Goal: Task Accomplishment & Management: Manage account settings

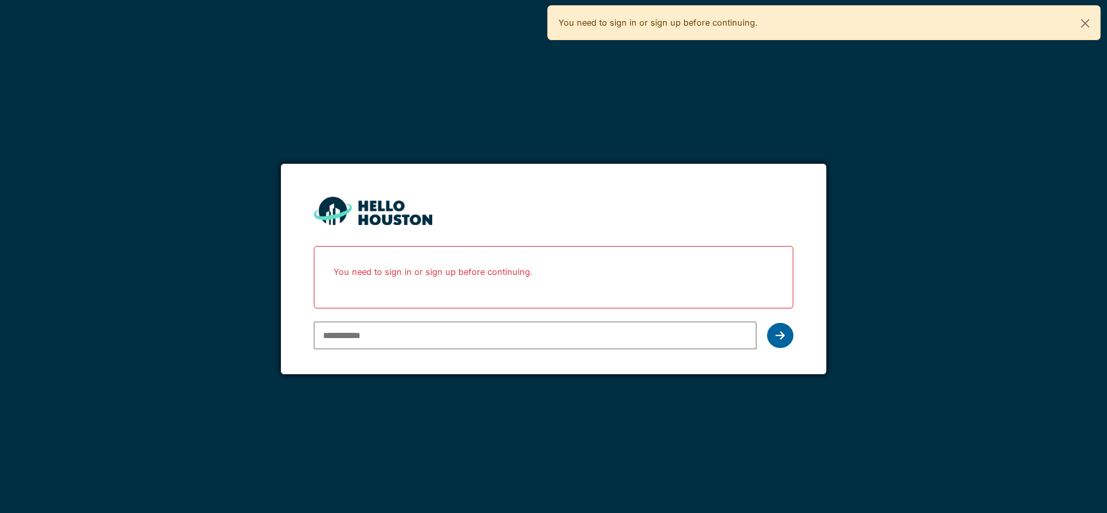
type input "**********"
click at [777, 337] on icon at bounding box center [779, 335] width 9 height 11
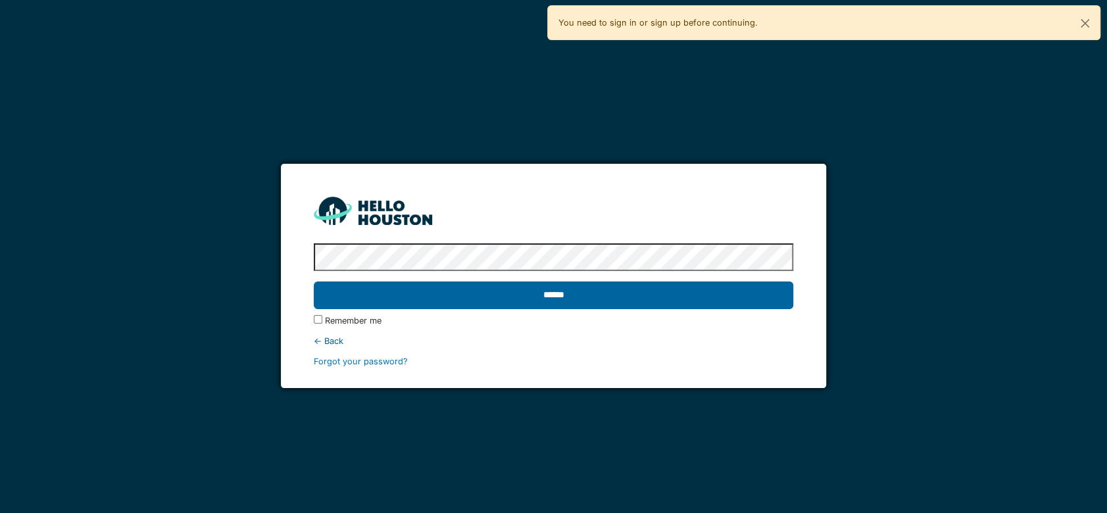
click at [670, 295] on input "******" at bounding box center [553, 295] width 479 height 28
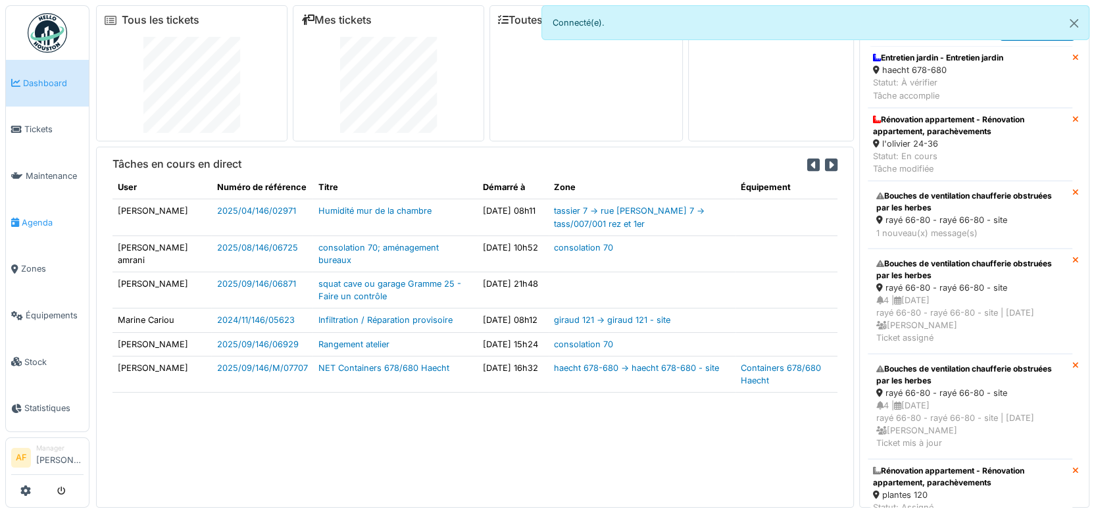
click at [36, 217] on span "Agenda" at bounding box center [53, 222] width 62 height 12
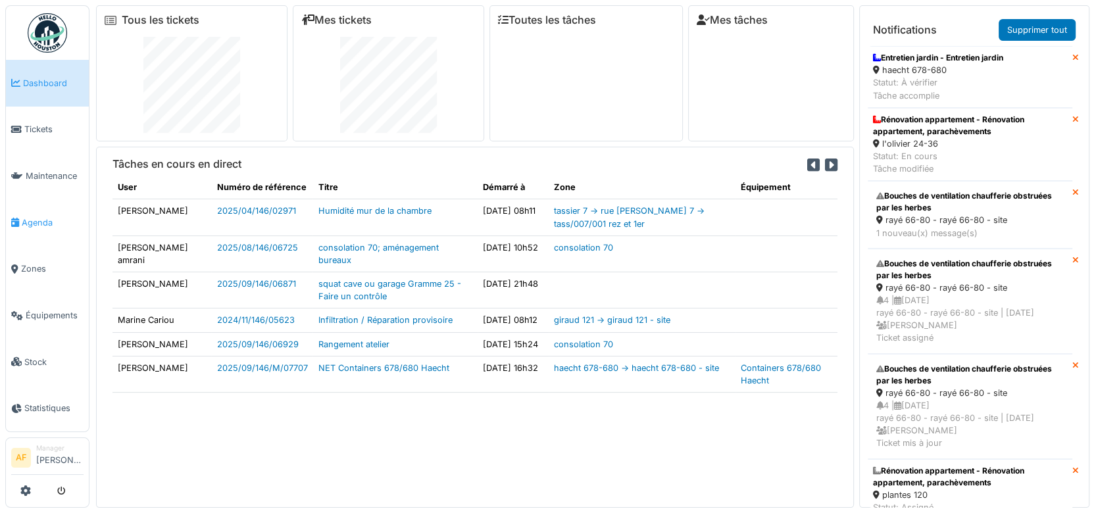
click at [39, 220] on span "Agenda" at bounding box center [53, 222] width 62 height 12
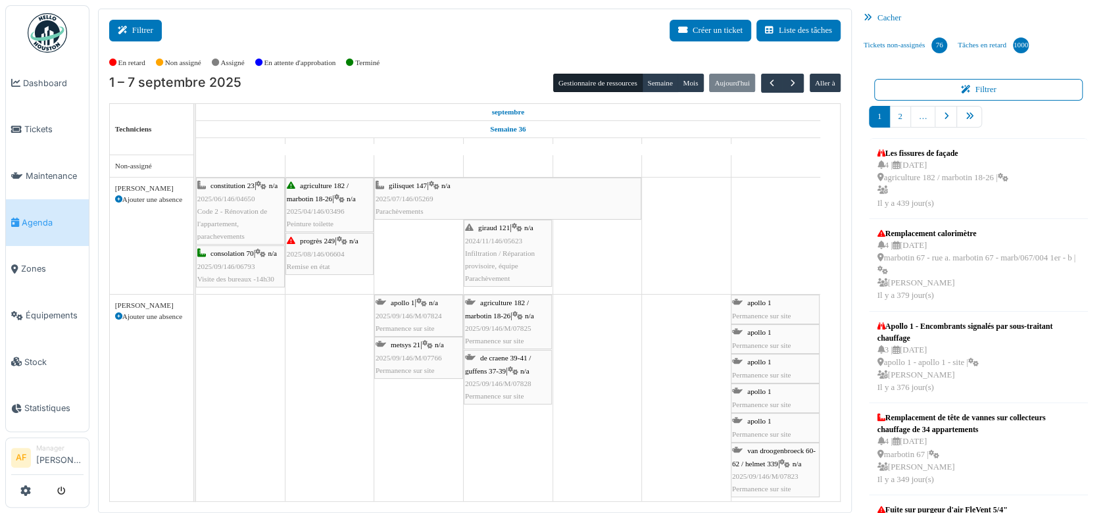
click at [146, 32] on button "Filtrer" at bounding box center [135, 31] width 53 height 22
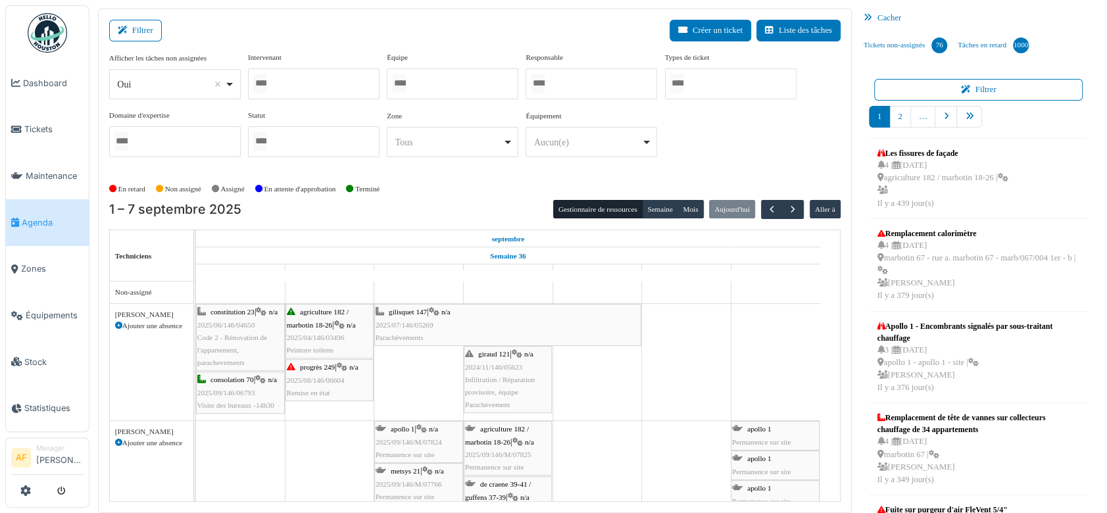
click at [284, 82] on div at bounding box center [314, 83] width 132 height 31
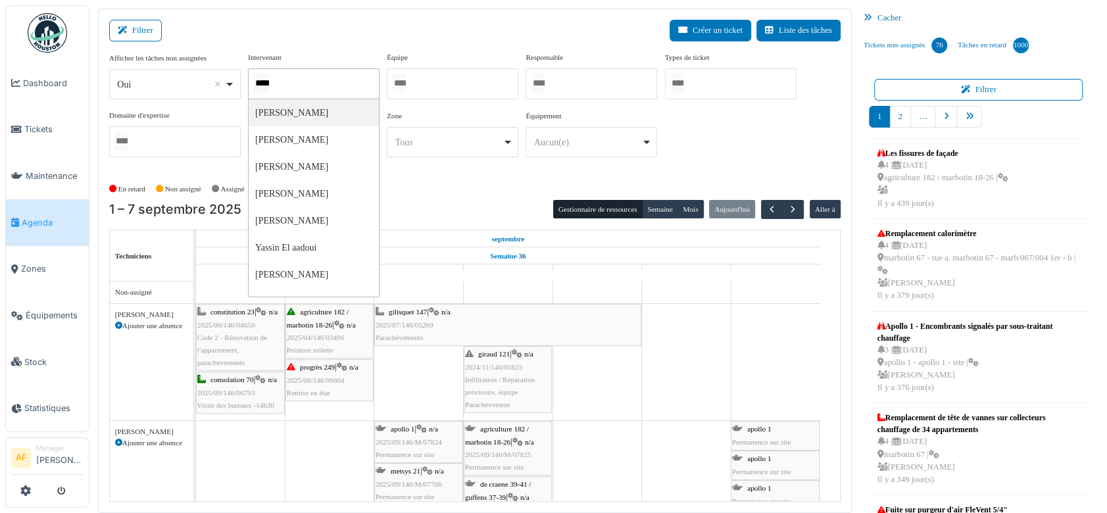
type input "******"
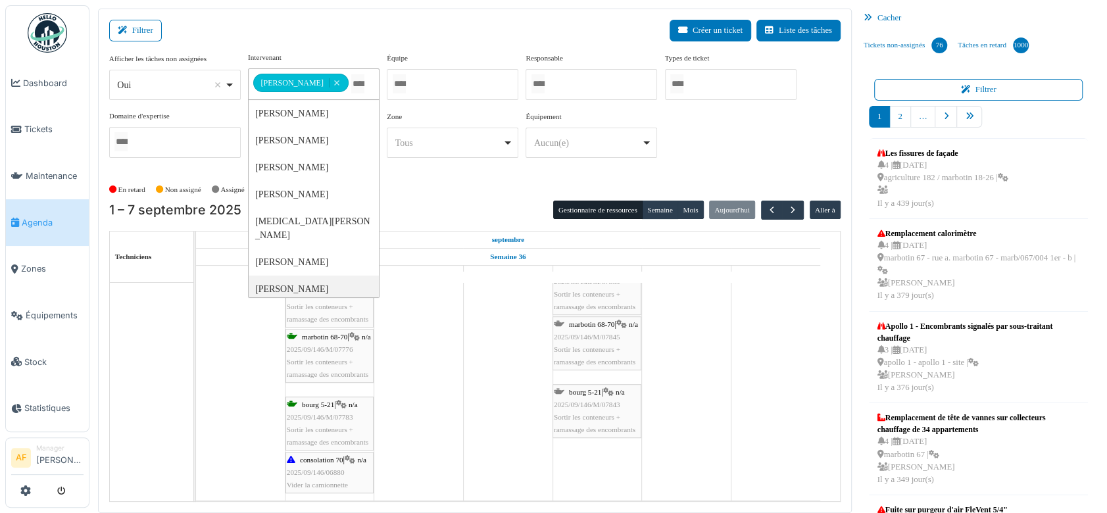
scroll to position [574, 0]
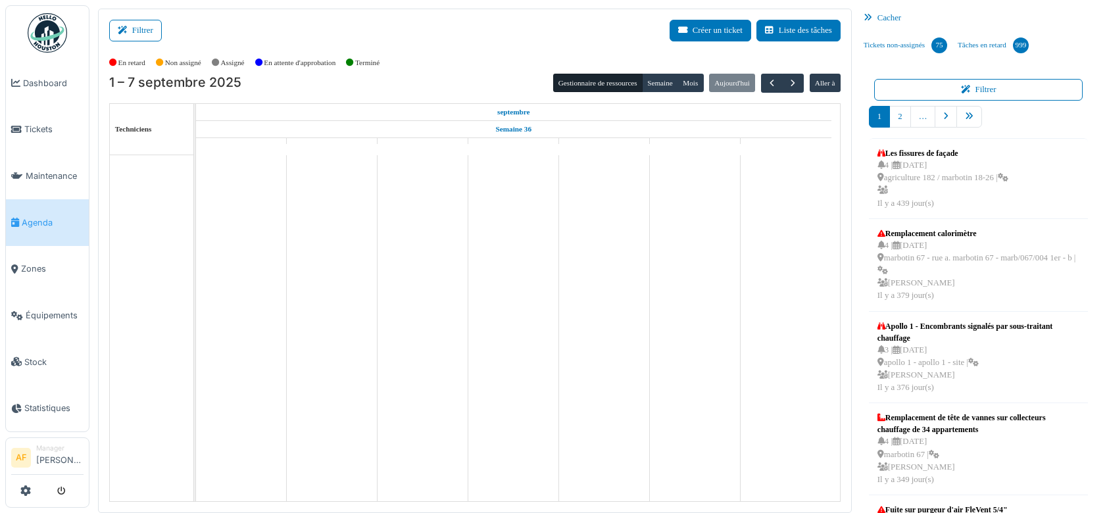
click at [154, 38] on button "Filtrer" at bounding box center [135, 31] width 53 height 22
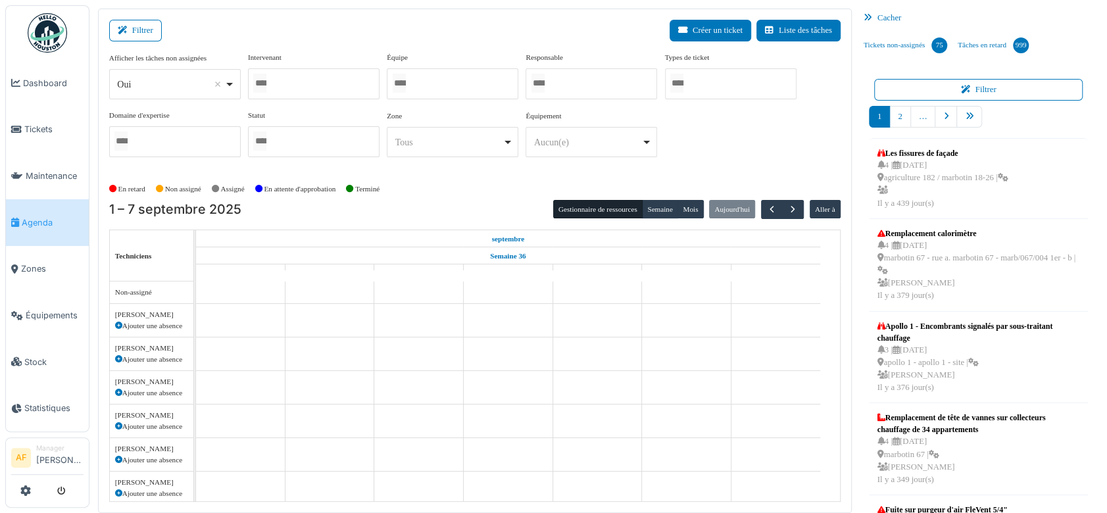
click at [287, 85] on div at bounding box center [314, 83] width 132 height 31
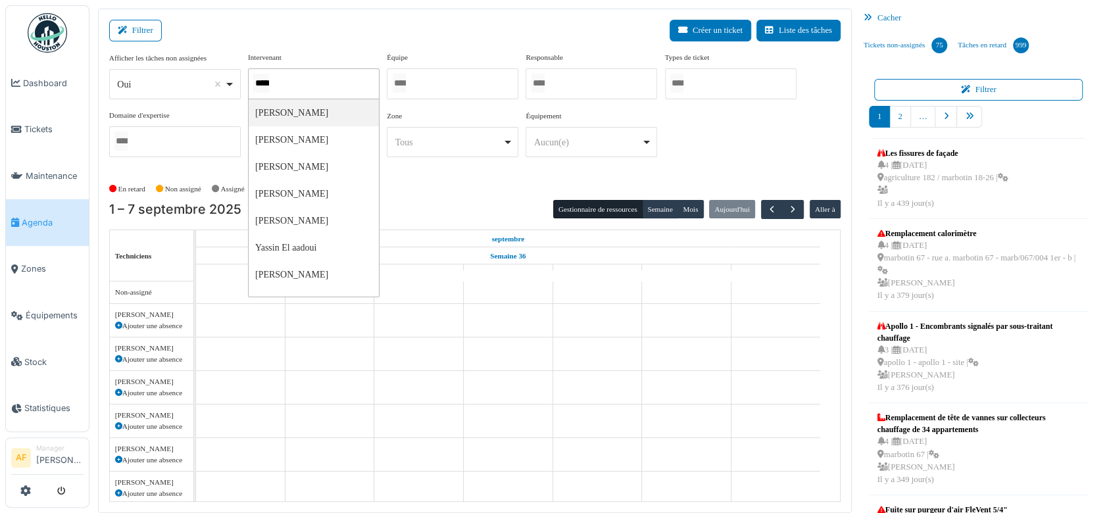
type input "******"
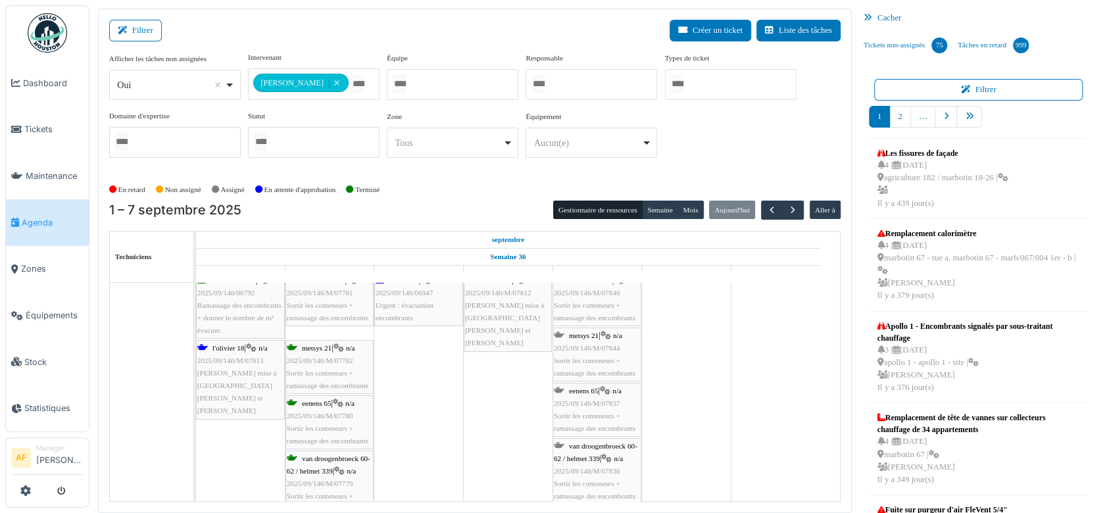
click at [366, 79] on div "**********" at bounding box center [314, 84] width 132 height 32
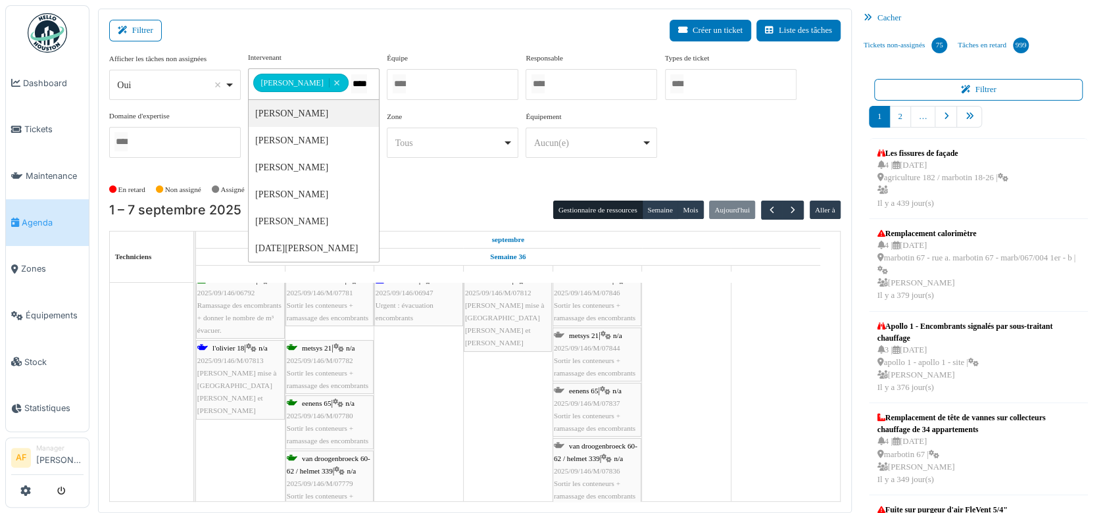
type input "*****"
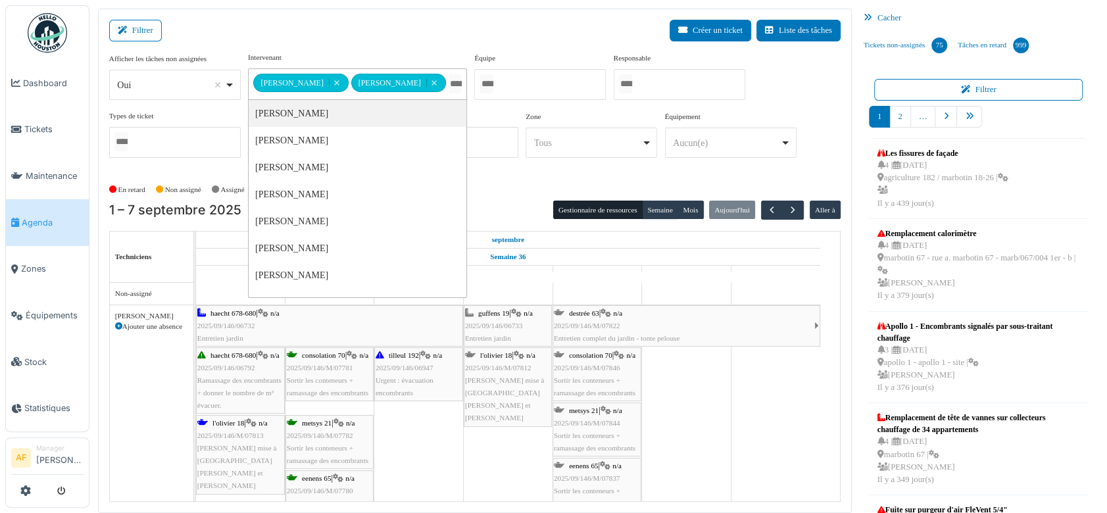
click at [317, 43] on div "Filtrer Créer un ticket Liste des tâches" at bounding box center [474, 36] width 731 height 32
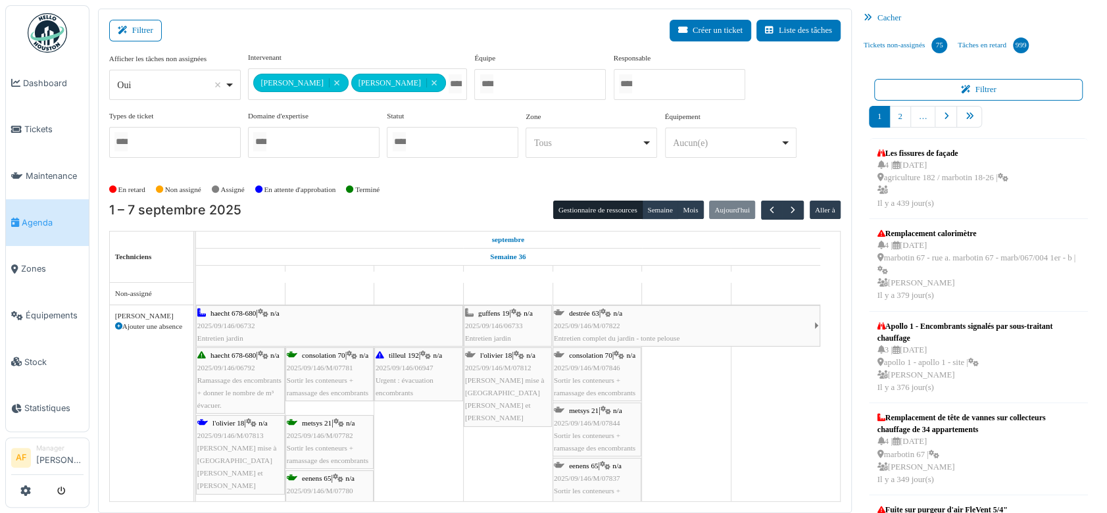
click at [414, 72] on div "**********" at bounding box center [357, 84] width 219 height 32
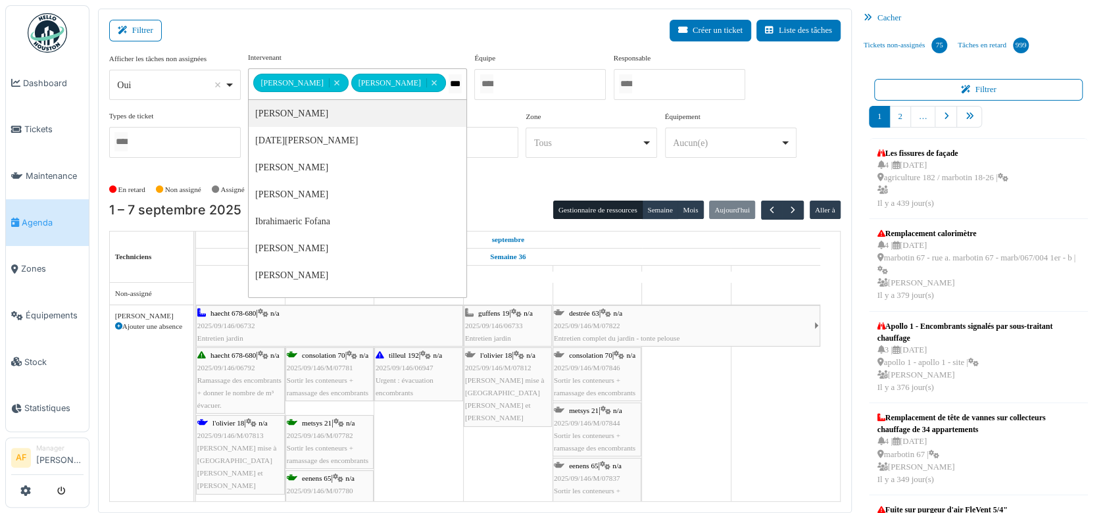
type input "****"
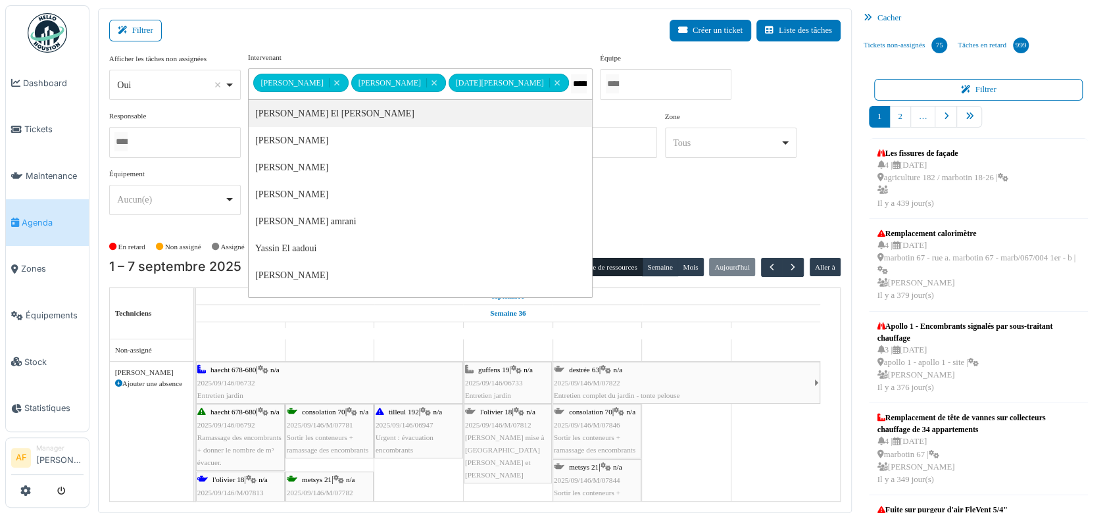
type input "******"
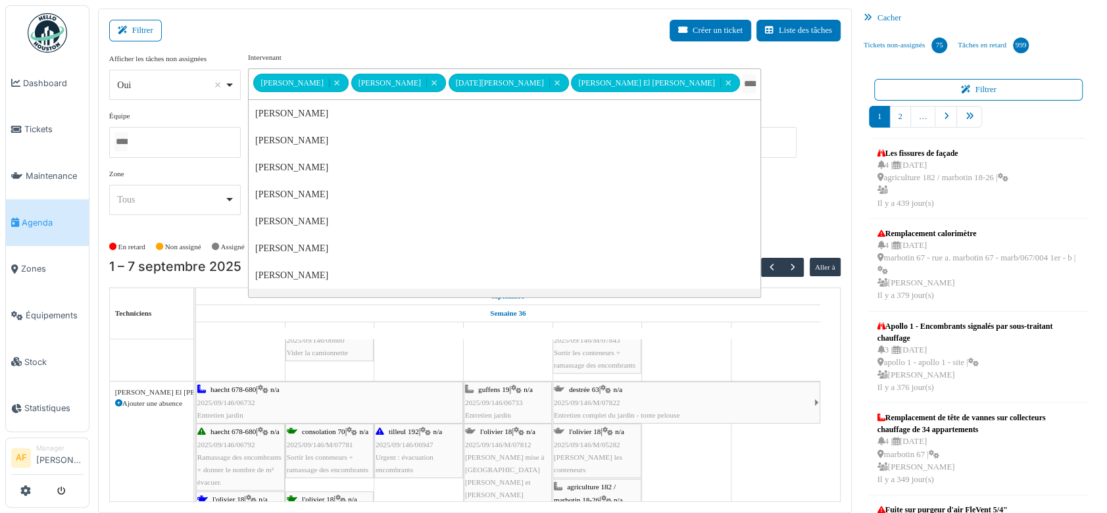
scroll to position [1096, 0]
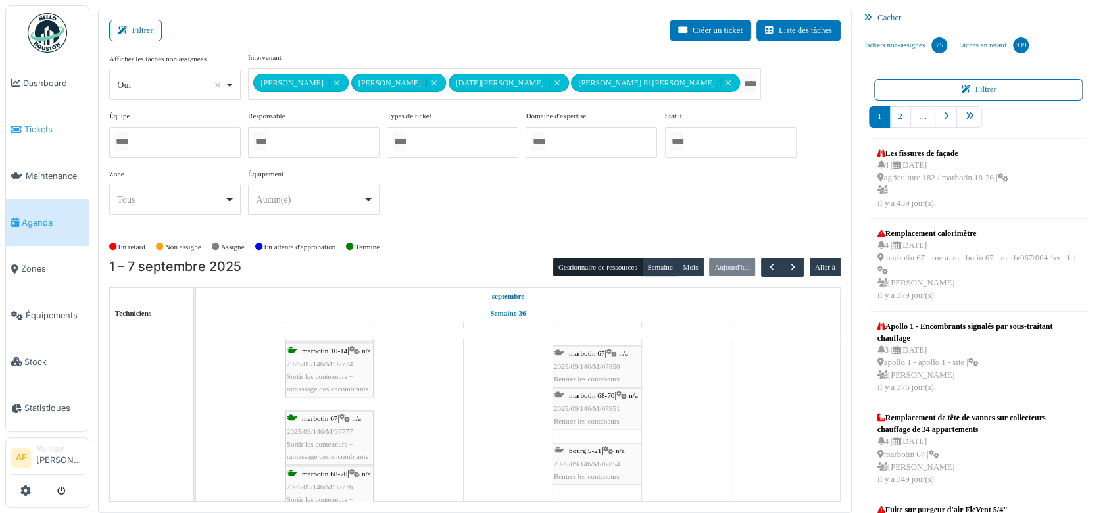
click at [51, 128] on span "Tickets" at bounding box center [53, 129] width 59 height 12
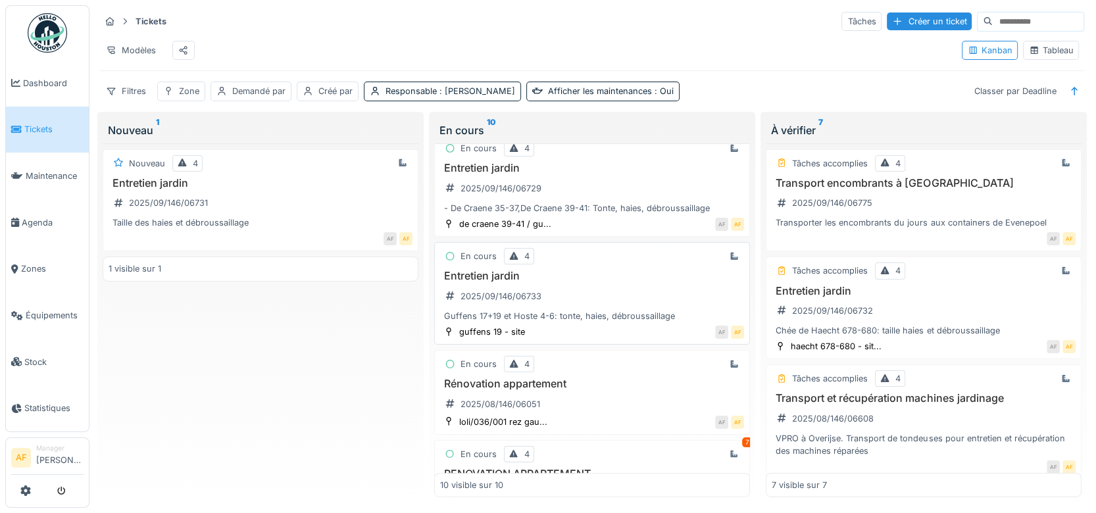
scroll to position [492, 0]
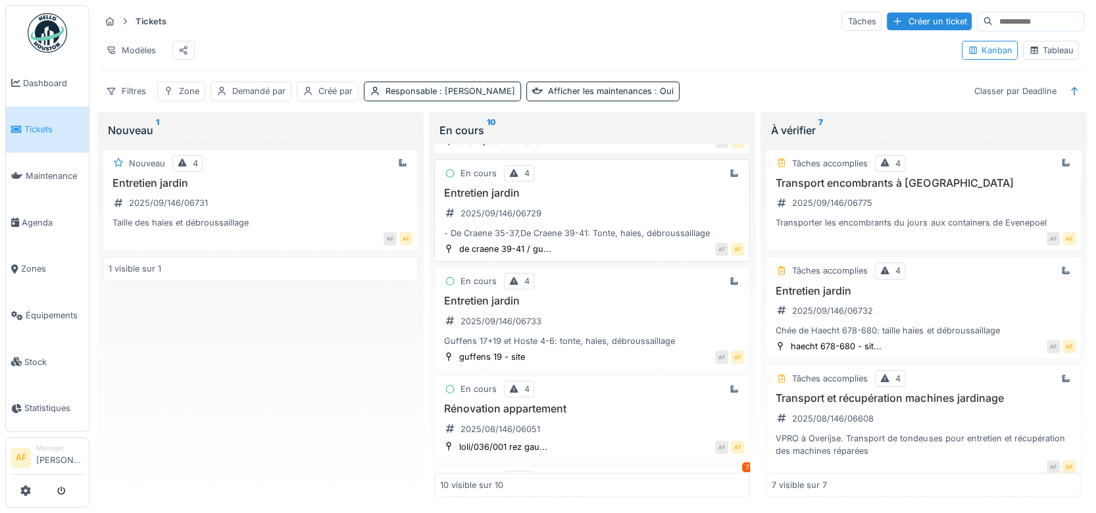
click at [582, 239] on div "- De Craene 35-37,De Craene 39-41: Tonte, haies, débroussaillage" at bounding box center [592, 233] width 304 height 12
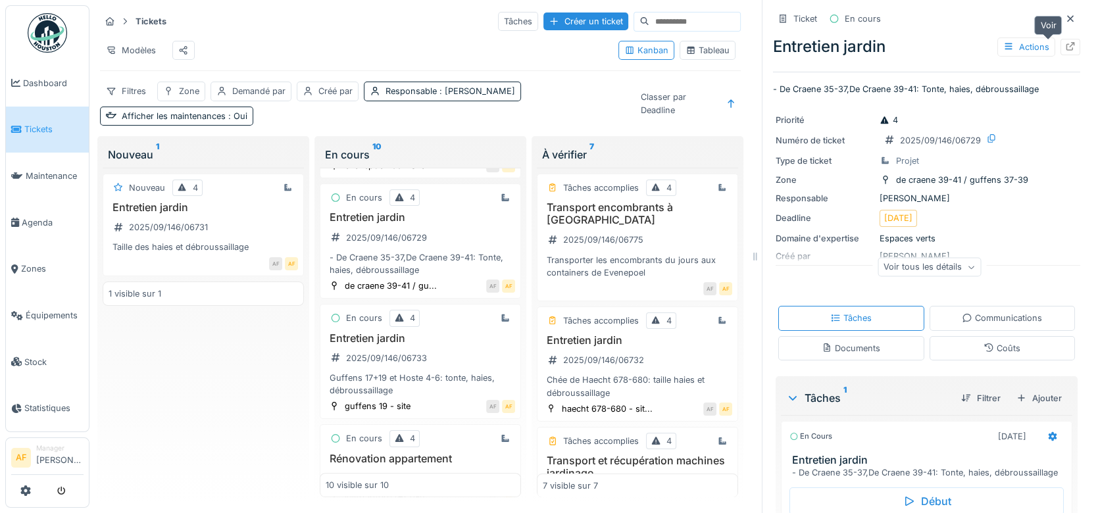
click at [1065, 42] on icon at bounding box center [1070, 46] width 11 height 9
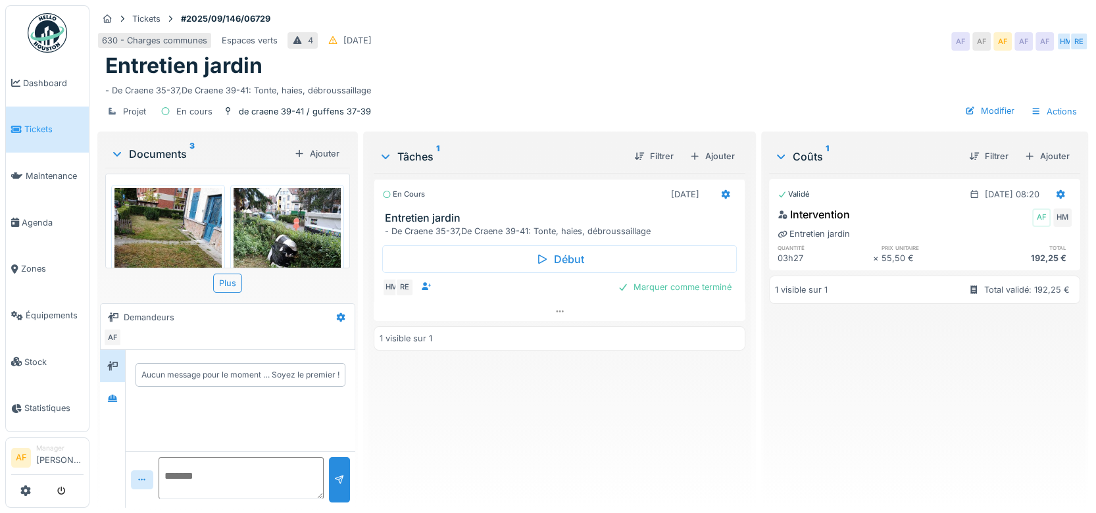
click at [36, 134] on link "Tickets" at bounding box center [47, 130] width 83 height 47
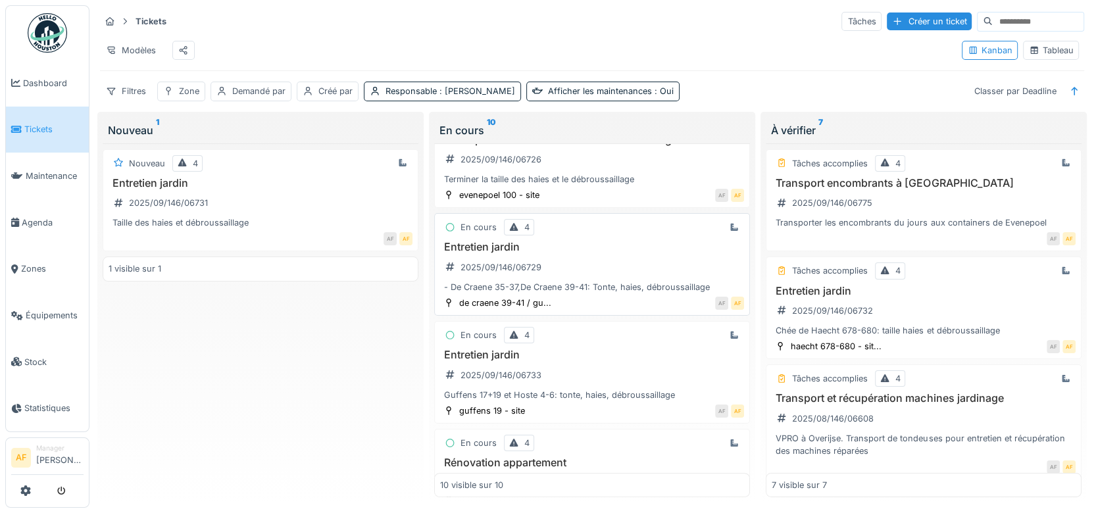
scroll to position [365, 0]
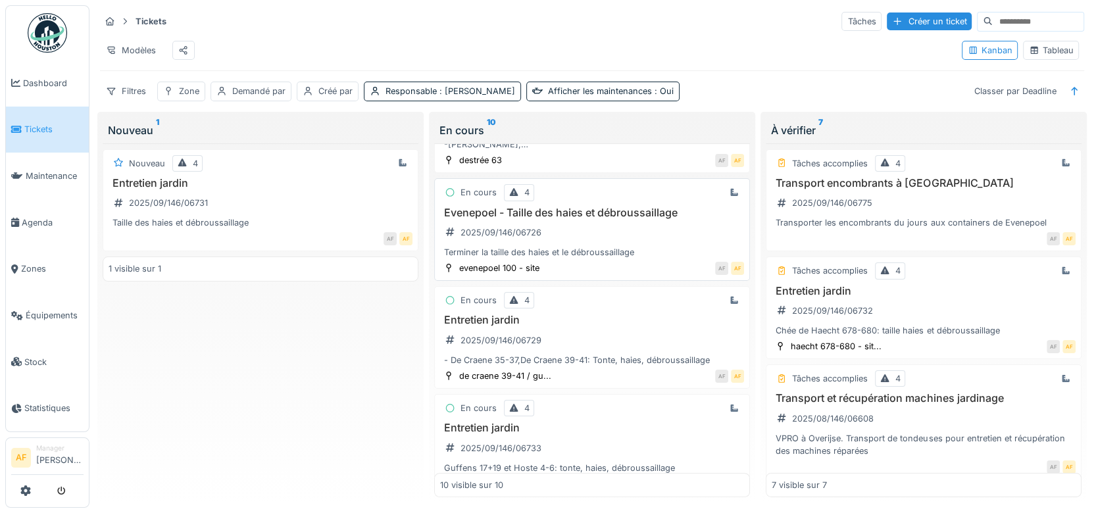
click at [601, 258] on div "Terminer la taille des haies et le débroussaillage" at bounding box center [592, 252] width 304 height 12
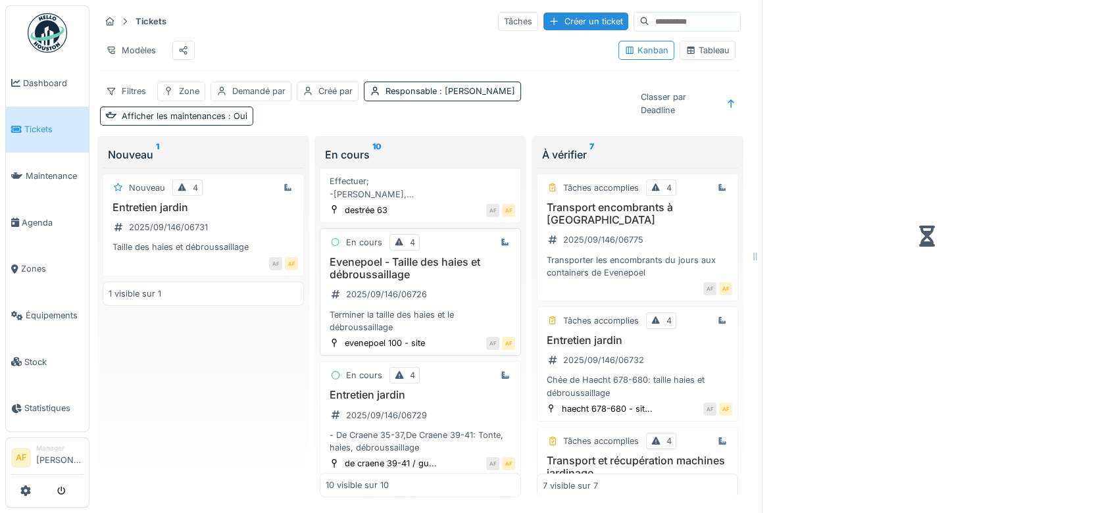
scroll to position [390, 0]
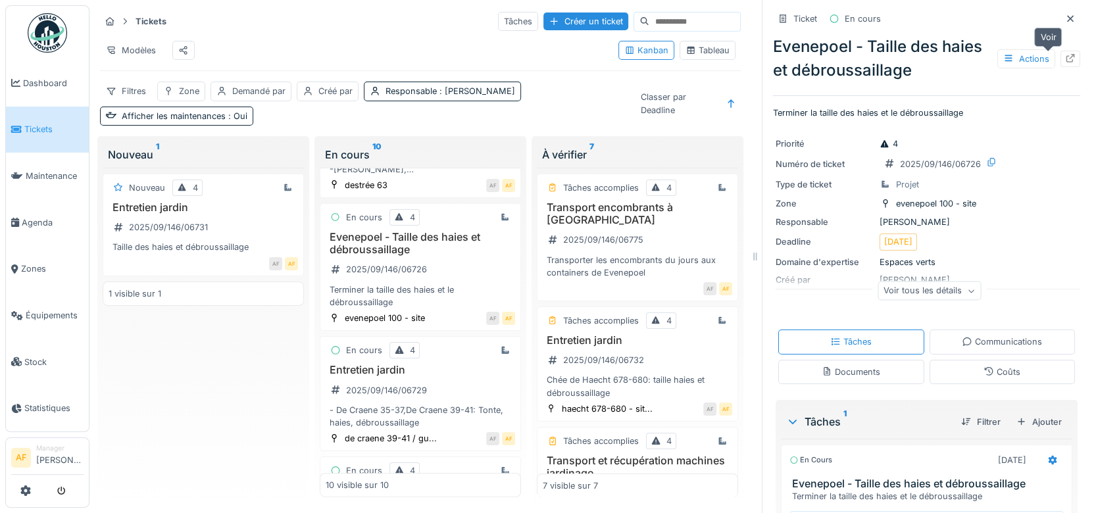
click at [1066, 57] on icon at bounding box center [1070, 58] width 9 height 9
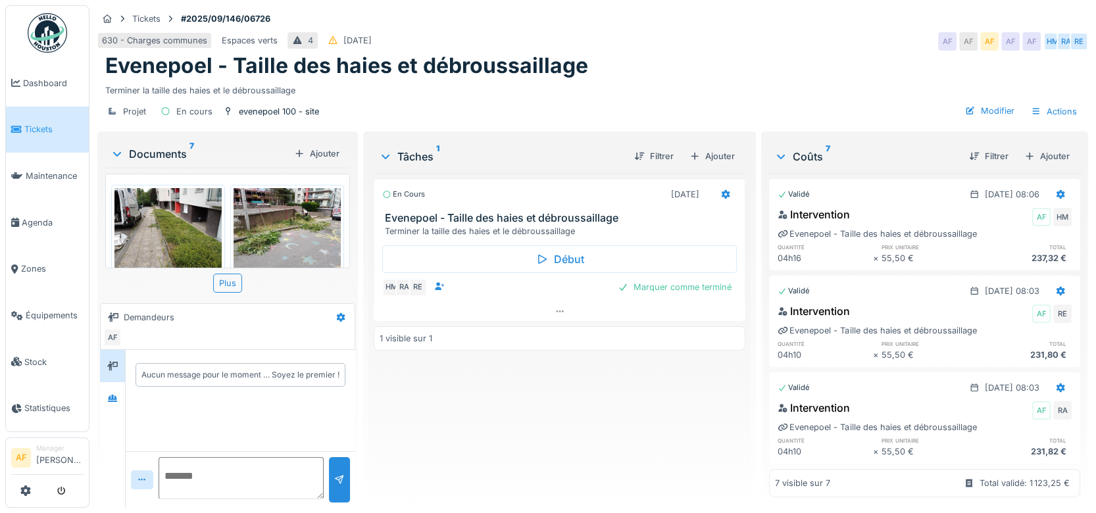
scroll to position [421, 0]
click at [63, 132] on span "Tickets" at bounding box center [53, 129] width 59 height 12
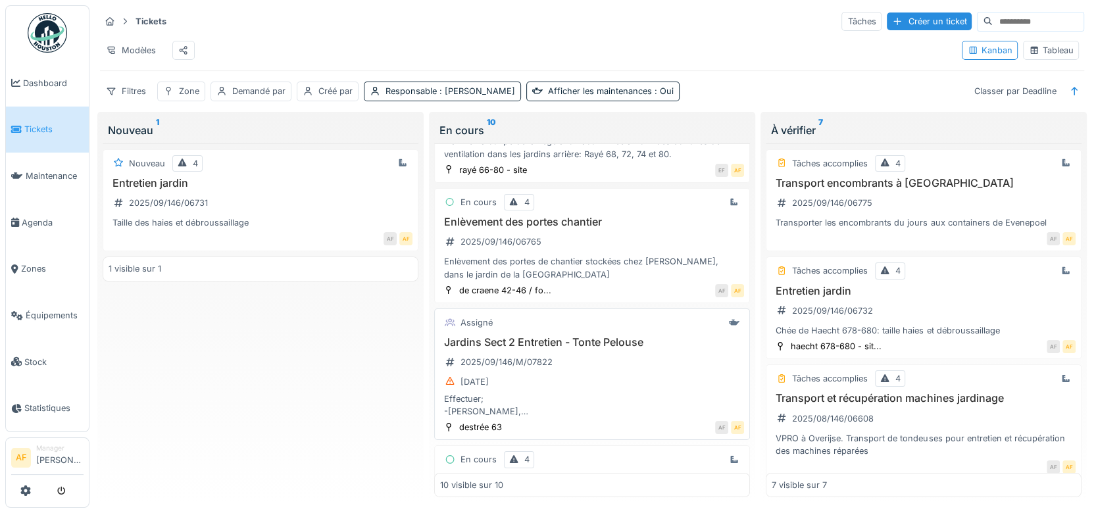
scroll to position [73, 0]
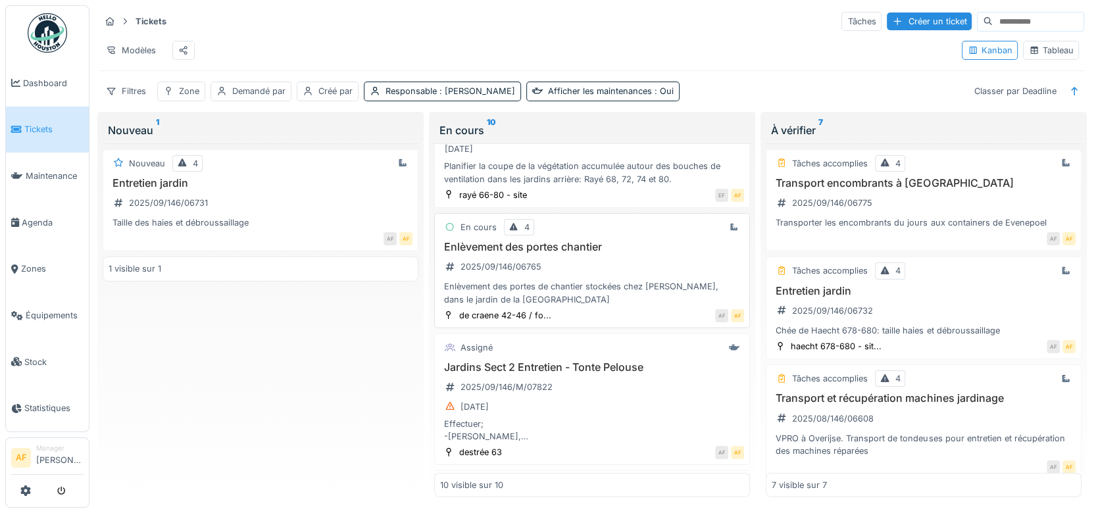
click at [516, 253] on h3 "Enlèvement des portes chantier" at bounding box center [592, 247] width 304 height 12
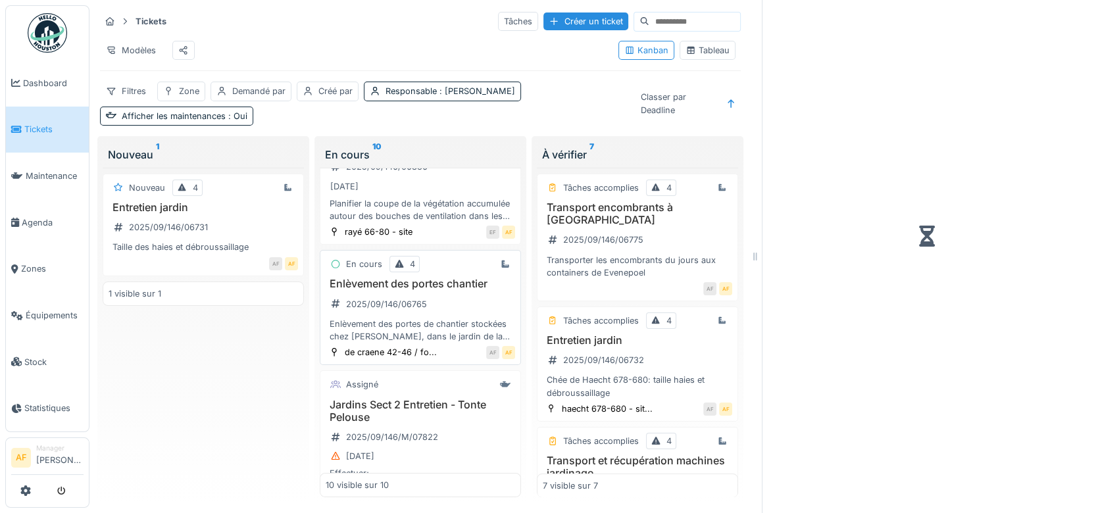
scroll to position [85, 0]
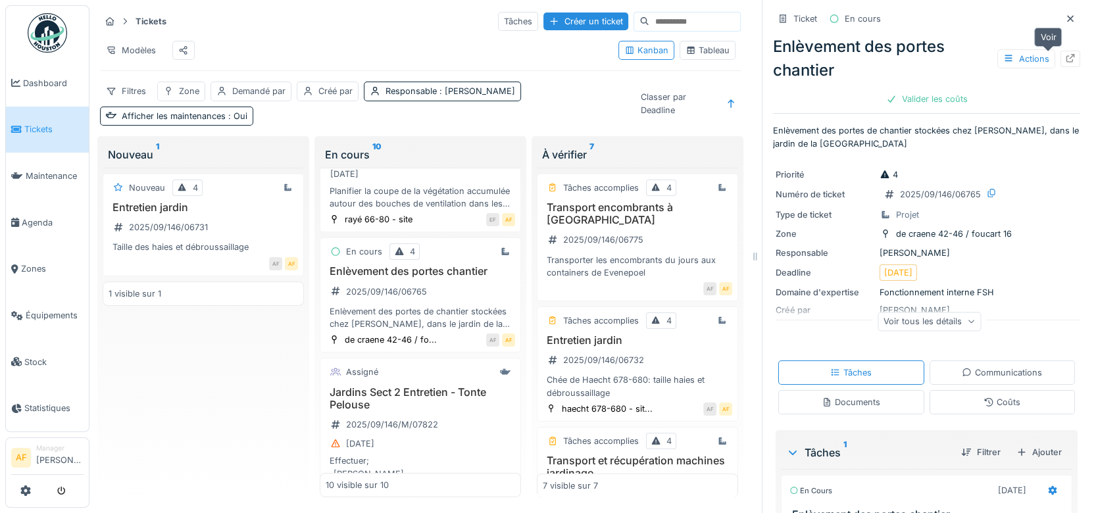
click at [1065, 58] on icon at bounding box center [1070, 58] width 11 height 9
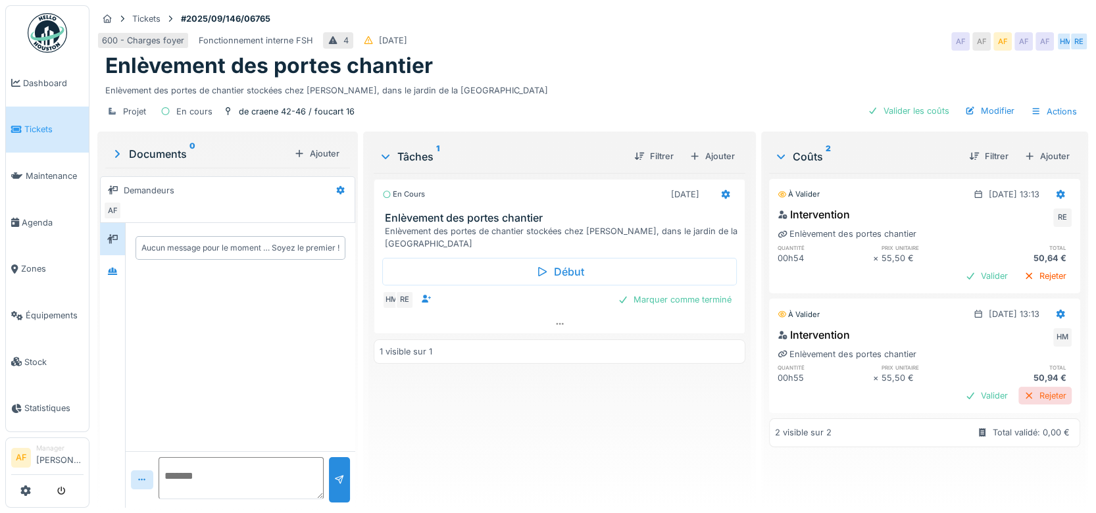
scroll to position [11, 0]
click at [963, 387] on div "Valider" at bounding box center [986, 396] width 53 height 18
click at [961, 267] on div "Valider" at bounding box center [986, 276] width 53 height 18
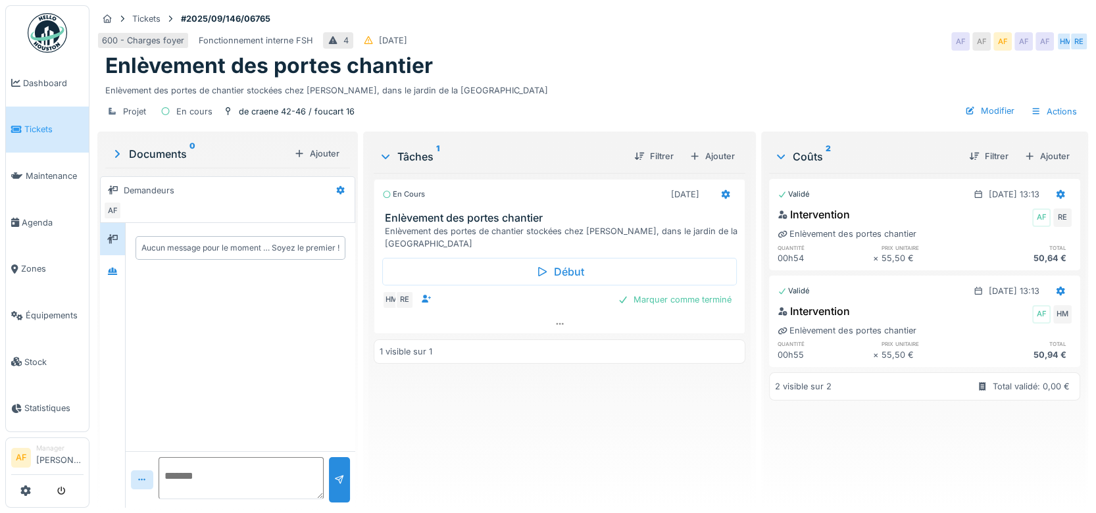
click at [38, 130] on span "Tickets" at bounding box center [53, 129] width 59 height 12
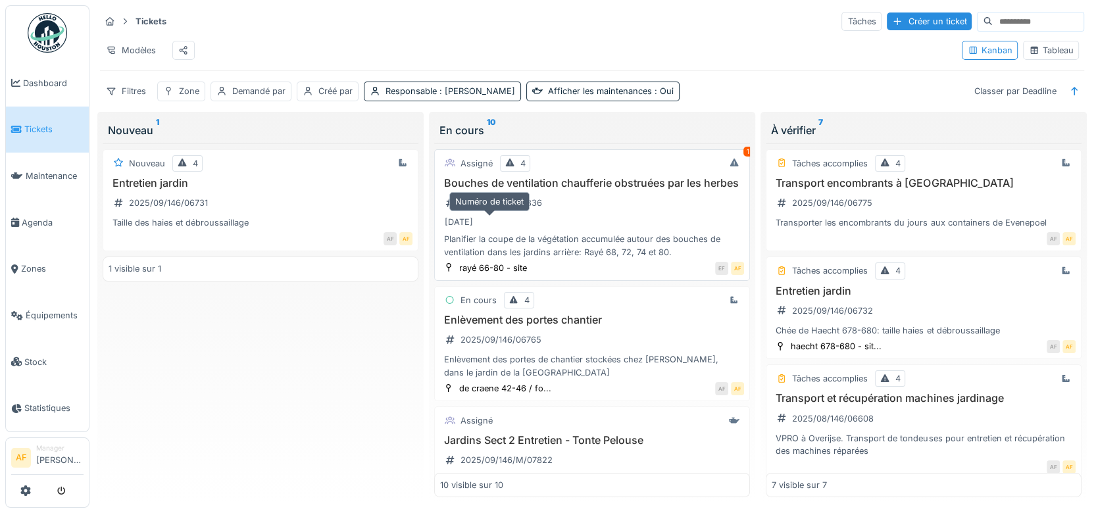
click at [510, 209] on div "2025/09/146/06836" at bounding box center [501, 203] width 82 height 12
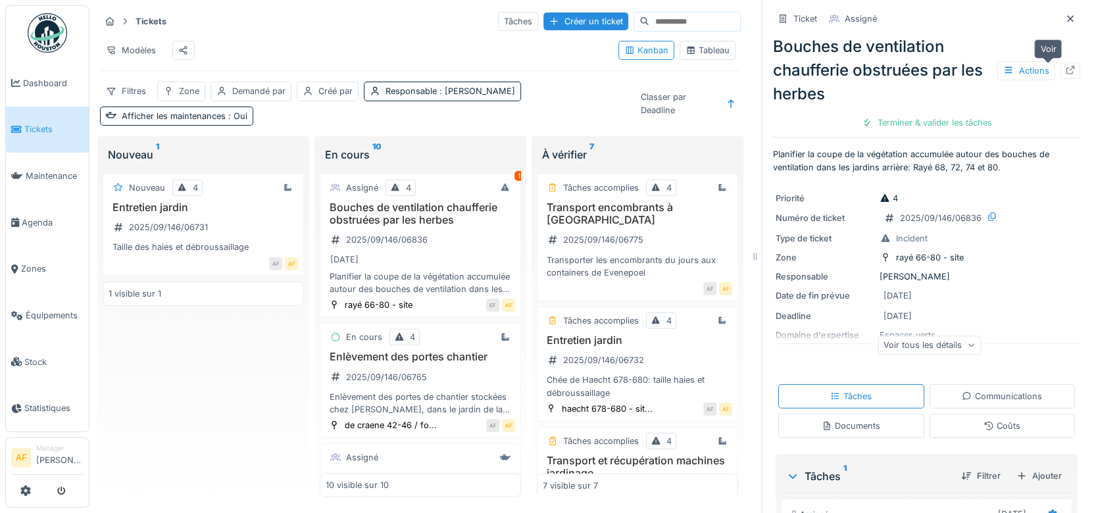
click at [1065, 70] on icon at bounding box center [1070, 70] width 11 height 9
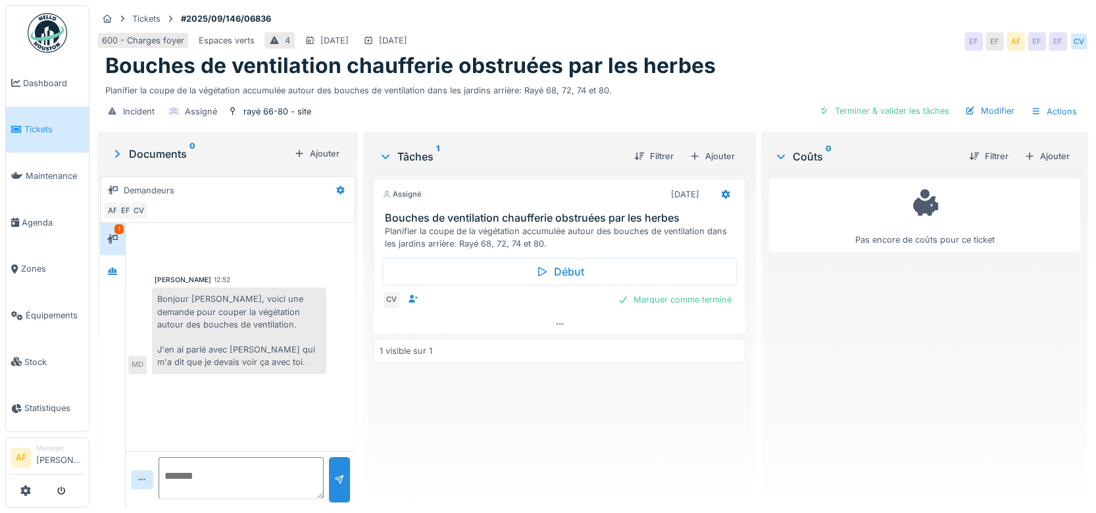
click at [568, 214] on h3 "Bouches de ventilation chaufferie obstruées par les herbes" at bounding box center [562, 218] width 355 height 12
click at [531, 212] on h3 "Bouches de ventilation chaufferie obstruées par les herbes" at bounding box center [562, 218] width 355 height 12
click at [47, 125] on span "Tickets" at bounding box center [53, 129] width 59 height 12
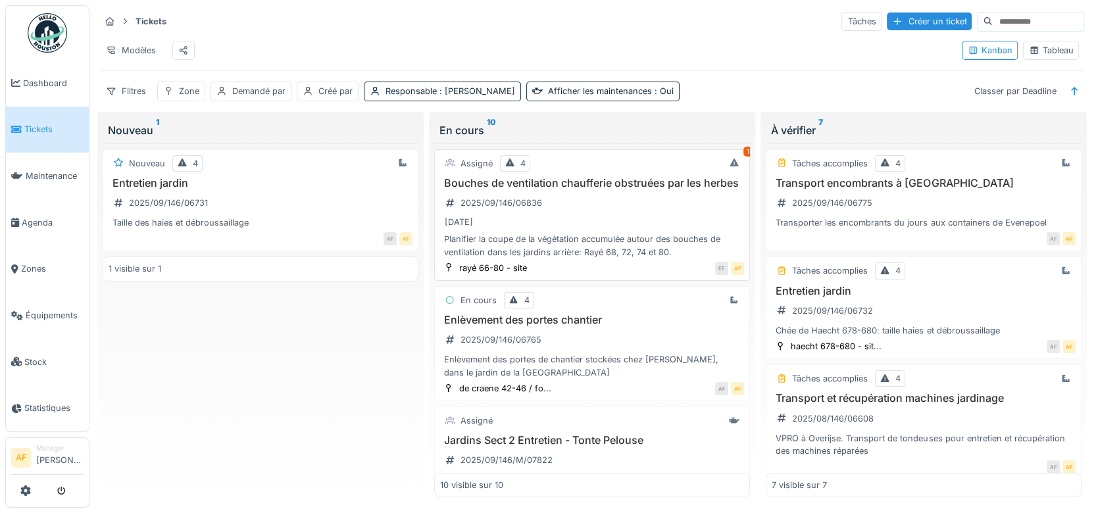
click at [543, 189] on h3 "Bouches de ventilation chaufferie obstruées par les herbes" at bounding box center [592, 183] width 304 height 12
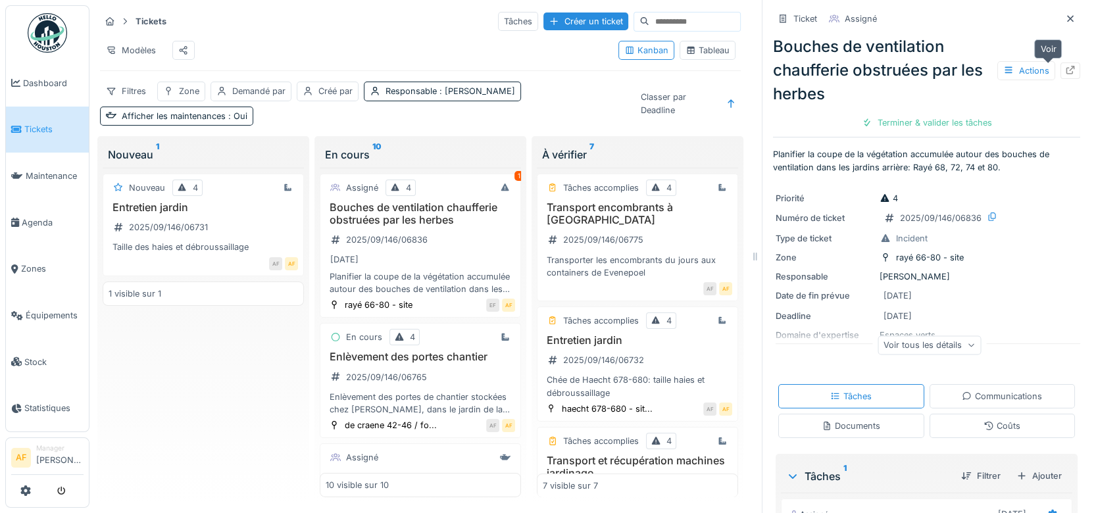
click at [1060, 73] on div at bounding box center [1070, 70] width 20 height 16
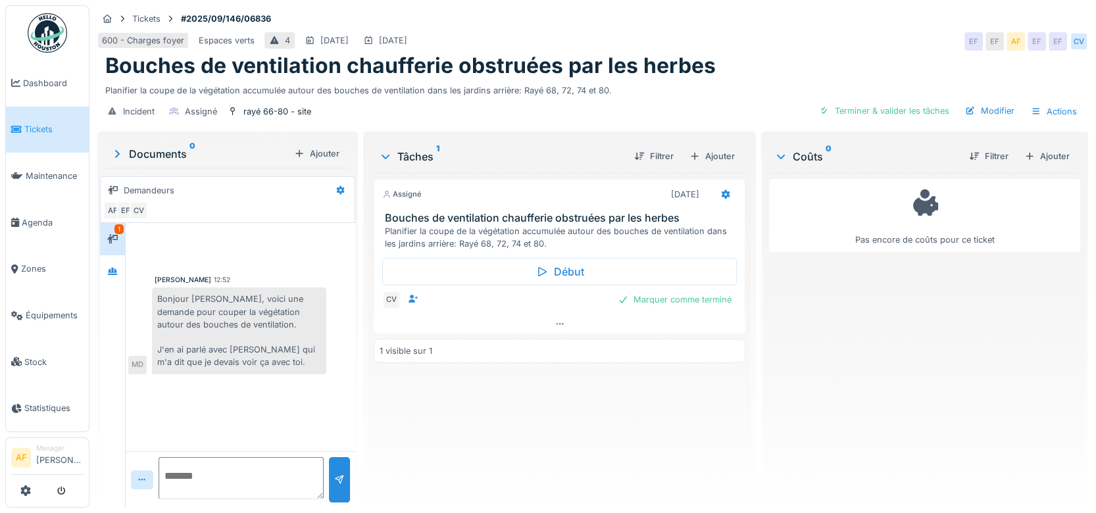
click at [557, 232] on div "Planifier la coupe de la végétation accumulée autour des bouches de ventilation…" at bounding box center [562, 237] width 355 height 25
click at [720, 190] on icon at bounding box center [725, 194] width 11 height 9
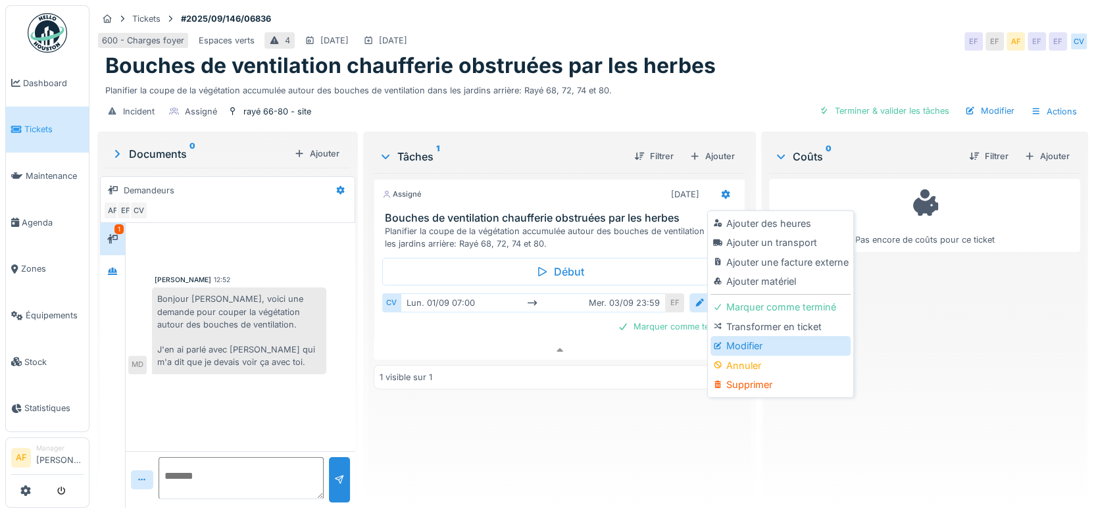
click at [753, 336] on div "Modifier" at bounding box center [780, 346] width 140 height 20
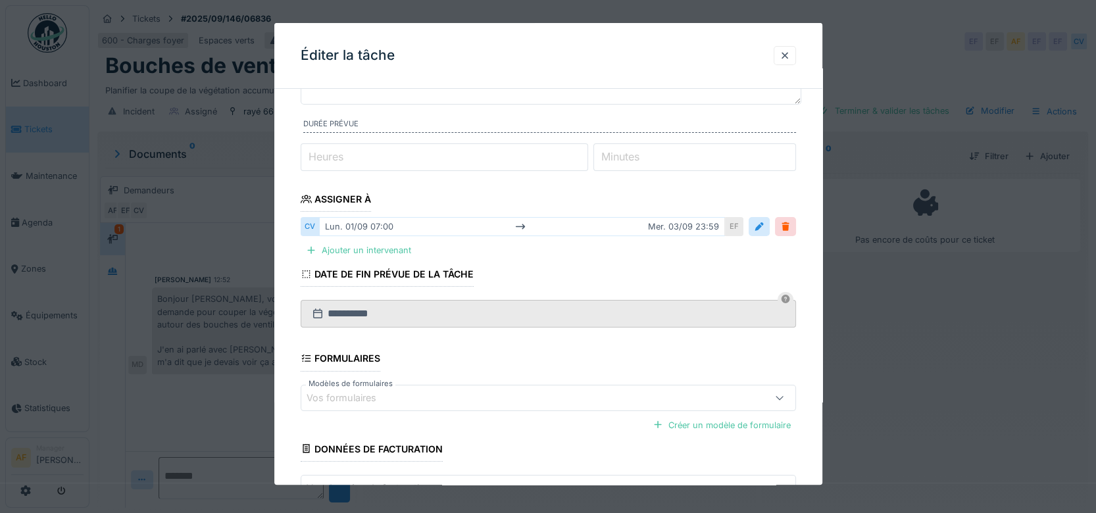
scroll to position [0, 0]
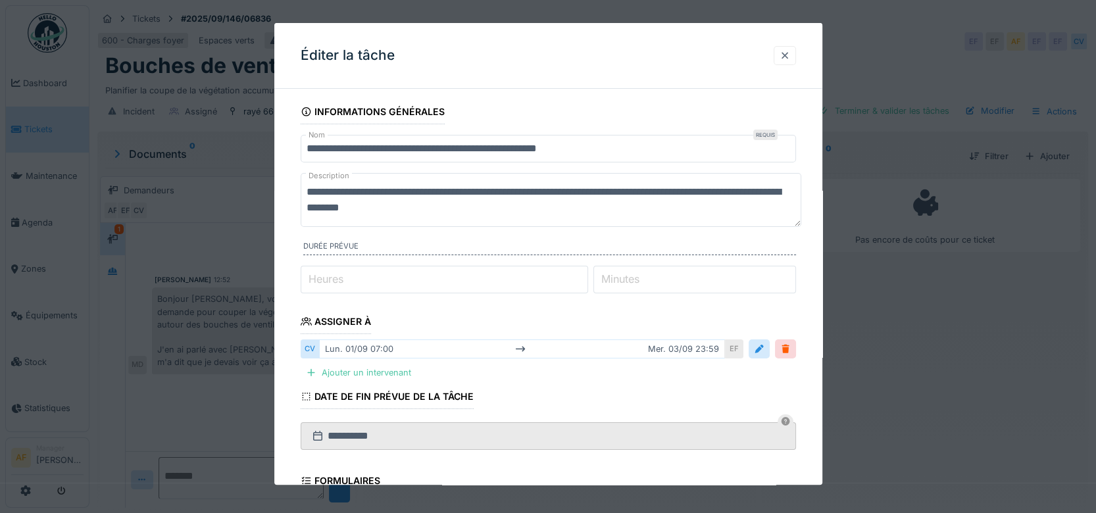
click at [790, 53] on div at bounding box center [784, 55] width 11 height 12
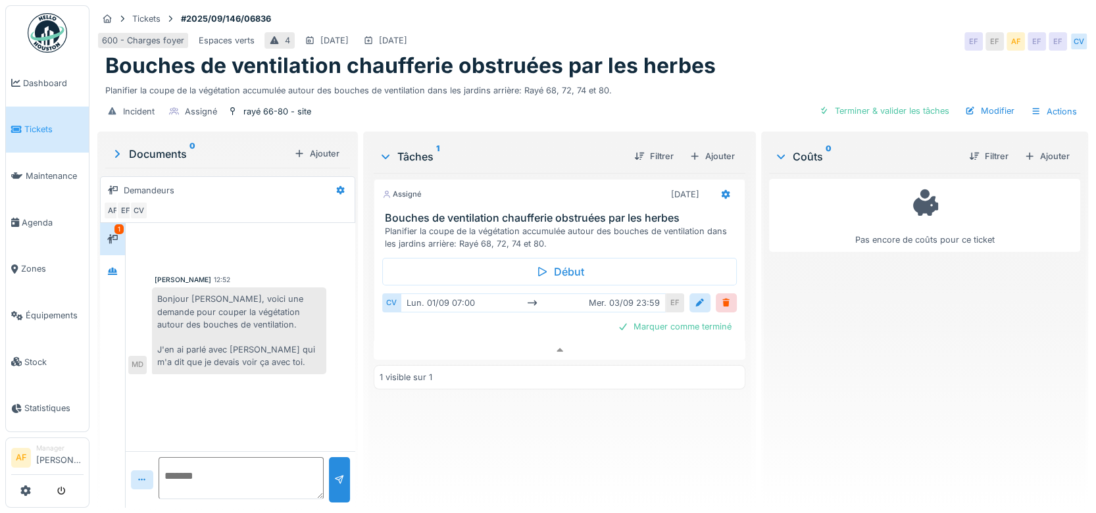
click at [43, 124] on span "Tickets" at bounding box center [53, 129] width 59 height 12
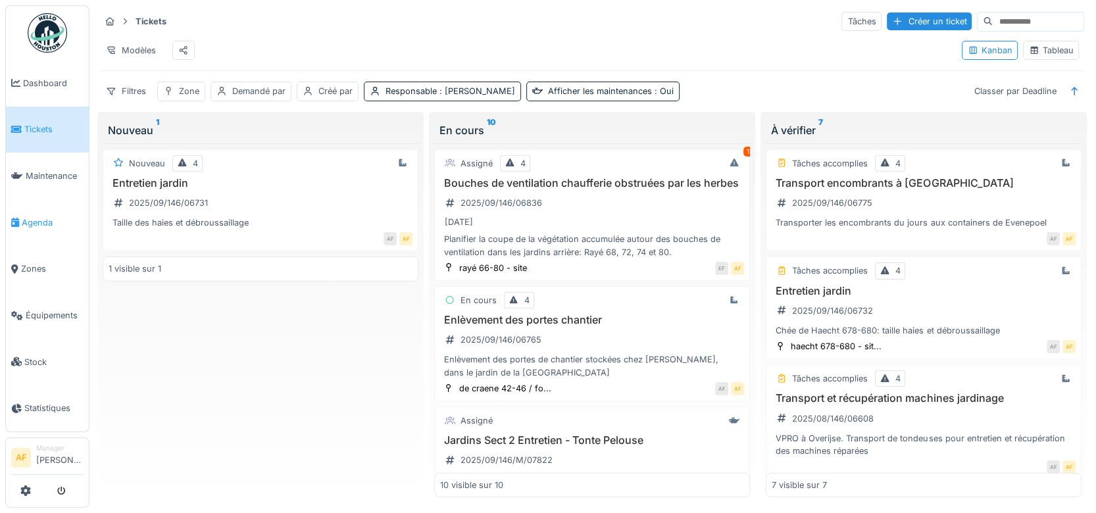
click at [32, 216] on span "Agenda" at bounding box center [53, 222] width 62 height 12
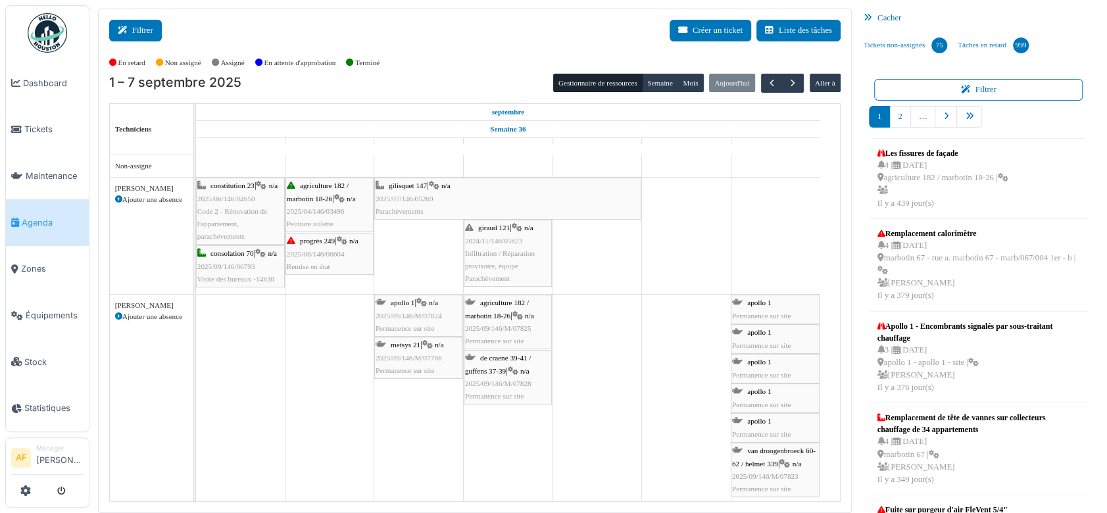
click at [142, 32] on button "Filtrer" at bounding box center [135, 31] width 53 height 22
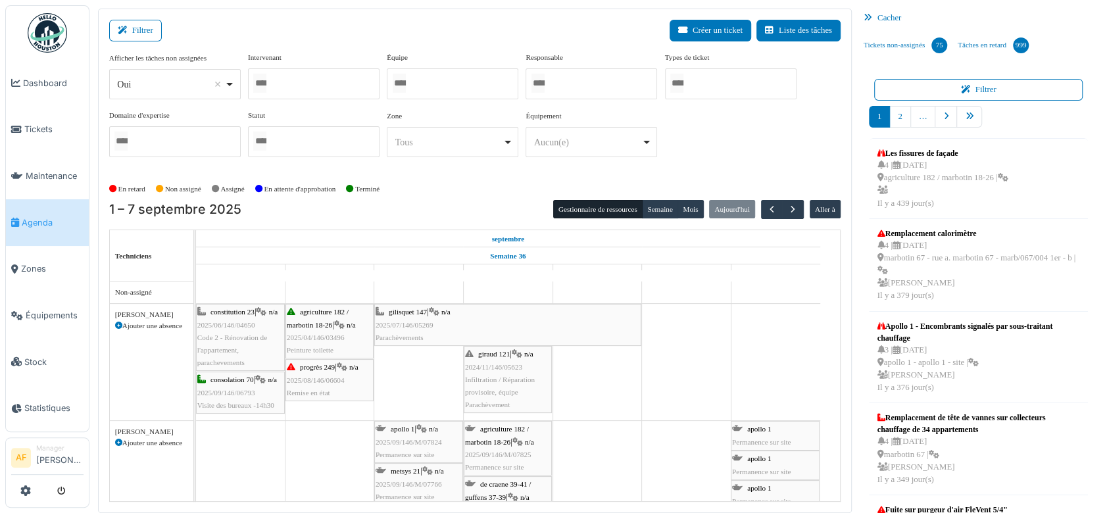
click at [289, 84] on div at bounding box center [314, 83] width 132 height 31
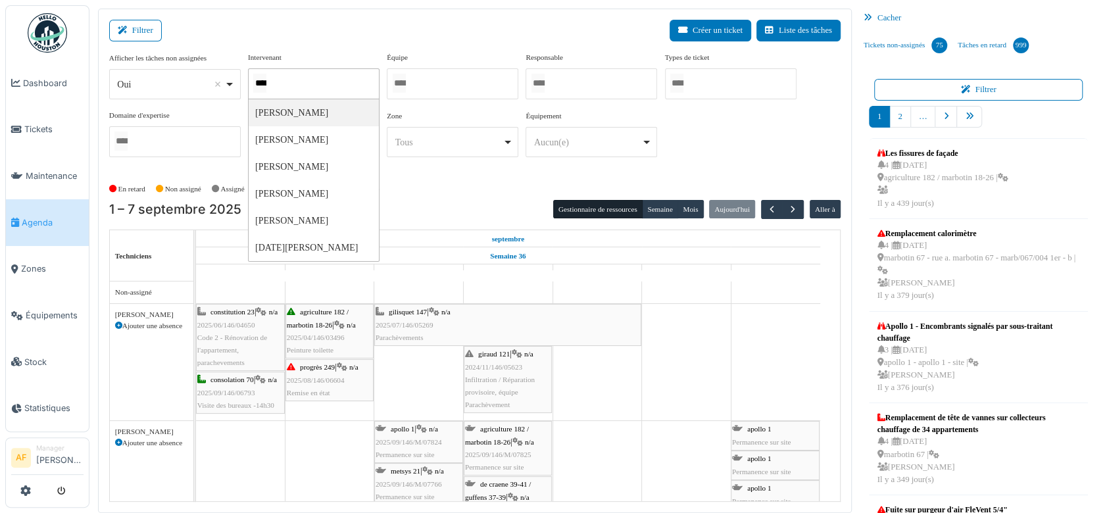
type input "*****"
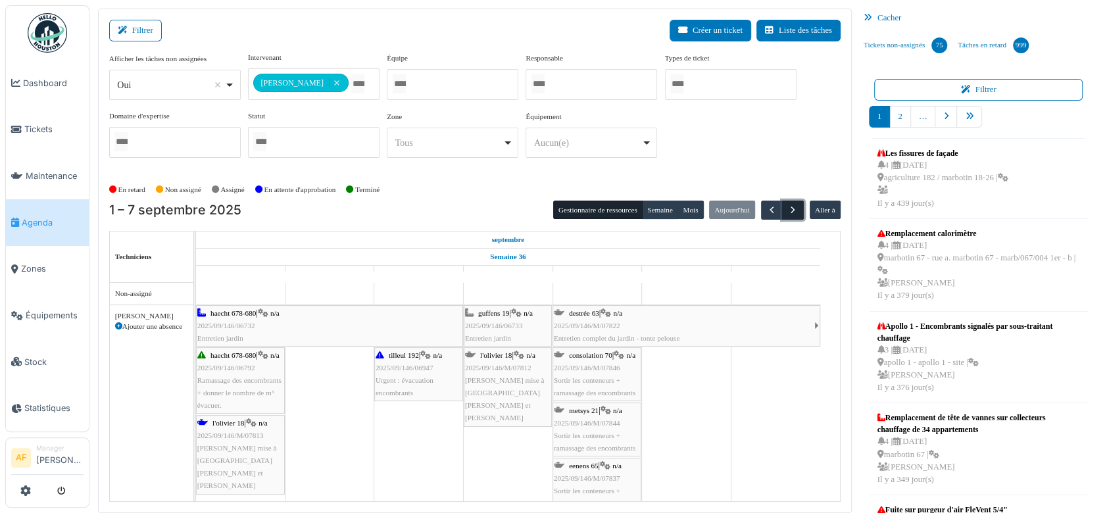
click at [788, 210] on span "button" at bounding box center [792, 210] width 11 height 11
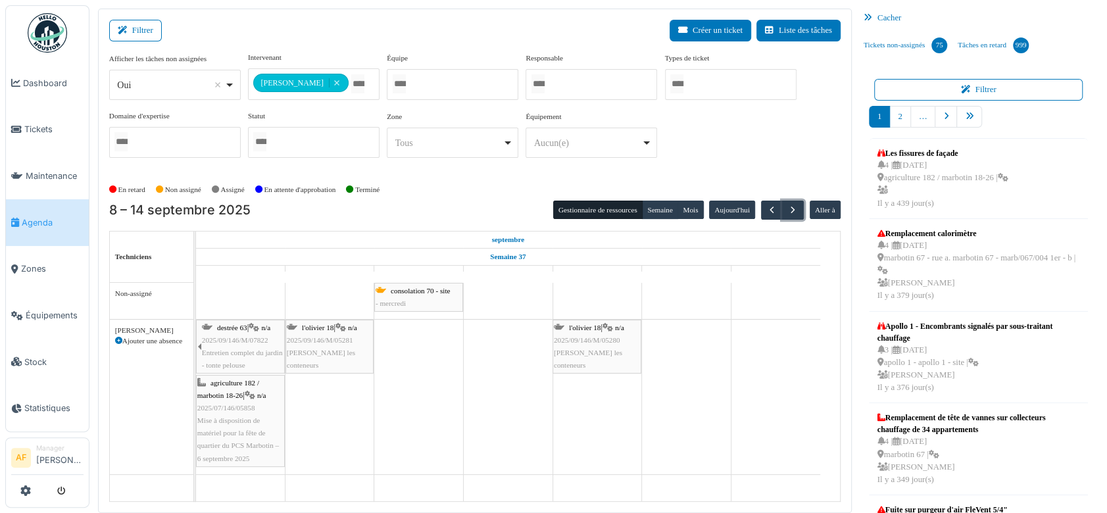
click at [241, 404] on span "2025/07/146/05858" at bounding box center [226, 408] width 58 height 8
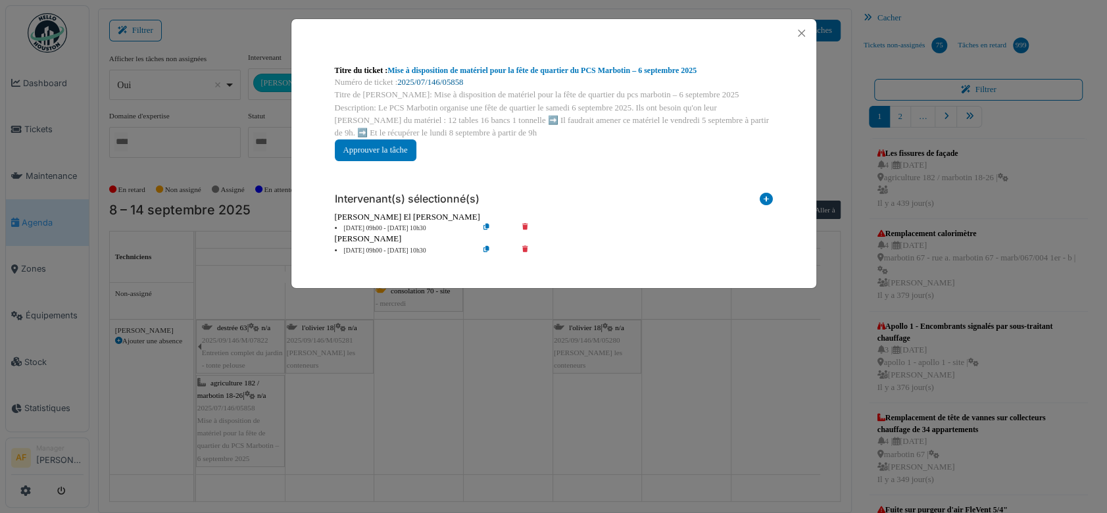
click at [443, 82] on link "2025/07/146/05858" at bounding box center [430, 82] width 66 height 9
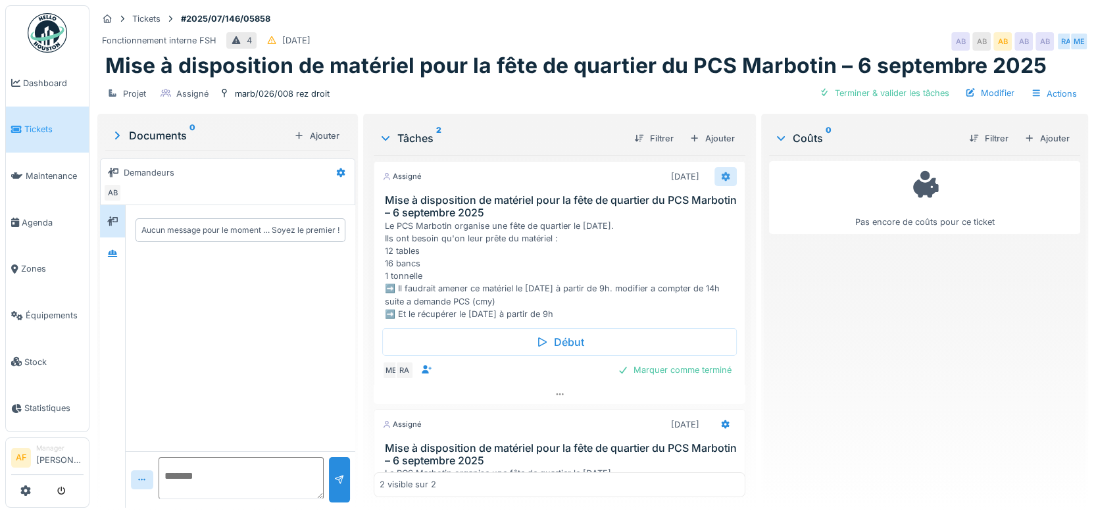
click at [721, 175] on icon at bounding box center [725, 176] width 9 height 9
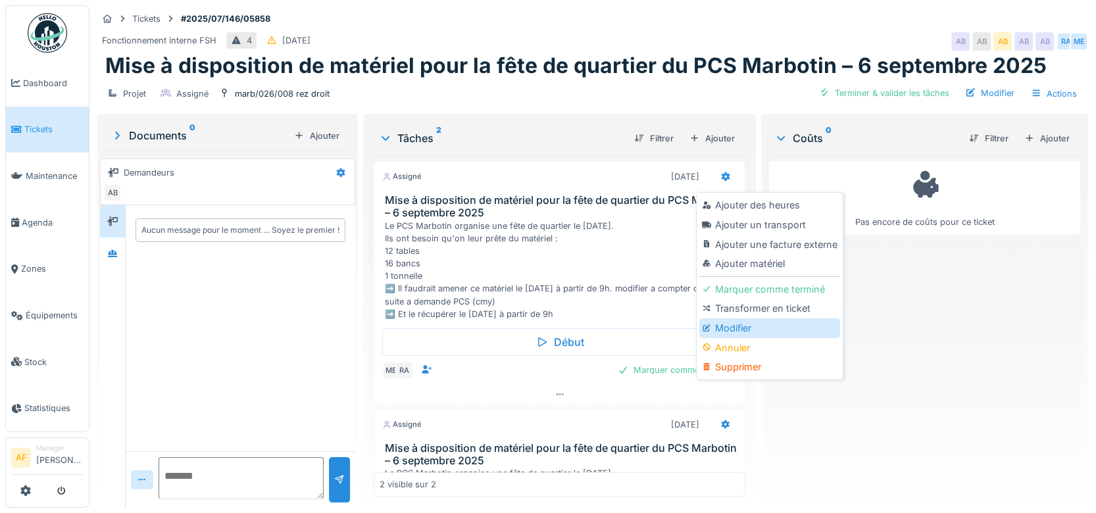
click at [768, 326] on div "Modifier" at bounding box center [769, 328] width 140 height 20
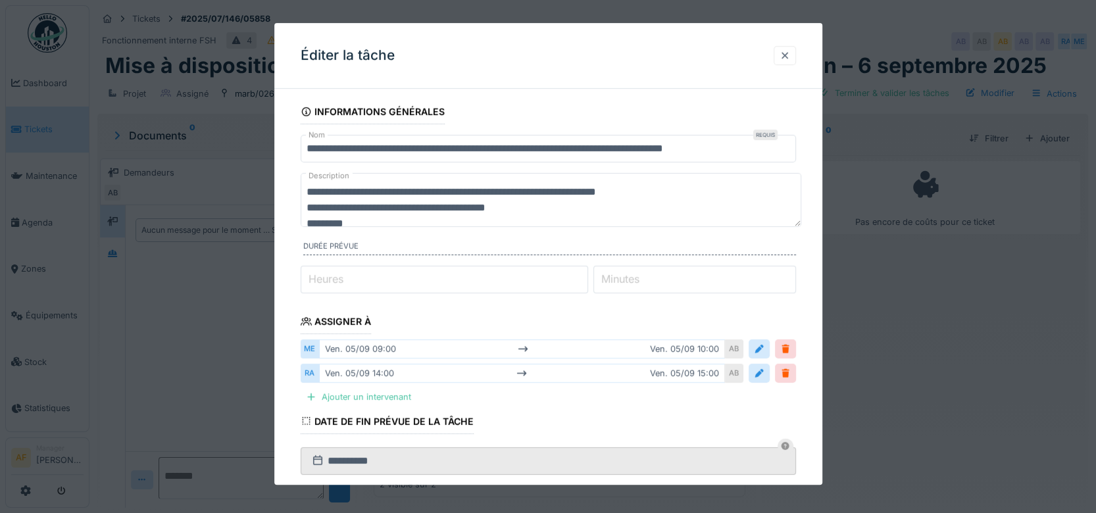
click at [789, 55] on div at bounding box center [784, 55] width 11 height 12
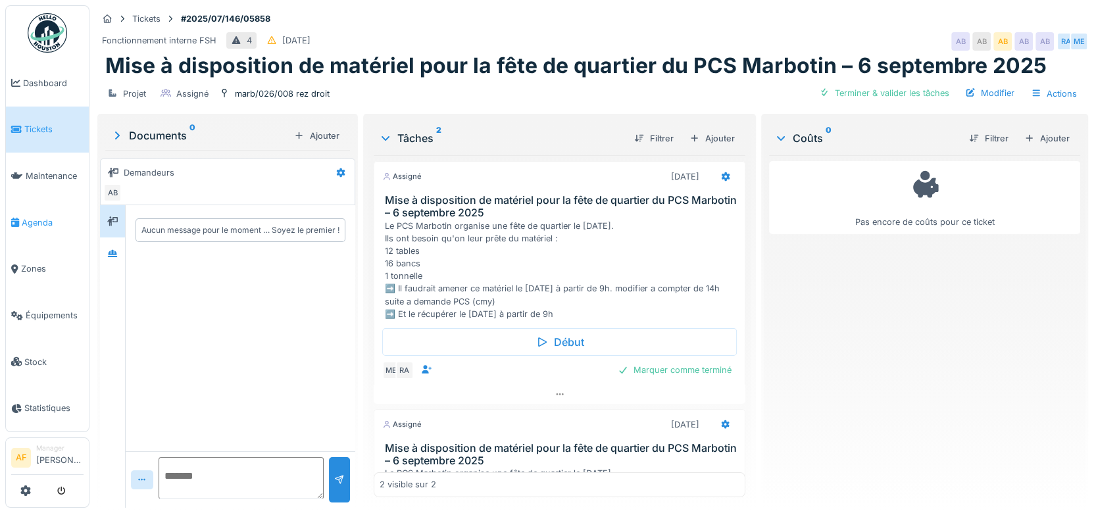
click at [51, 216] on span "Agenda" at bounding box center [53, 222] width 62 height 12
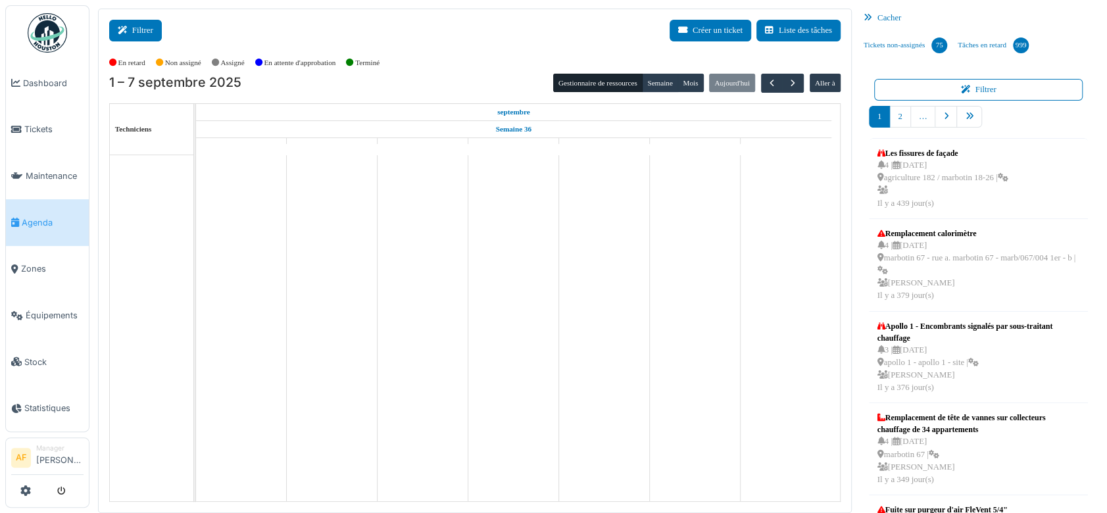
click at [140, 26] on button "Filtrer" at bounding box center [135, 31] width 53 height 22
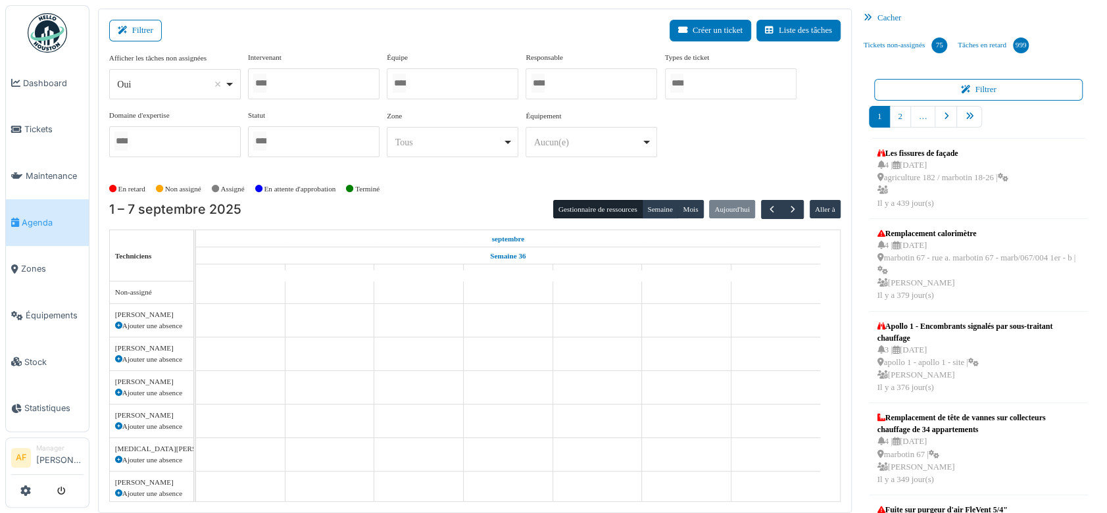
click at [368, 75] on div at bounding box center [314, 83] width 132 height 31
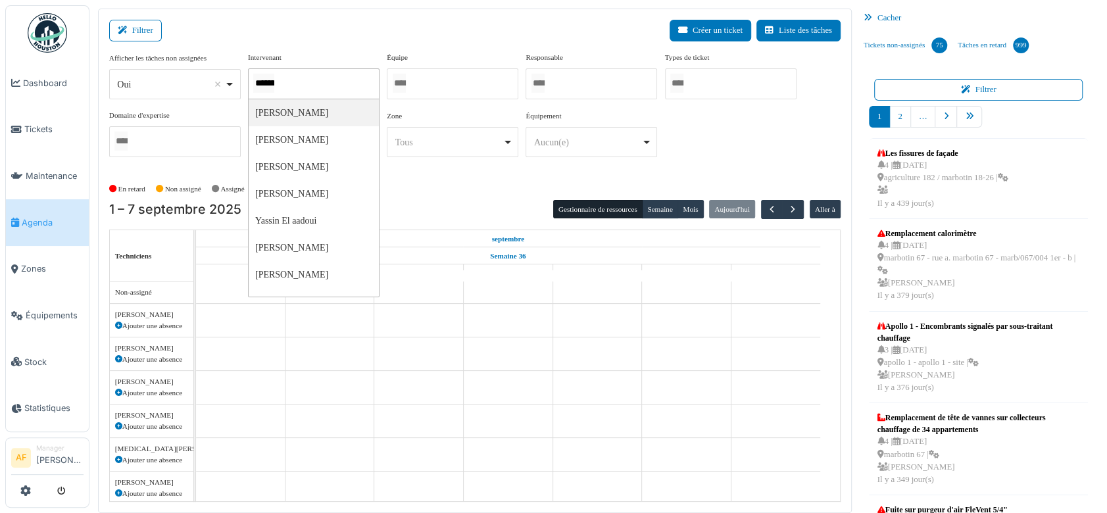
type input "********"
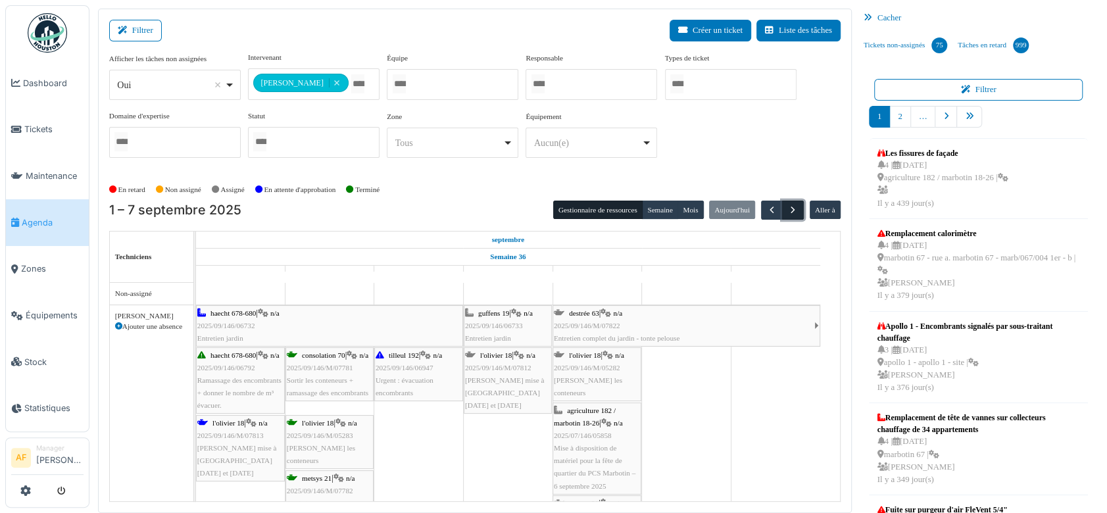
click at [787, 207] on span "button" at bounding box center [792, 210] width 11 height 11
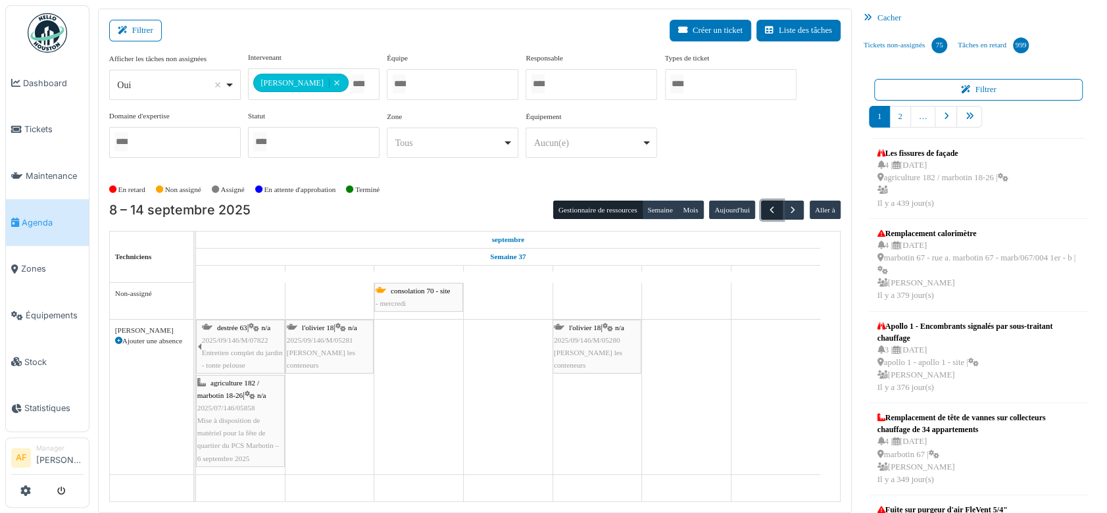
click at [766, 207] on span "button" at bounding box center [771, 210] width 11 height 11
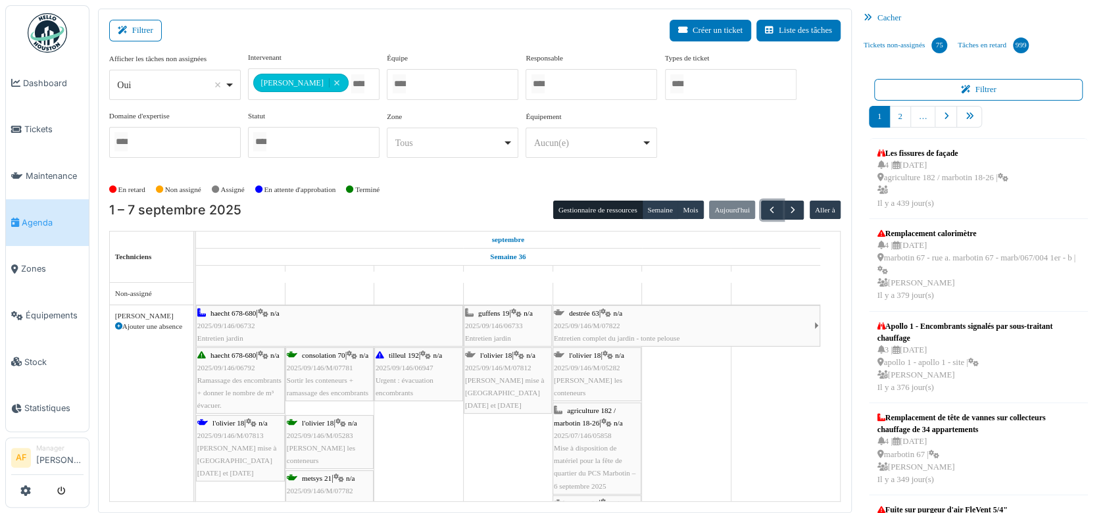
click at [593, 427] on div "agriculture 182 / marbotin 18-26 | n/a 2025/07/146/05858 Mise à disposition de …" at bounding box center [597, 448] width 86 height 88
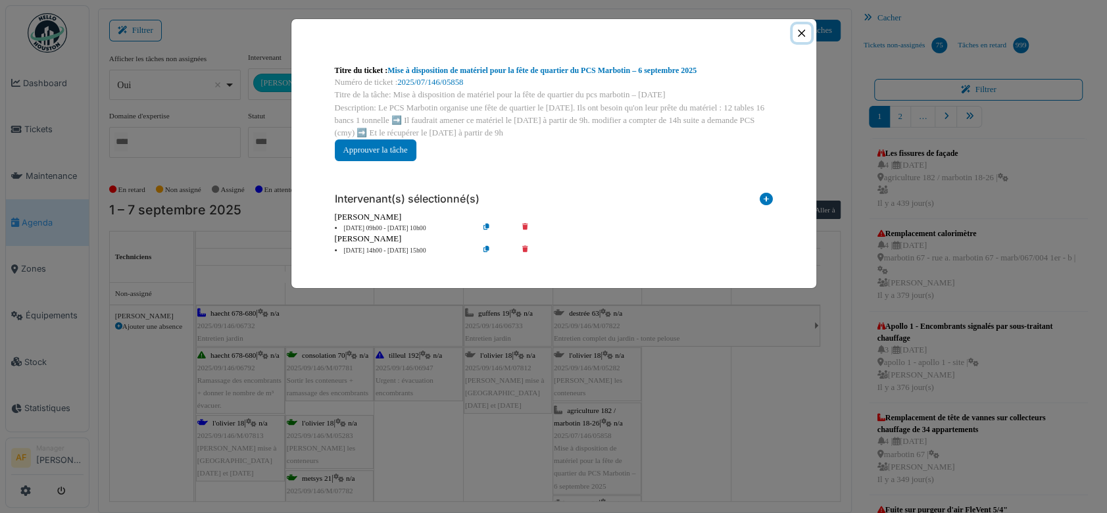
click at [802, 36] on button "Close" at bounding box center [802, 33] width 18 height 18
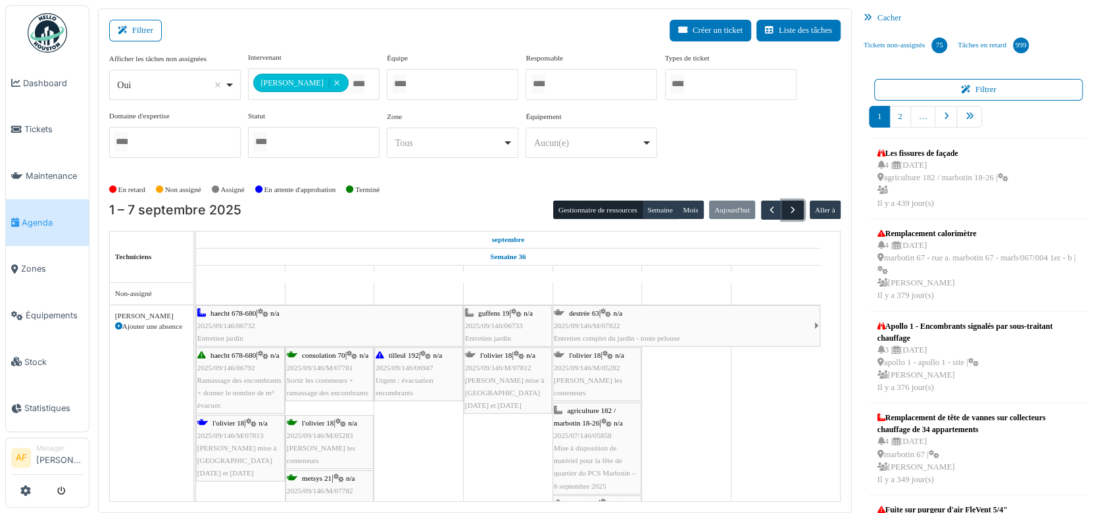
click at [787, 206] on span "button" at bounding box center [792, 210] width 11 height 11
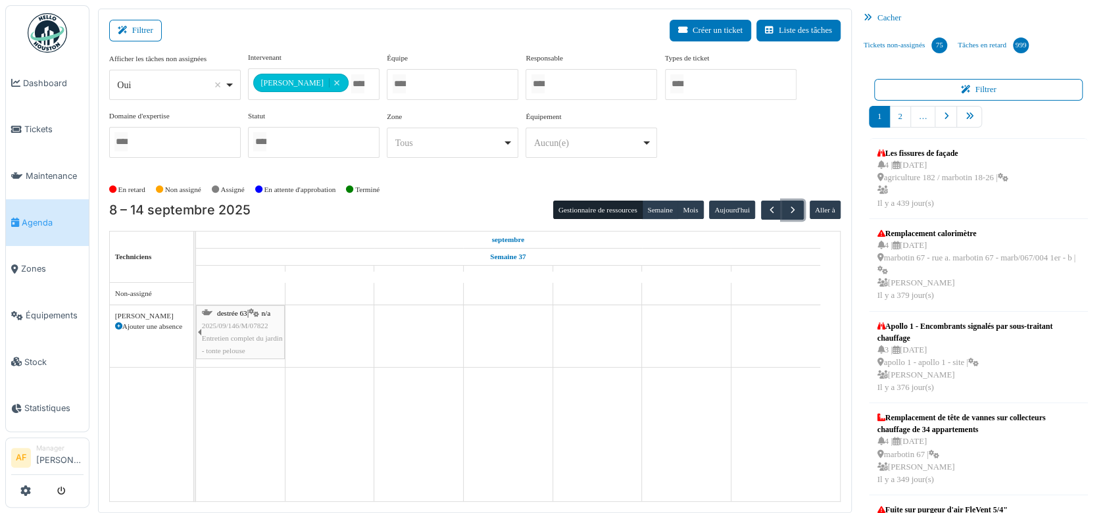
click at [250, 322] on span "2025/09/146/M/07822" at bounding box center [235, 326] width 66 height 8
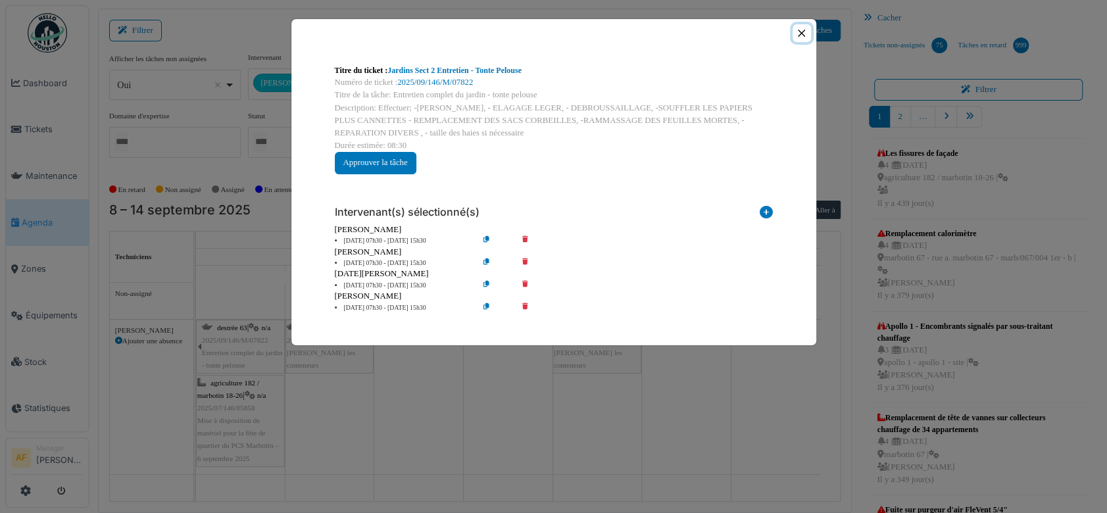
click at [804, 32] on button "Close" at bounding box center [802, 33] width 18 height 18
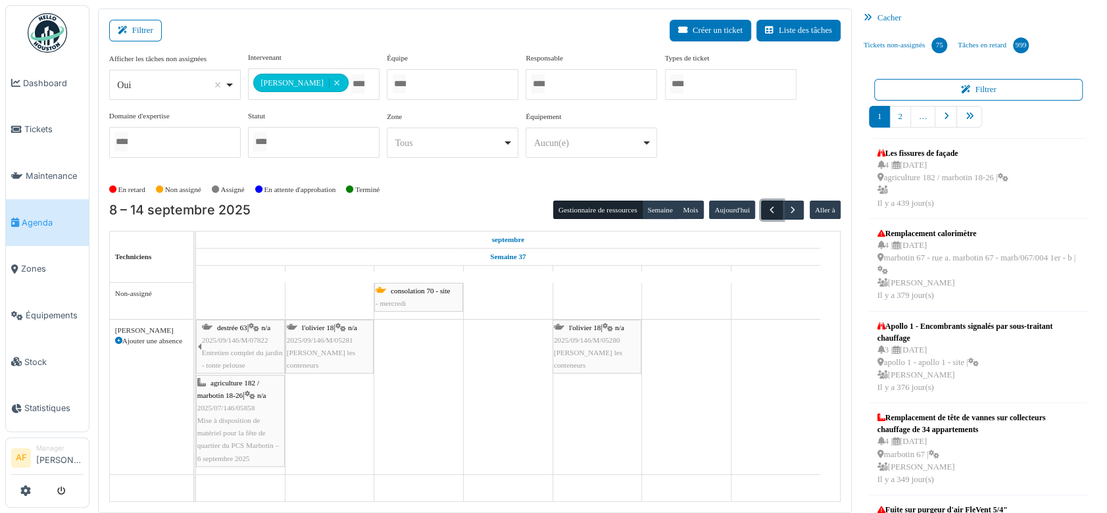
click at [766, 207] on span "button" at bounding box center [771, 210] width 11 height 11
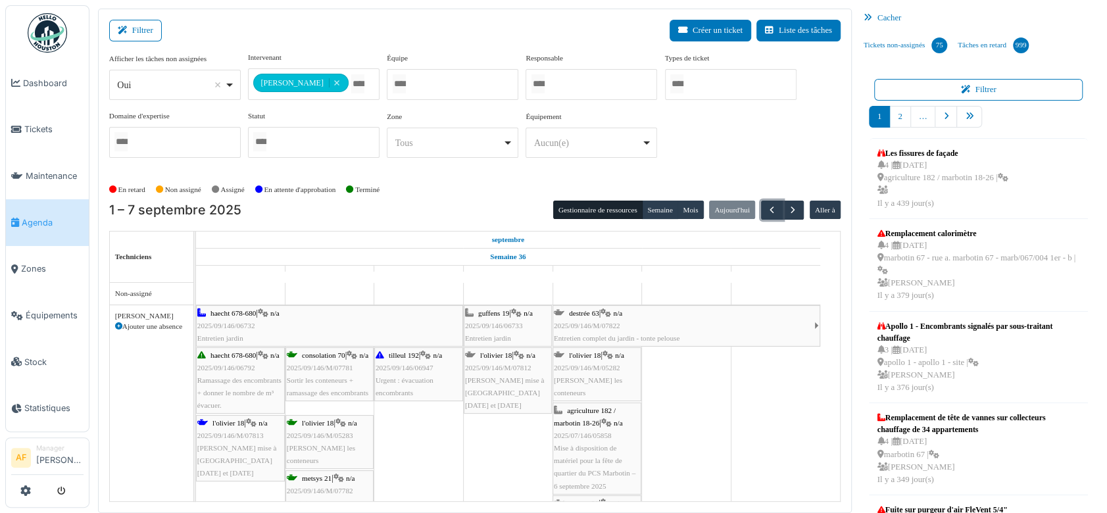
click at [602, 444] on span "Mise à disposition de matériel pour la fête de quartier du PCS Marbotin – 6 sep…" at bounding box center [595, 467] width 82 height 46
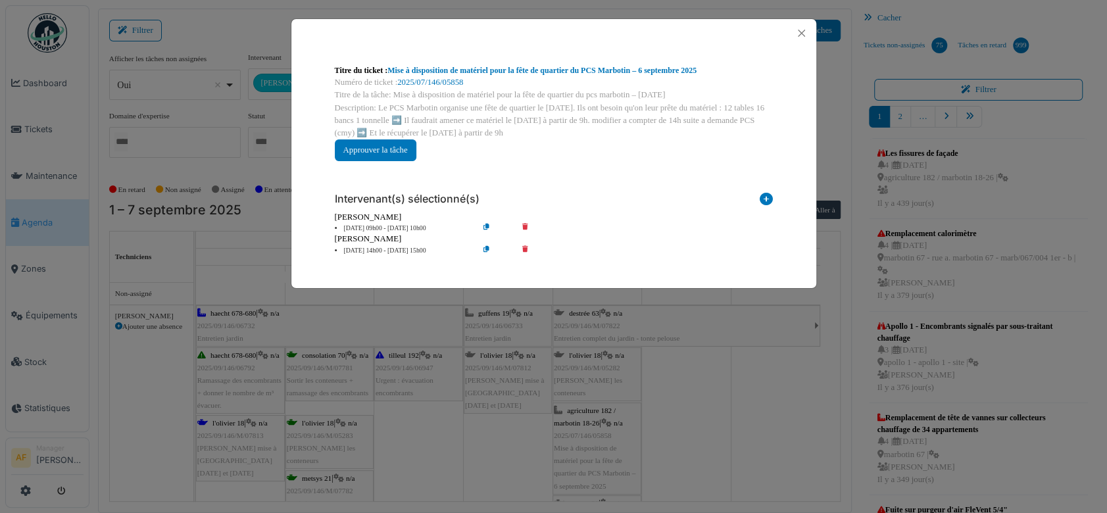
click at [598, 431] on div "Titre du ticket : Mise à disposition de matériel pour la fête de quartier du PC…" at bounding box center [553, 256] width 1107 height 513
click at [802, 34] on button "Close" at bounding box center [802, 33] width 18 height 18
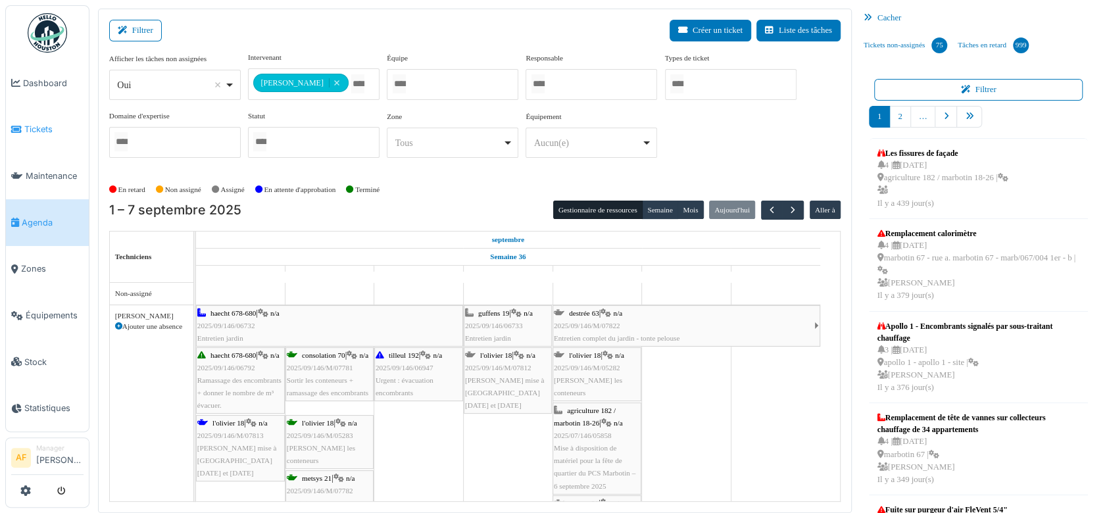
click at [48, 129] on span "Tickets" at bounding box center [53, 129] width 59 height 12
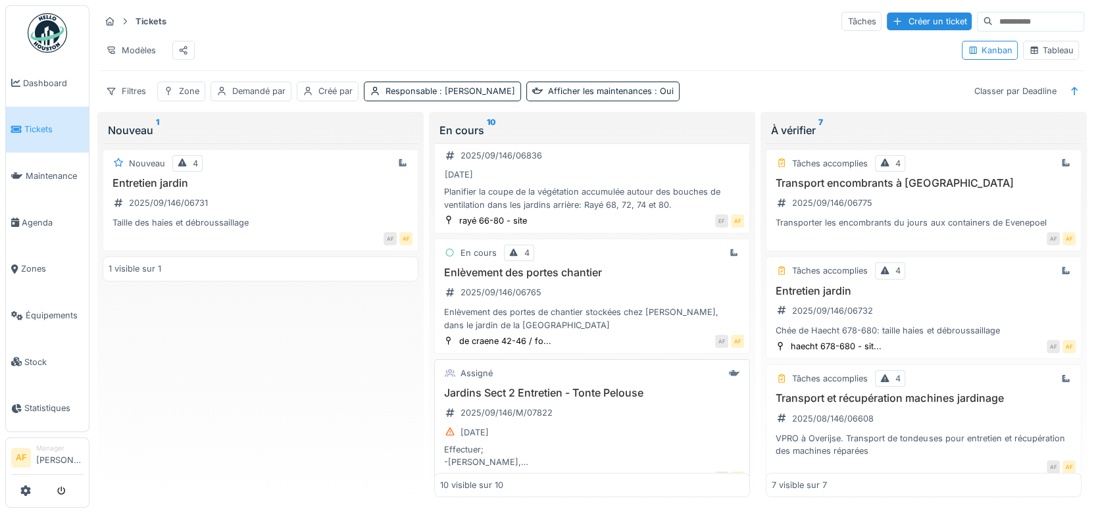
scroll to position [73, 0]
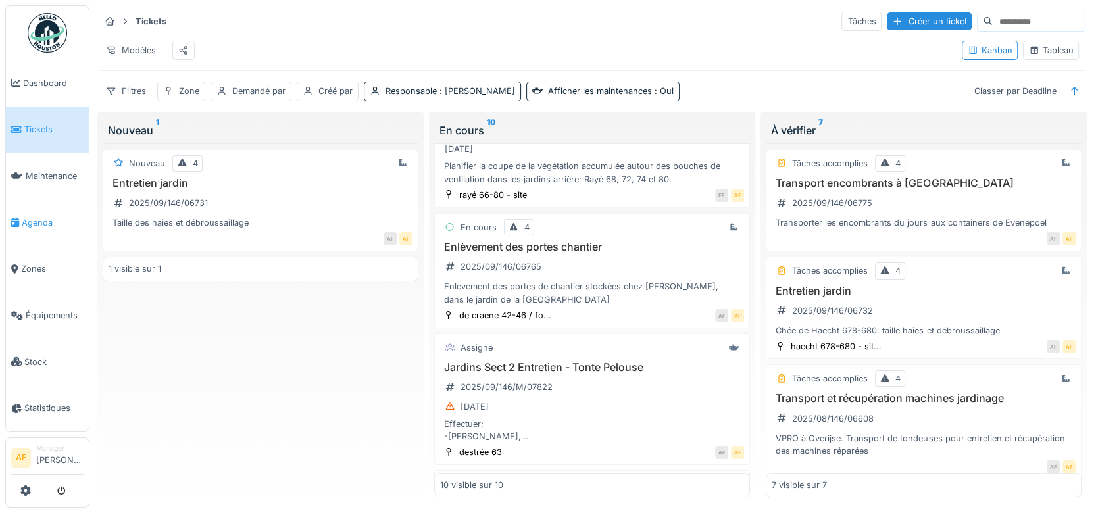
click at [36, 218] on span "Agenda" at bounding box center [53, 222] width 62 height 12
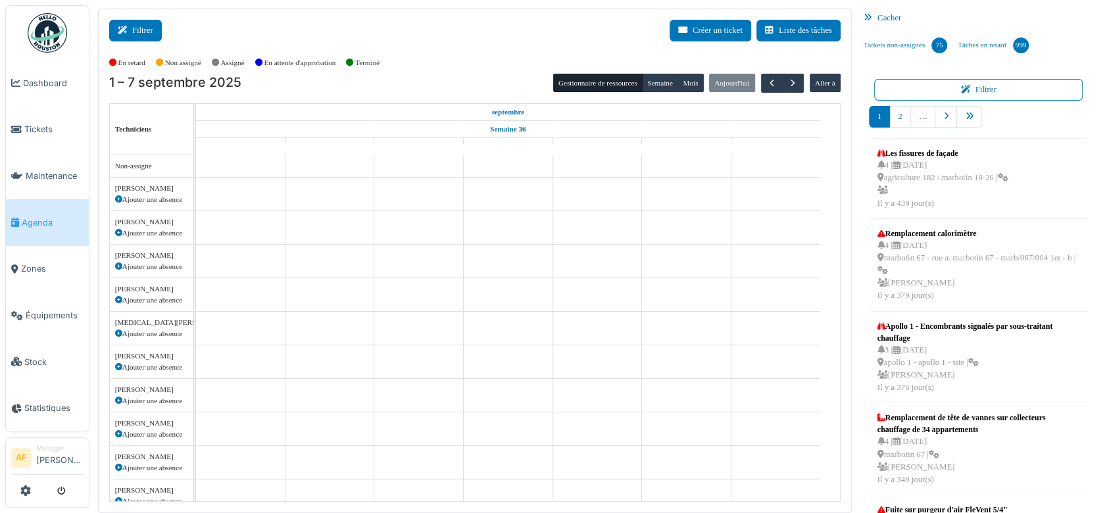
click at [145, 31] on button "Filtrer" at bounding box center [135, 31] width 53 height 22
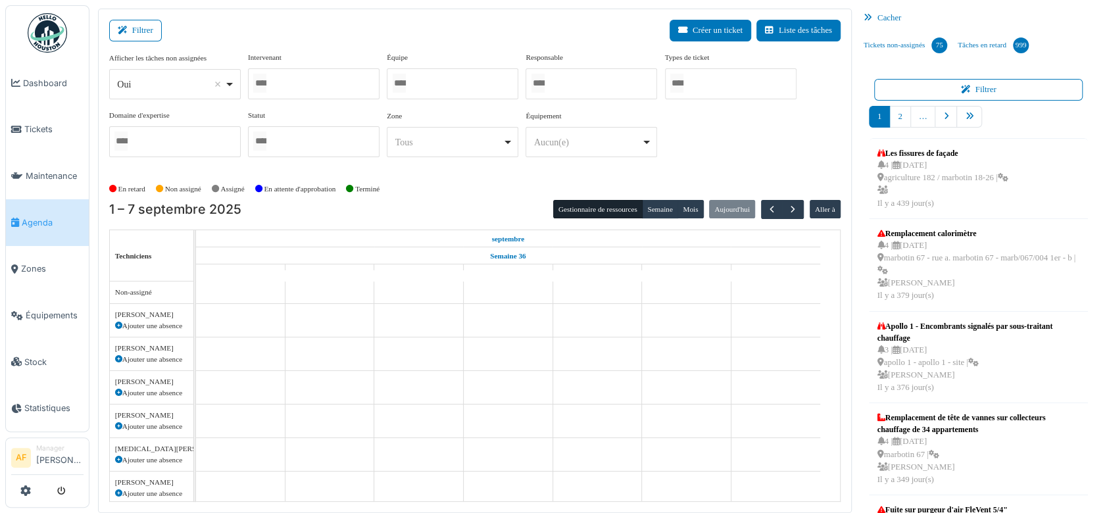
click at [296, 82] on div at bounding box center [314, 83] width 132 height 31
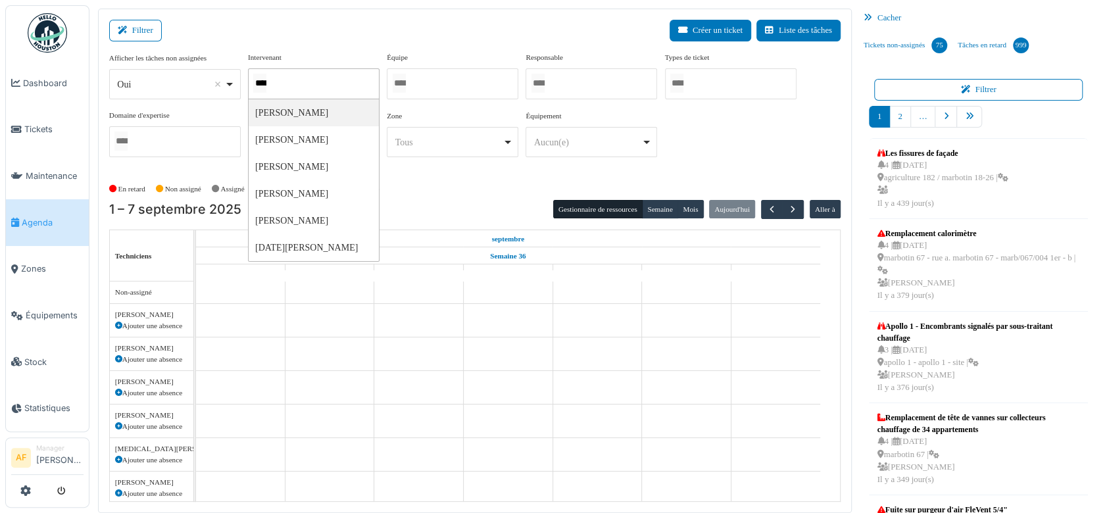
type input "*****"
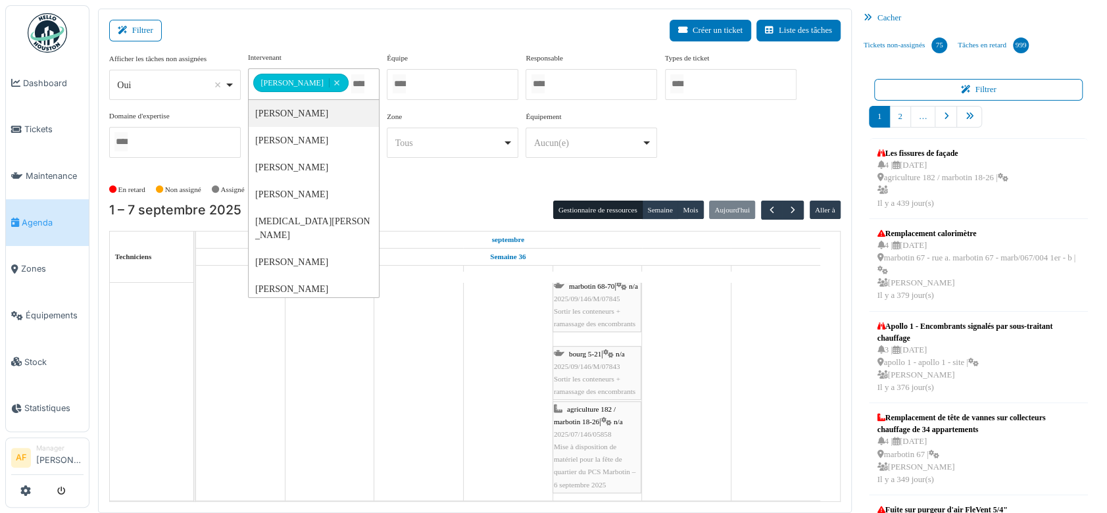
click at [597, 430] on span "2025/07/146/05858" at bounding box center [583, 434] width 58 height 8
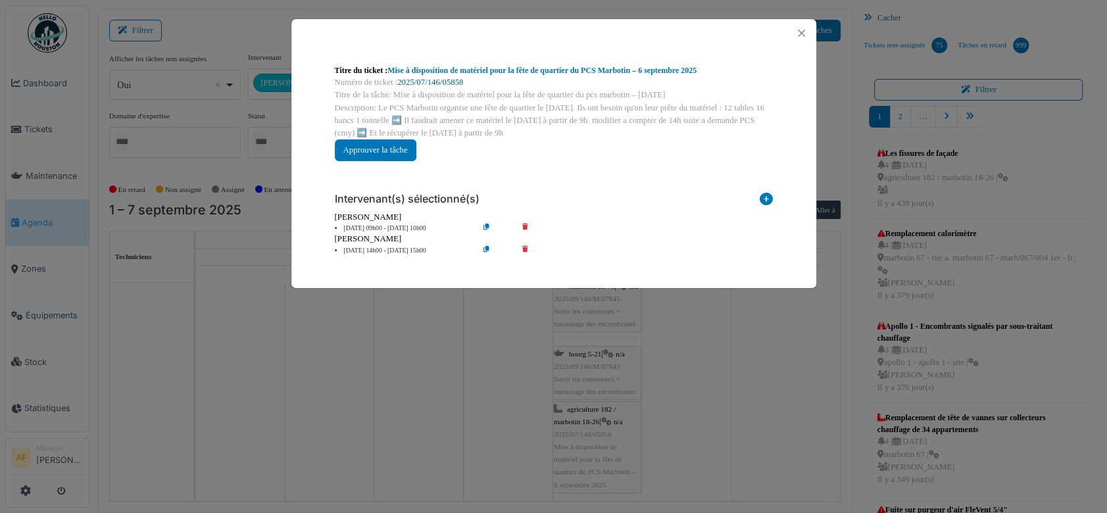
click at [447, 83] on link "2025/07/146/05858" at bounding box center [430, 82] width 66 height 9
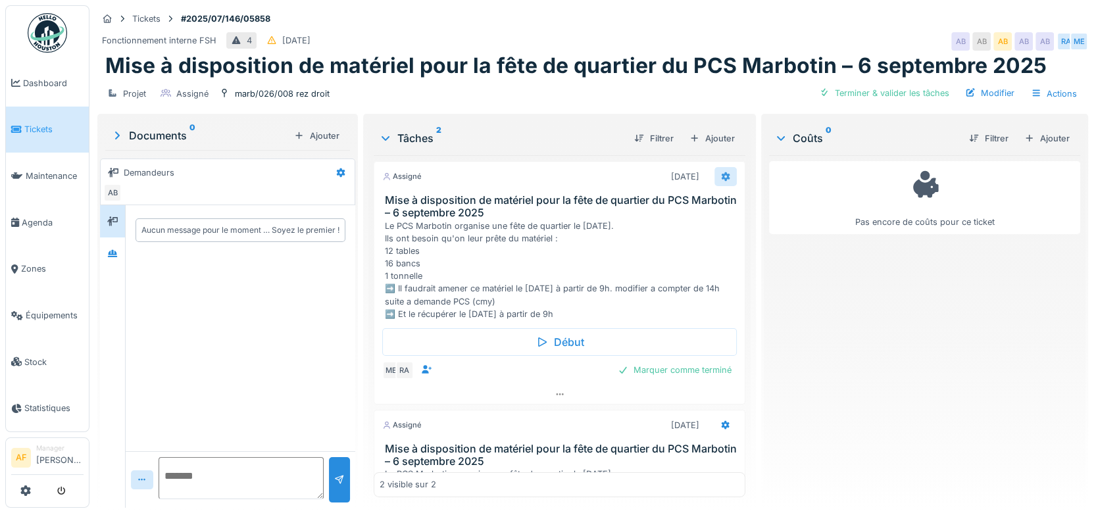
click at [720, 170] on div at bounding box center [725, 176] width 11 height 12
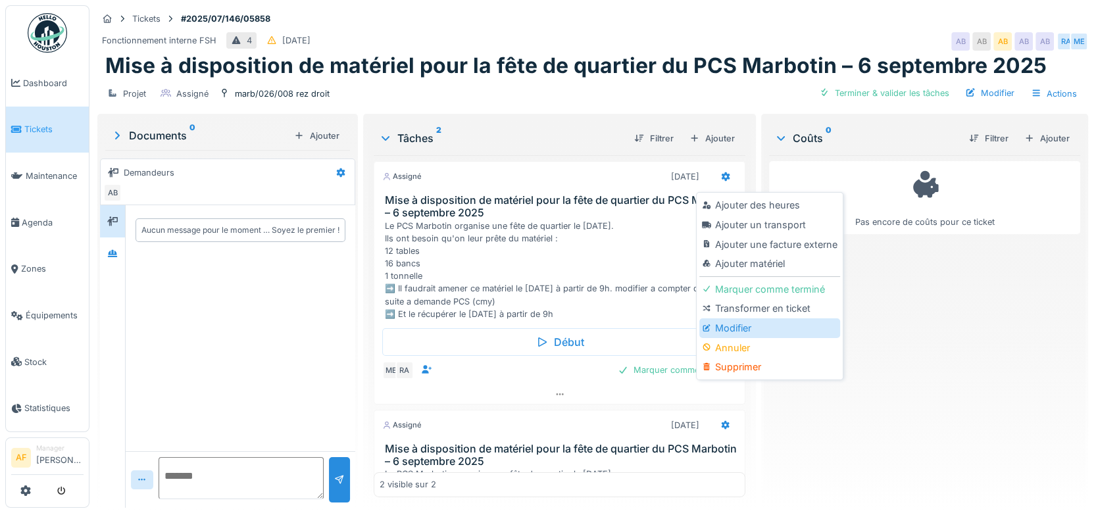
click at [741, 332] on div "Modifier" at bounding box center [769, 328] width 140 height 20
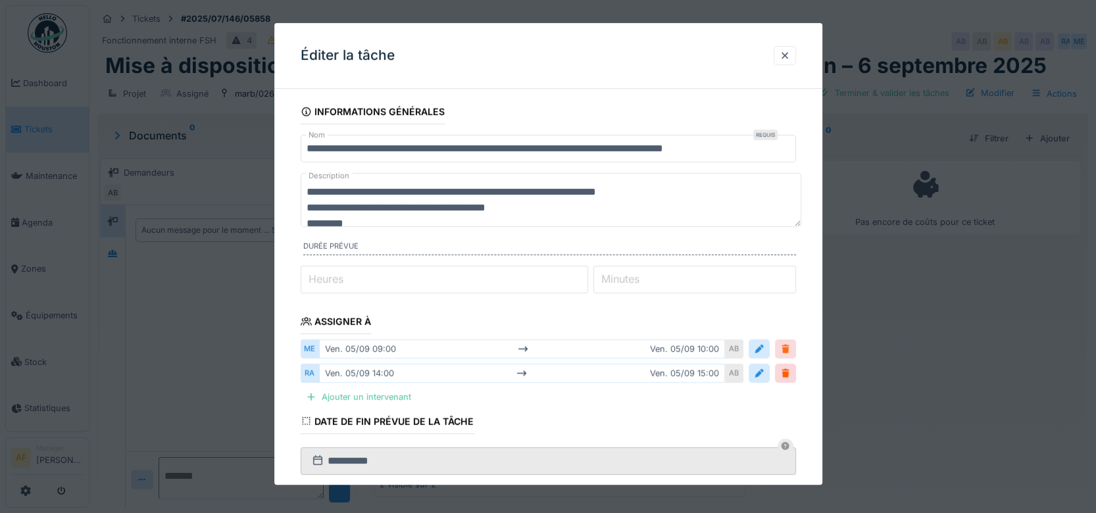
click at [791, 353] on div at bounding box center [785, 349] width 11 height 12
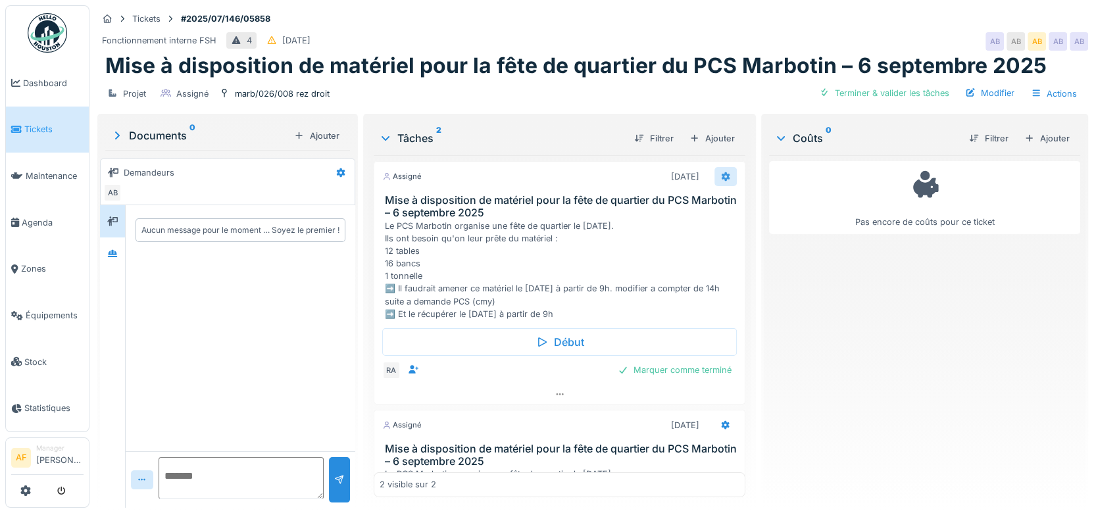
click at [720, 177] on icon at bounding box center [725, 176] width 11 height 9
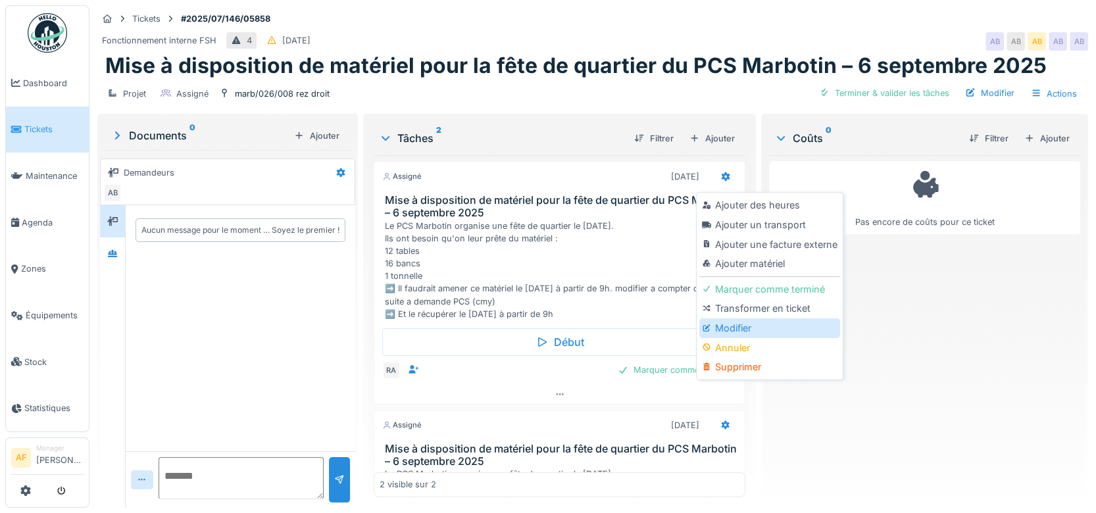
click at [742, 331] on div "Modifier" at bounding box center [769, 328] width 140 height 20
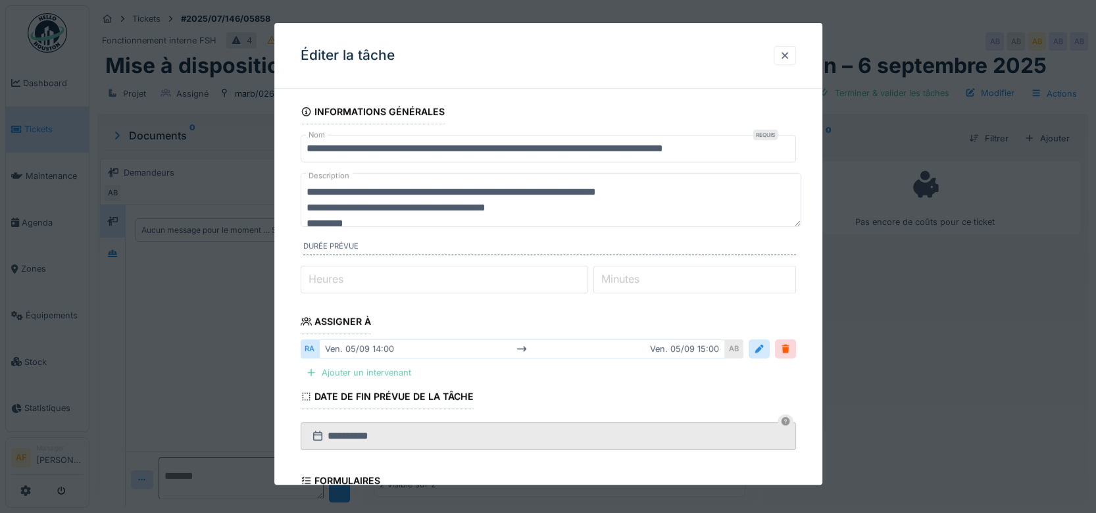
click at [345, 371] on div "Ajouter un intervenant" at bounding box center [359, 373] width 116 height 18
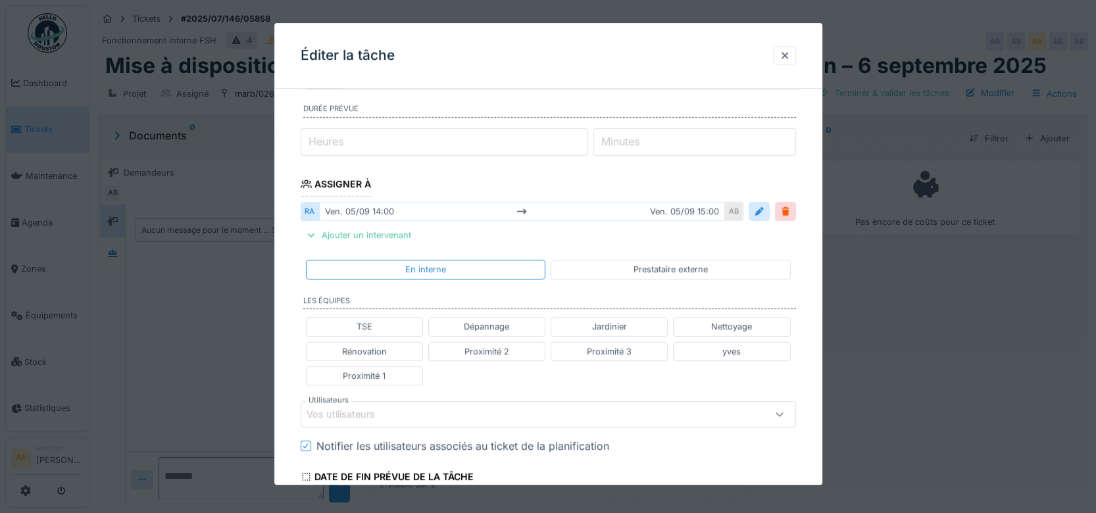
scroll to position [146, 0]
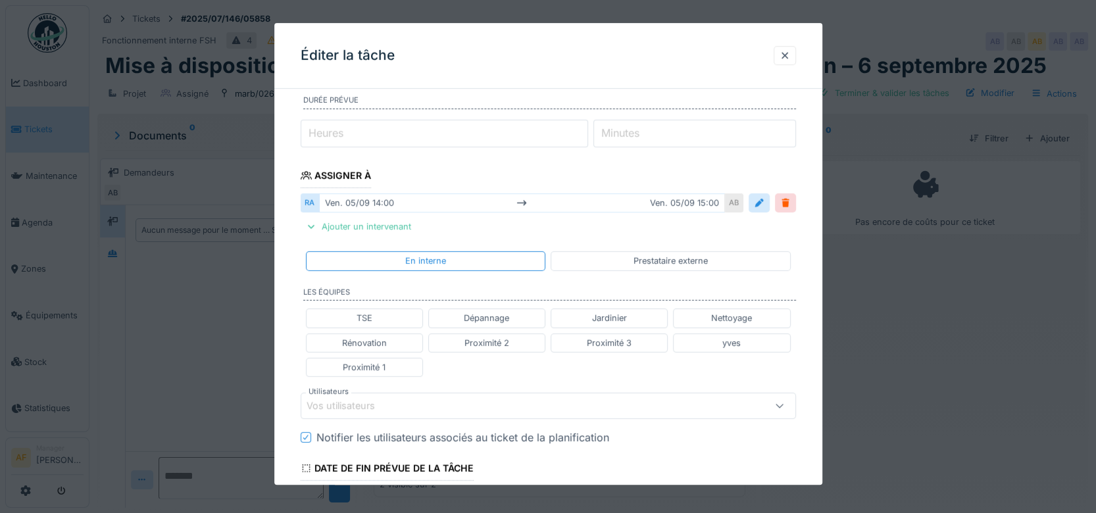
click at [598, 314] on div "Jardinier" at bounding box center [609, 318] width 35 height 12
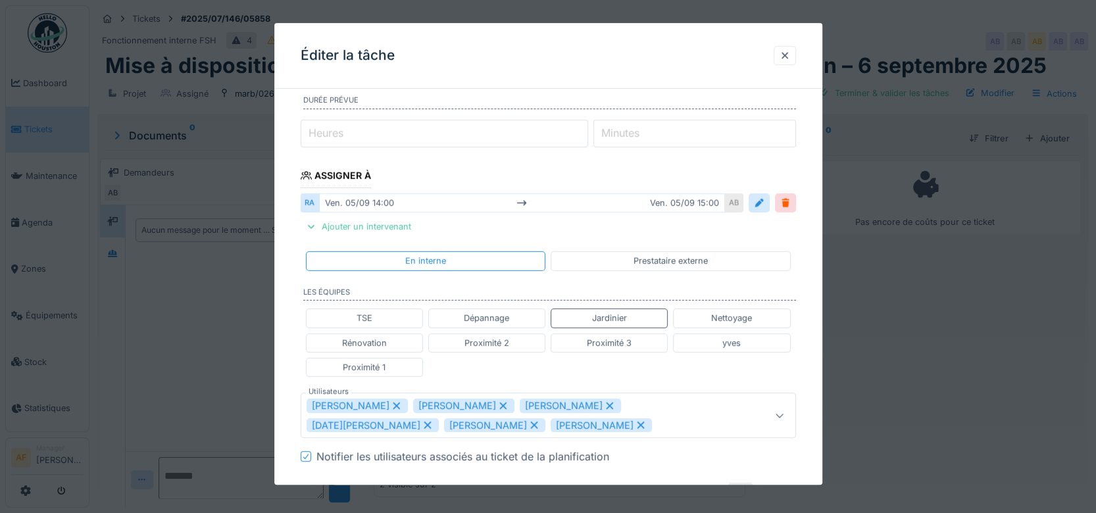
click at [393, 404] on icon at bounding box center [396, 405] width 7 height 7
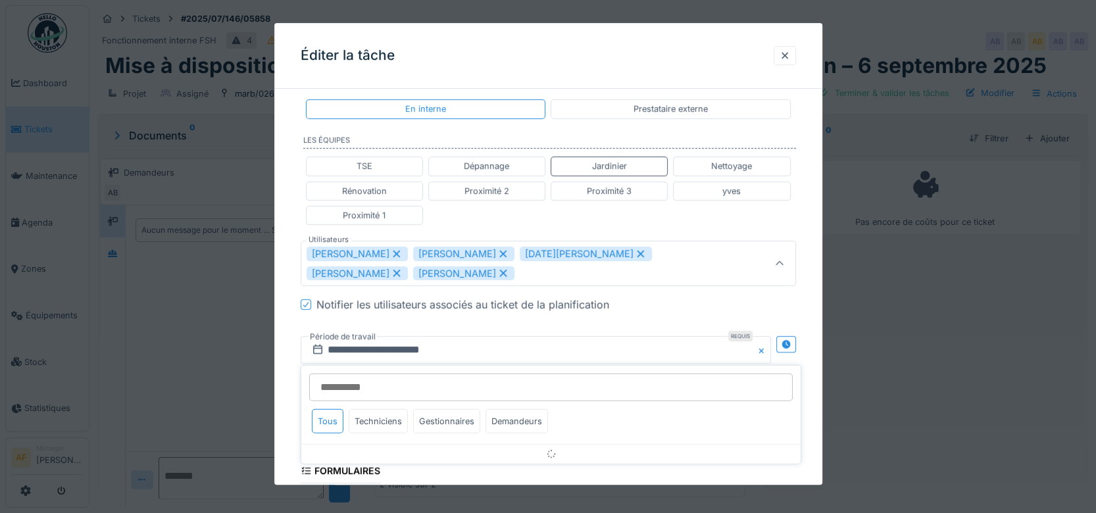
scroll to position [305, 0]
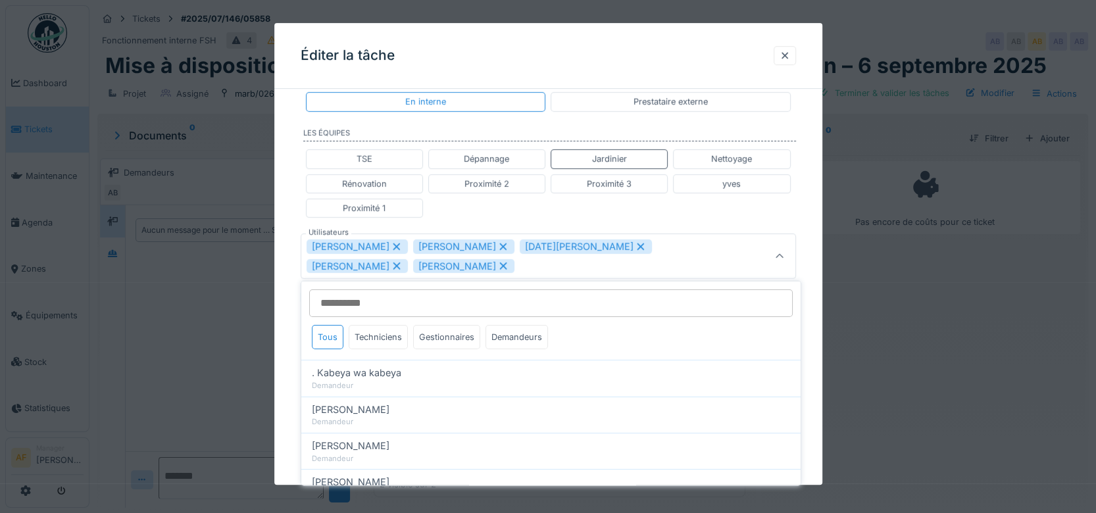
click at [400, 243] on icon at bounding box center [396, 246] width 7 height 7
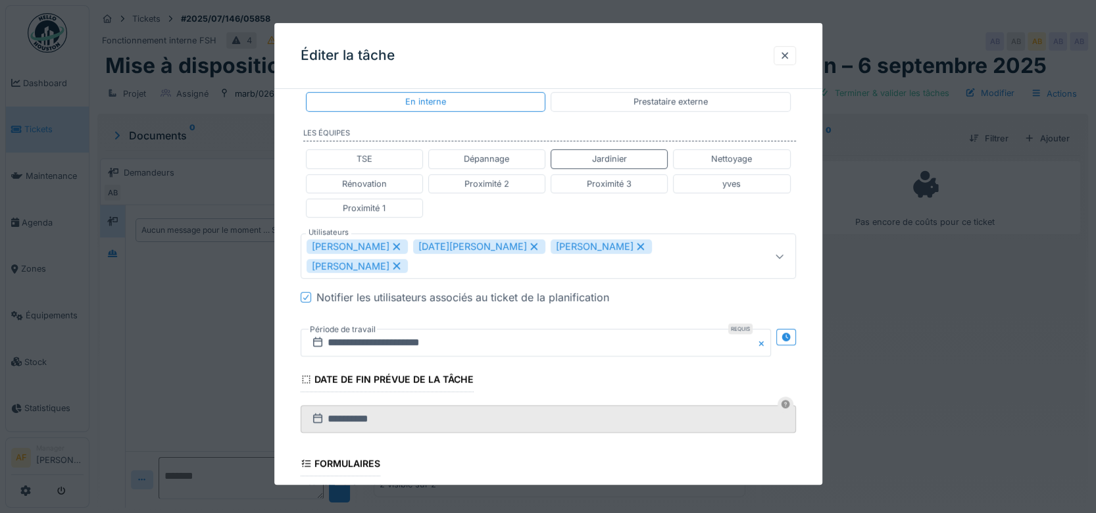
click at [391, 244] on icon at bounding box center [397, 246] width 12 height 9
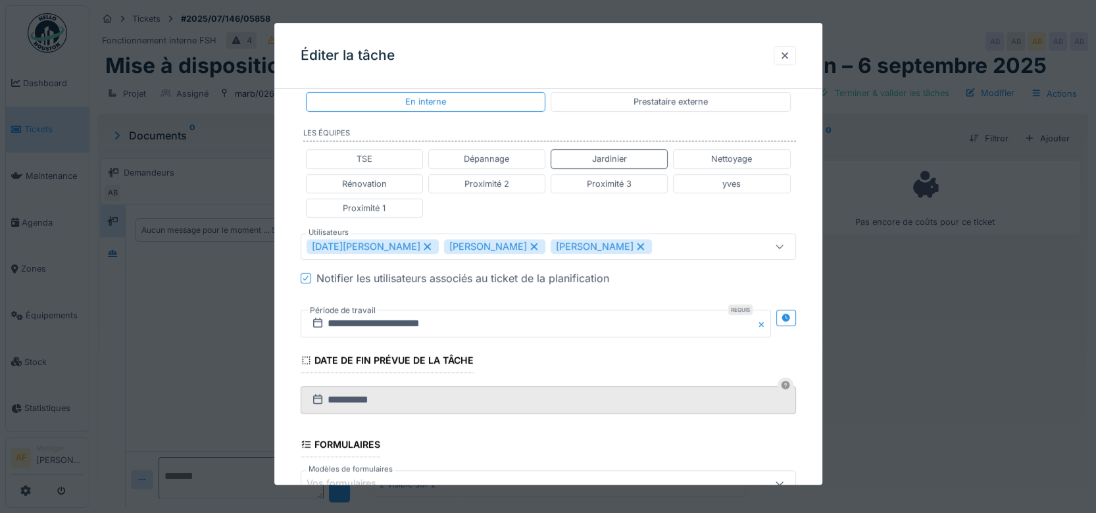
drag, startPoint x: 485, startPoint y: 243, endPoint x: 504, endPoint y: 245, distance: 18.5
click at [530, 243] on icon at bounding box center [533, 246] width 7 height 7
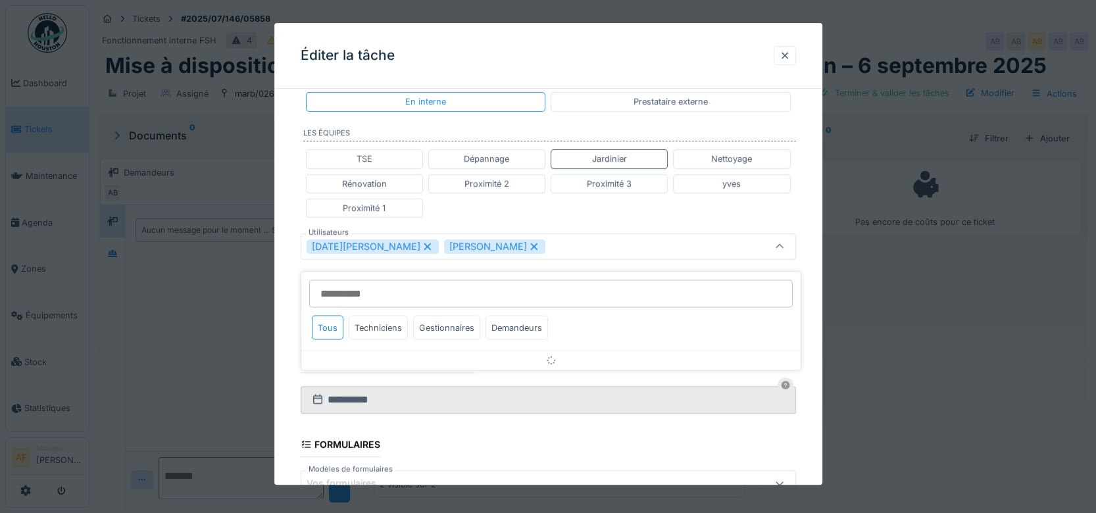
scroll to position [296, 0]
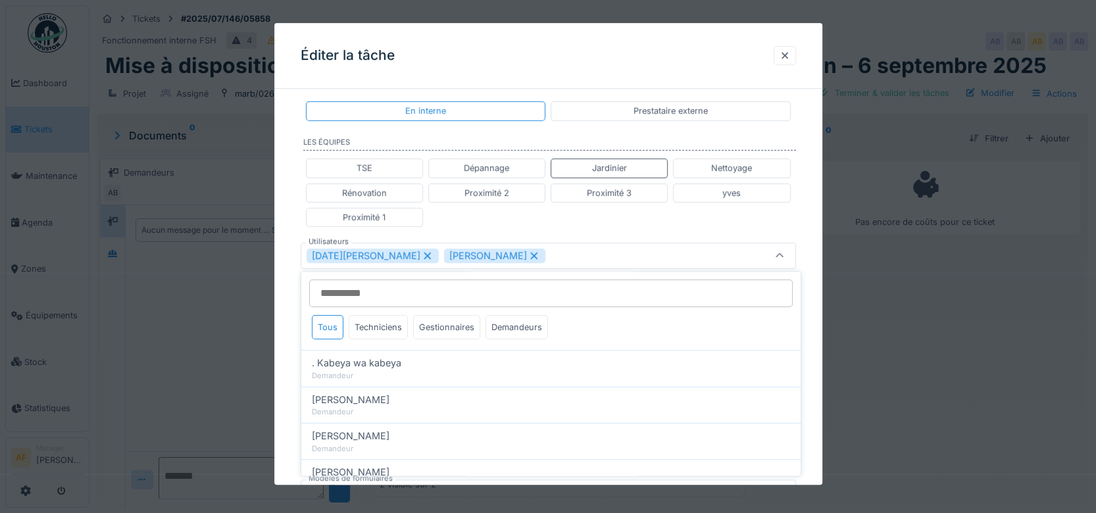
click at [528, 253] on icon at bounding box center [534, 255] width 12 height 9
type input "*****"
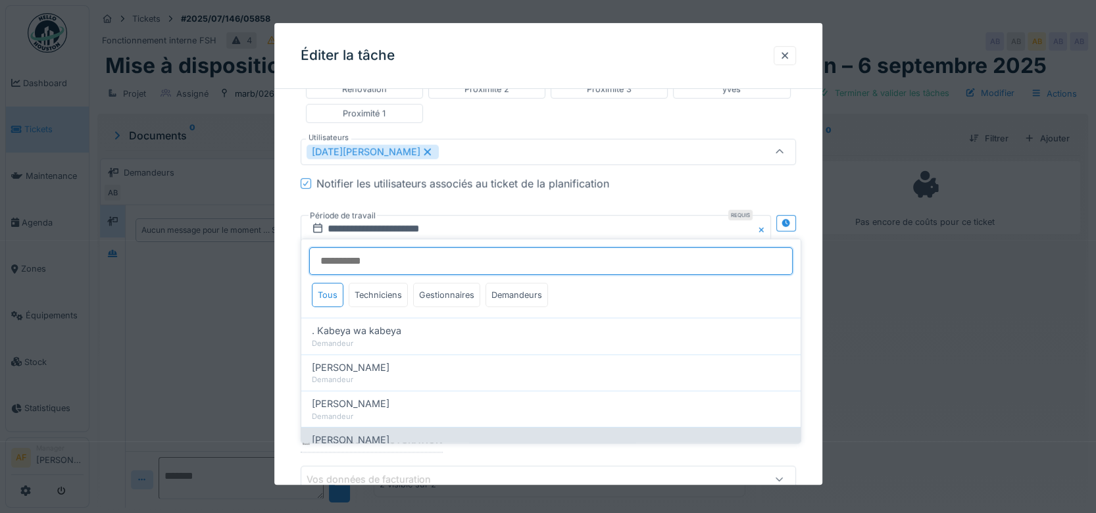
scroll to position [479, 0]
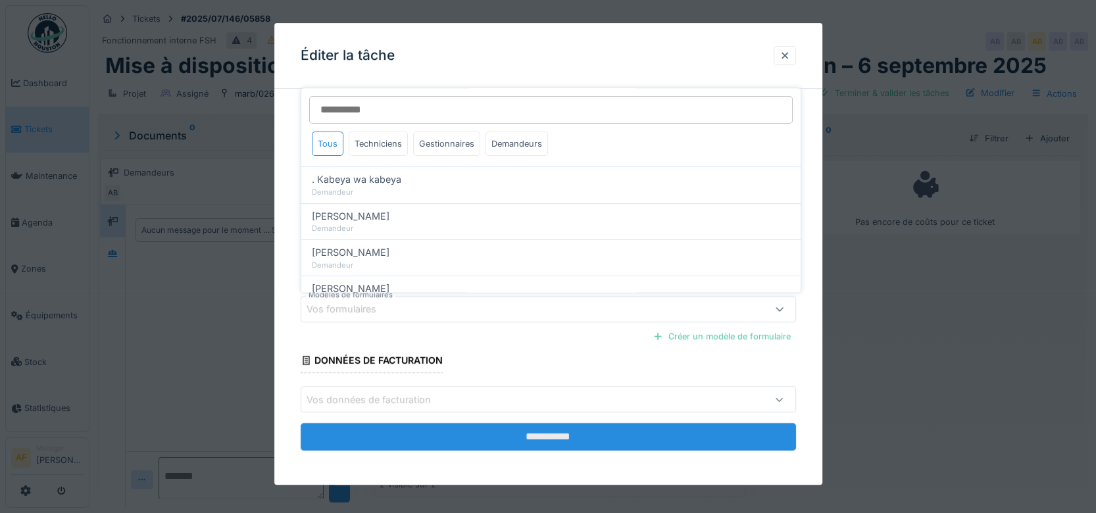
click at [604, 436] on input "**********" at bounding box center [548, 438] width 495 height 28
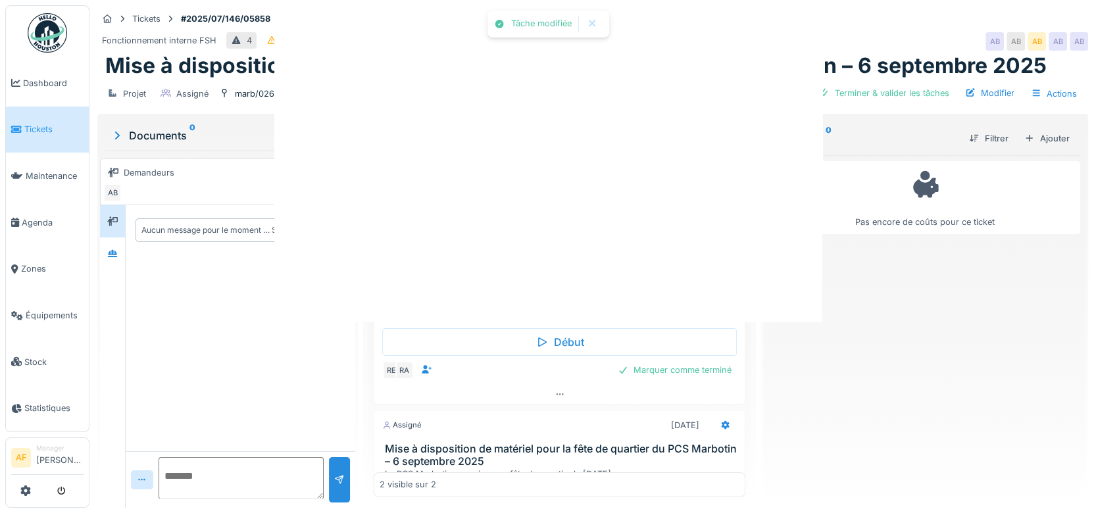
scroll to position [0, 0]
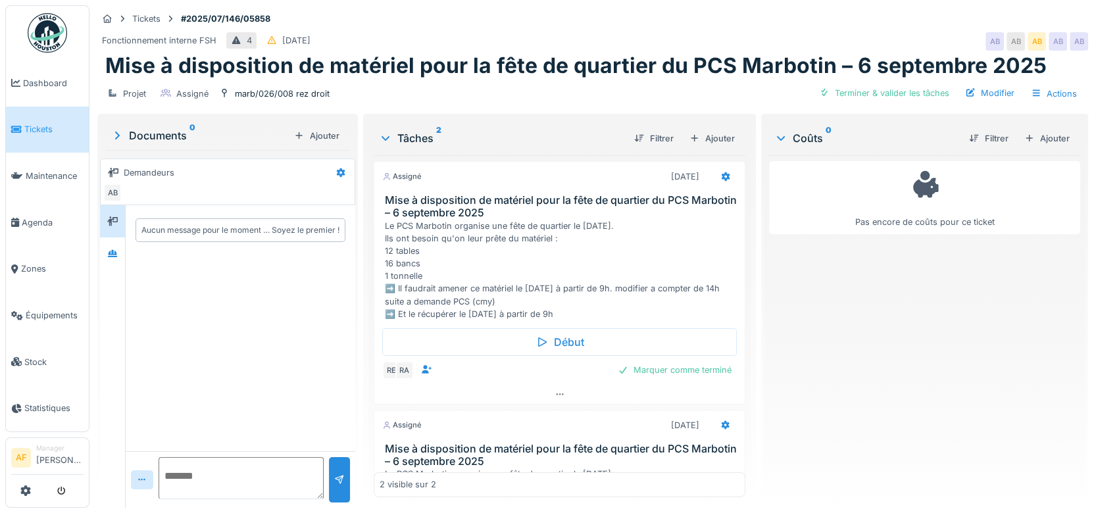
click at [504, 203] on h3 "Mise à disposition de matériel pour la fête de quartier du PCS Marbotin – 6 sep…" at bounding box center [562, 206] width 355 height 25
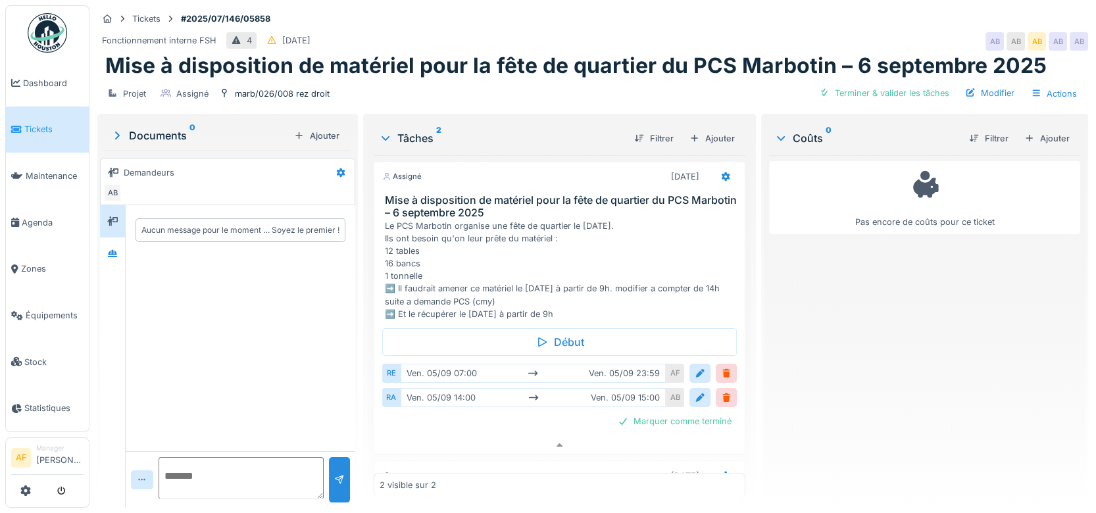
scroll to position [5, 0]
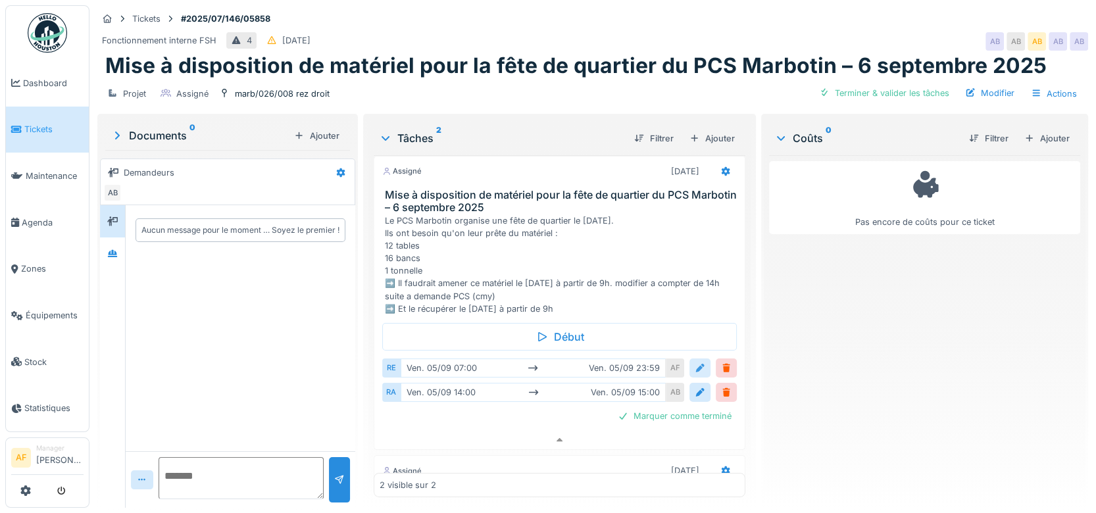
click at [695, 362] on div at bounding box center [700, 368] width 11 height 12
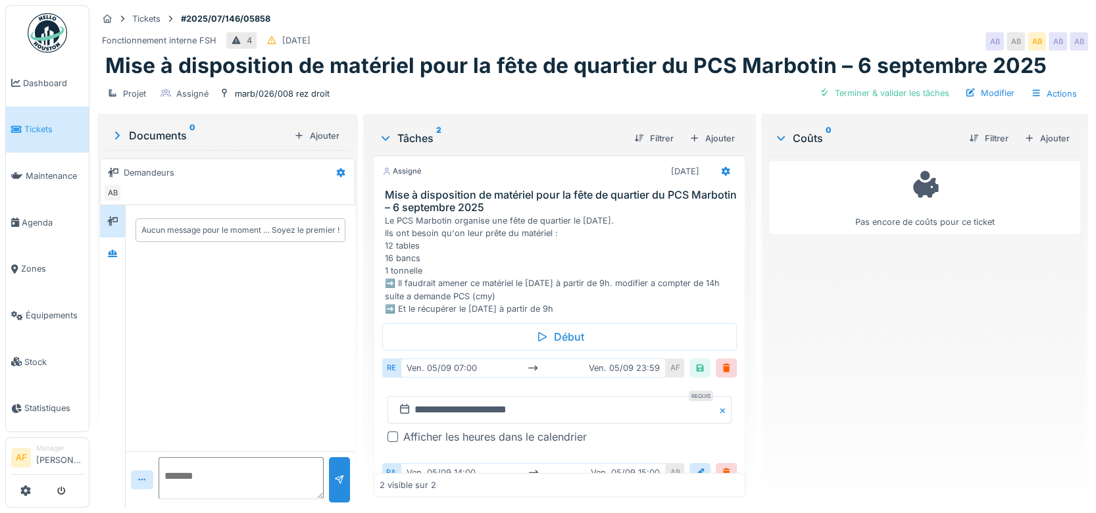
click at [465, 358] on div "[DATE] 07:00 [DATE] 23:59" at bounding box center [534, 367] width 266 height 19
click at [721, 166] on icon at bounding box center [725, 170] width 9 height 9
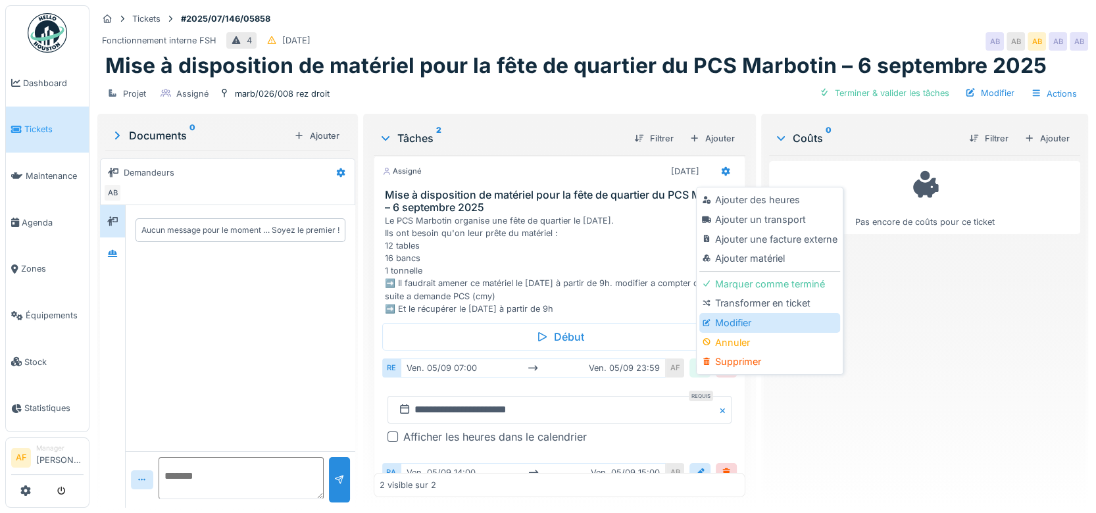
click at [737, 313] on div "Modifier" at bounding box center [769, 323] width 140 height 20
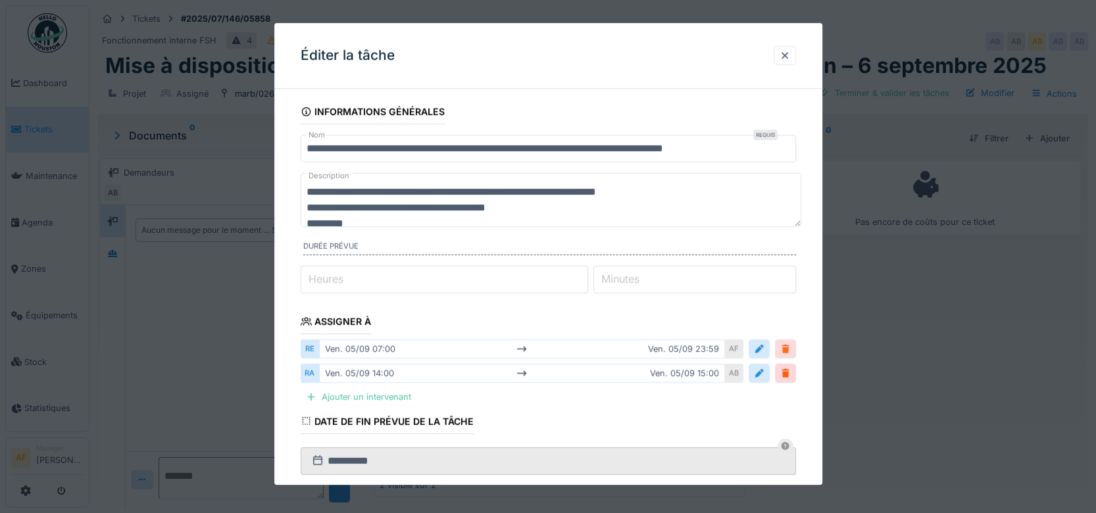
click at [796, 346] on div at bounding box center [785, 348] width 21 height 19
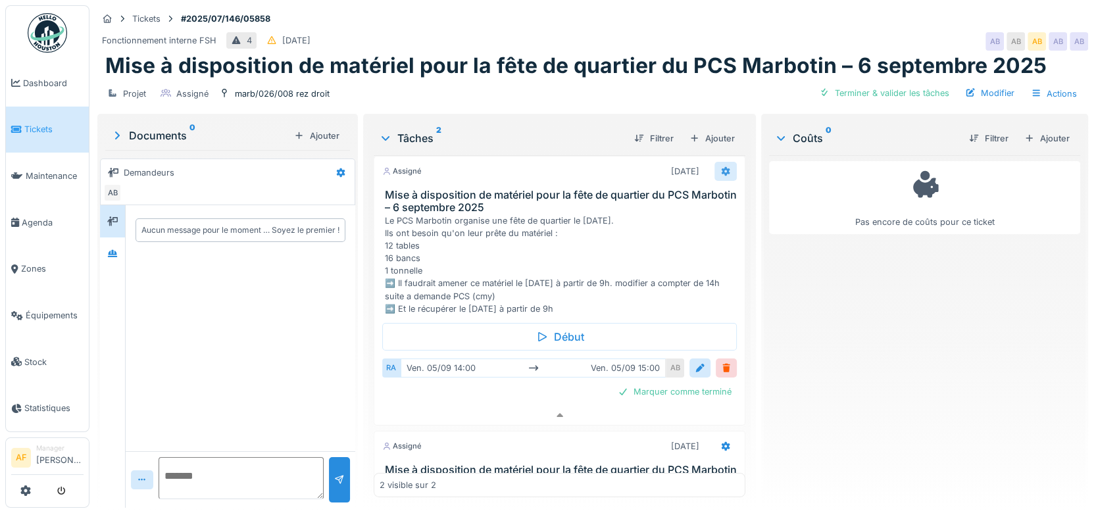
click at [720, 167] on icon at bounding box center [725, 171] width 11 height 9
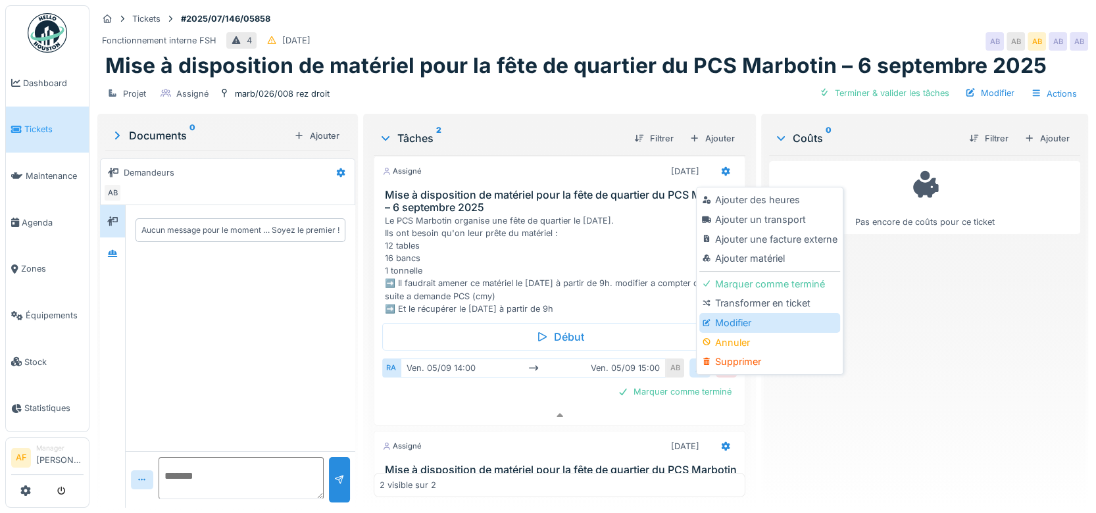
click at [747, 313] on div "Modifier" at bounding box center [769, 323] width 140 height 20
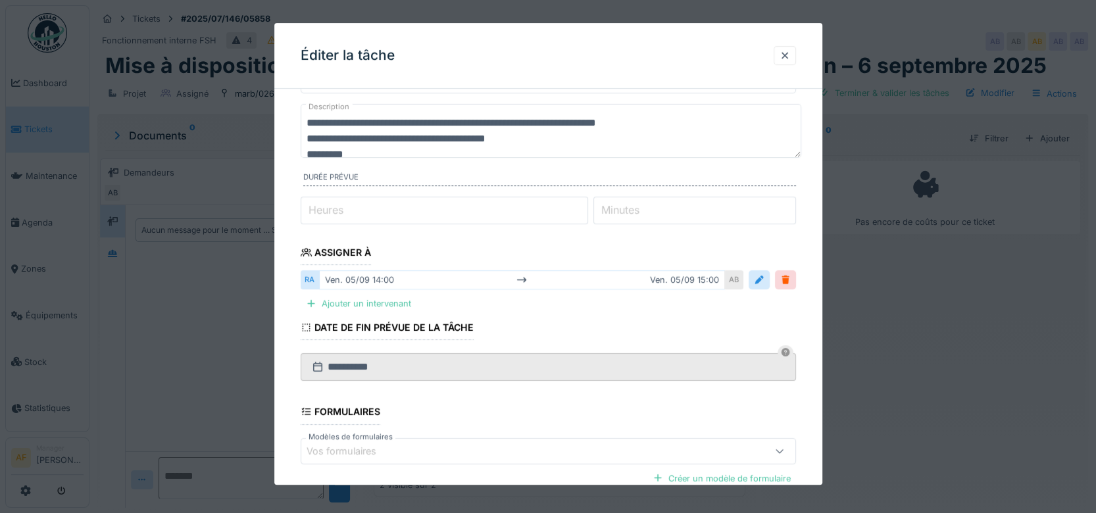
scroll to position [146, 0]
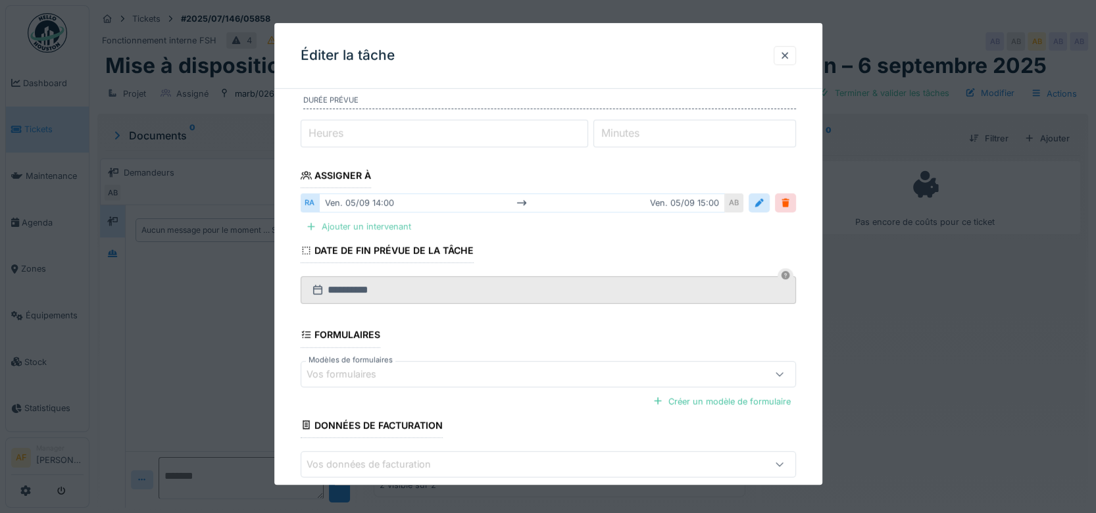
click at [389, 228] on div "Ajouter un intervenant" at bounding box center [359, 227] width 116 height 18
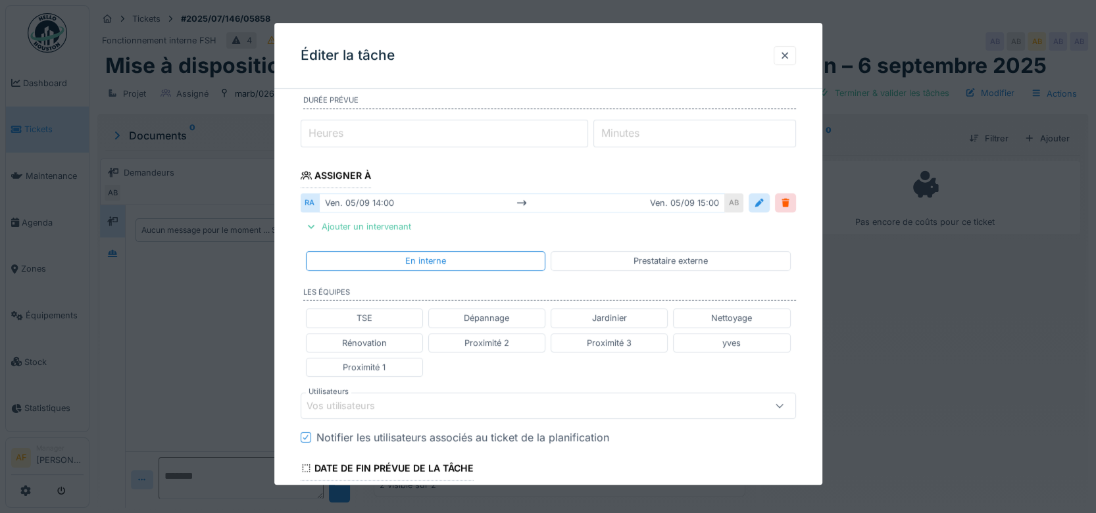
click at [619, 314] on div "Jardinier" at bounding box center [609, 318] width 35 height 12
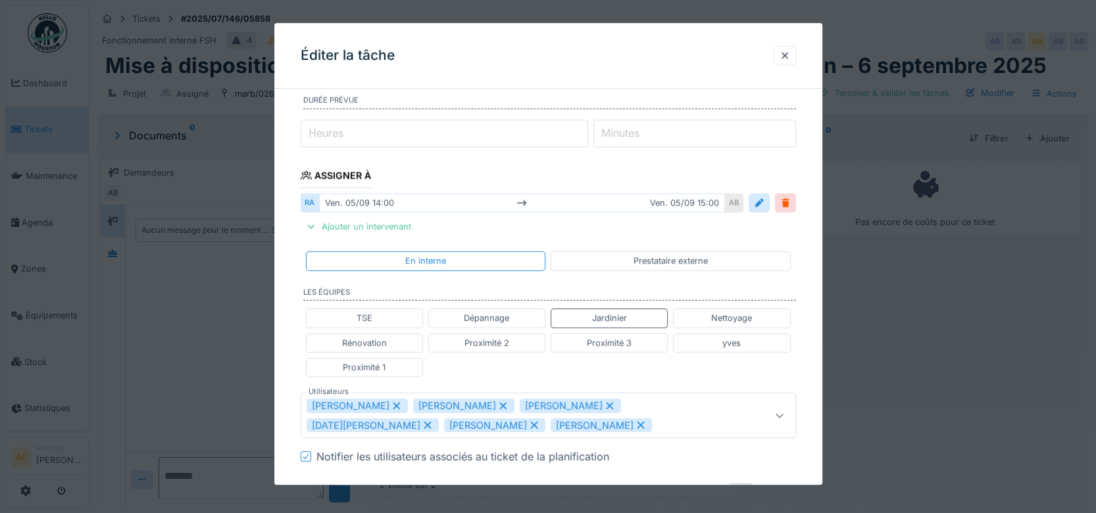
click at [393, 404] on icon at bounding box center [396, 405] width 7 height 7
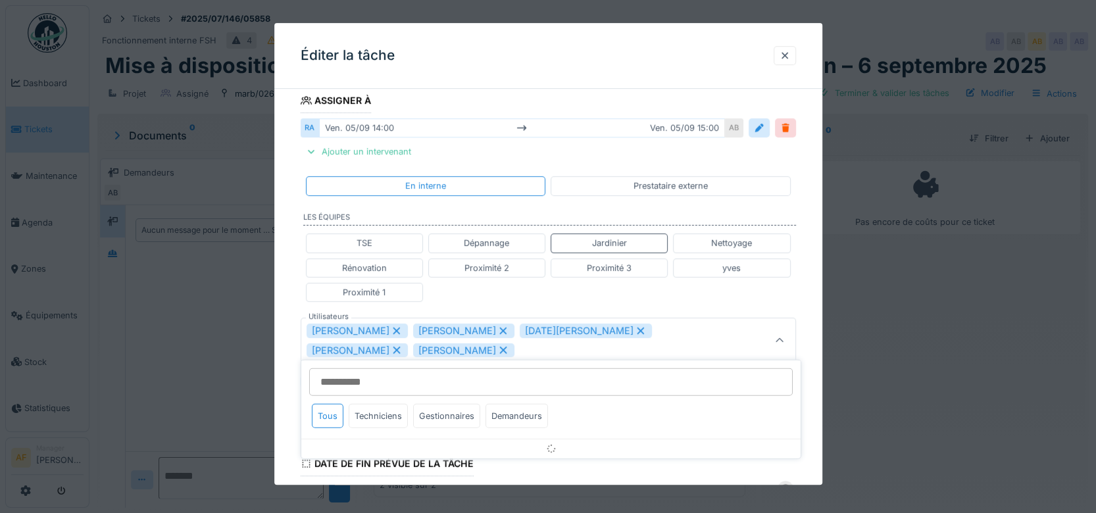
scroll to position [305, 0]
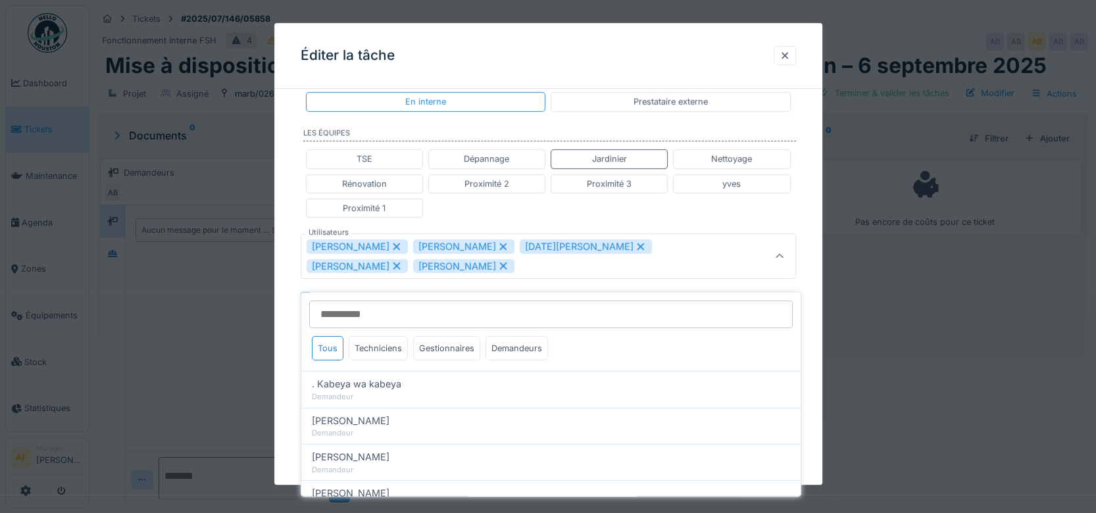
click at [400, 244] on icon at bounding box center [396, 246] width 7 height 7
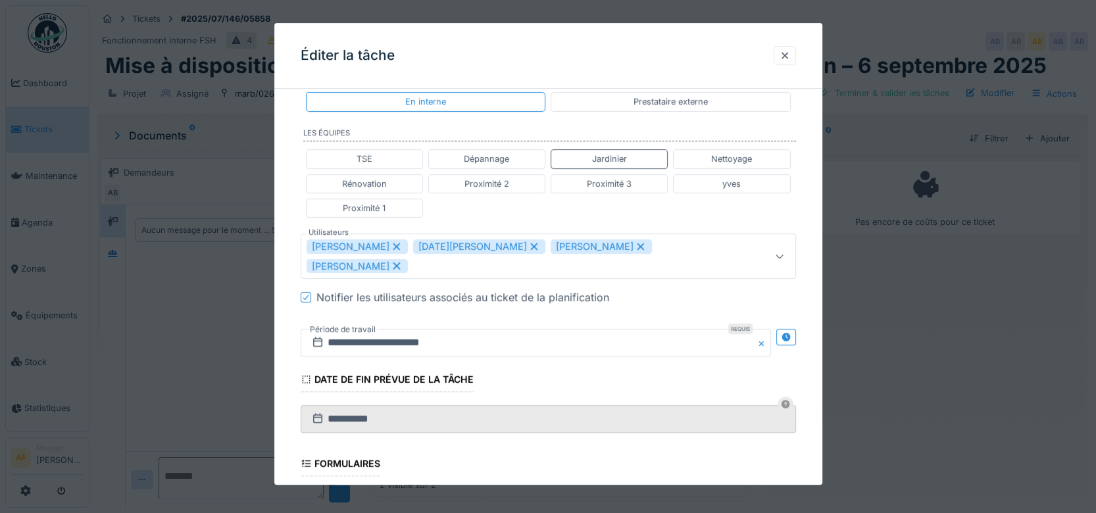
click at [391, 242] on icon at bounding box center [397, 246] width 12 height 9
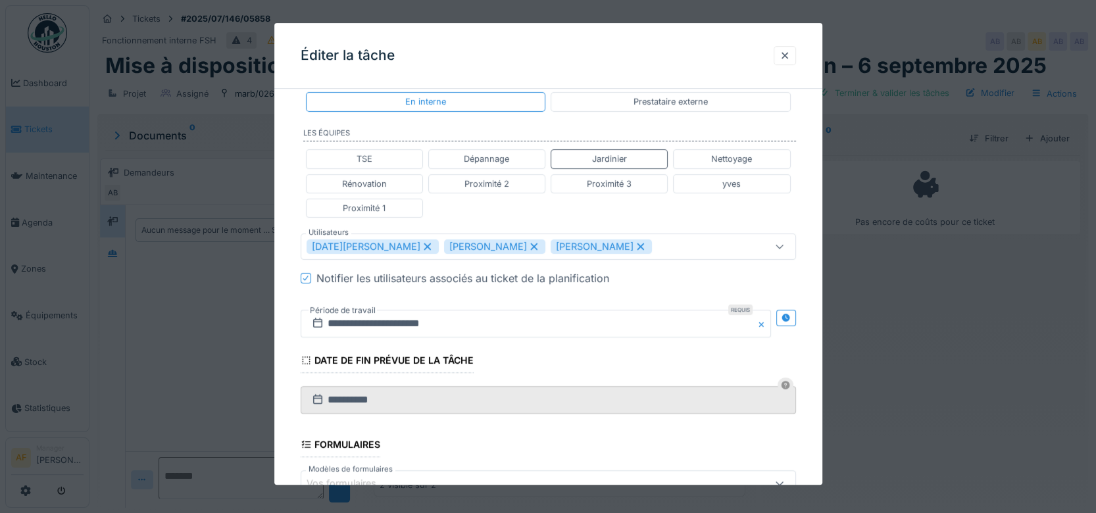
click at [530, 243] on icon at bounding box center [533, 246] width 7 height 7
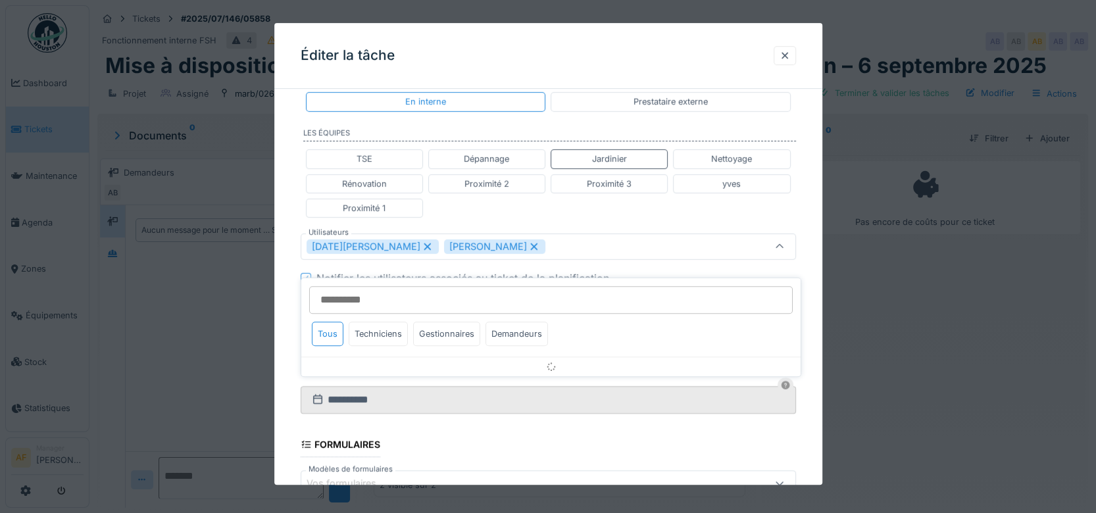
scroll to position [296, 0]
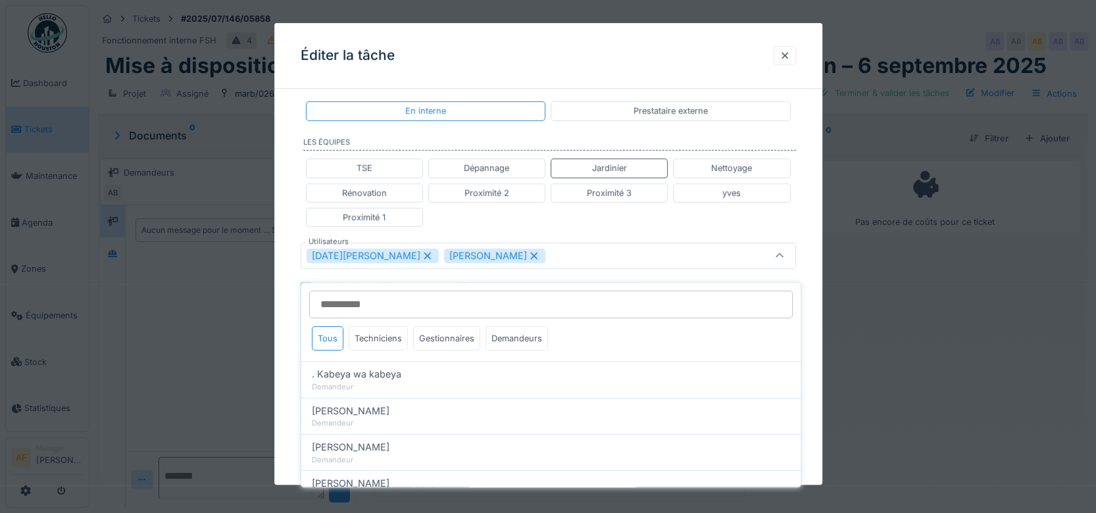
click at [528, 253] on icon at bounding box center [534, 255] width 12 height 9
type input "*****"
click at [585, 132] on fieldset "**********" at bounding box center [548, 223] width 495 height 841
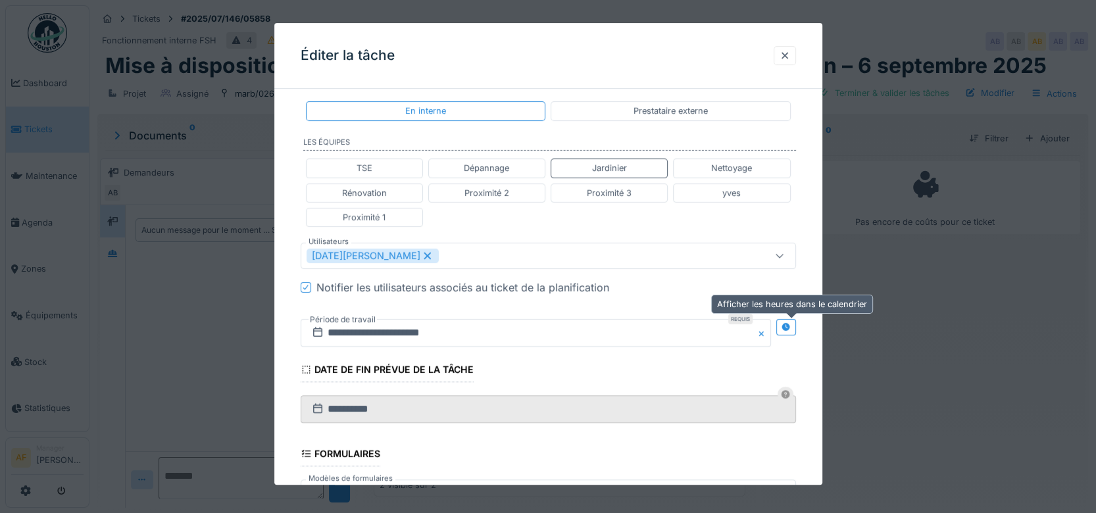
click at [788, 325] on icon at bounding box center [785, 327] width 9 height 9
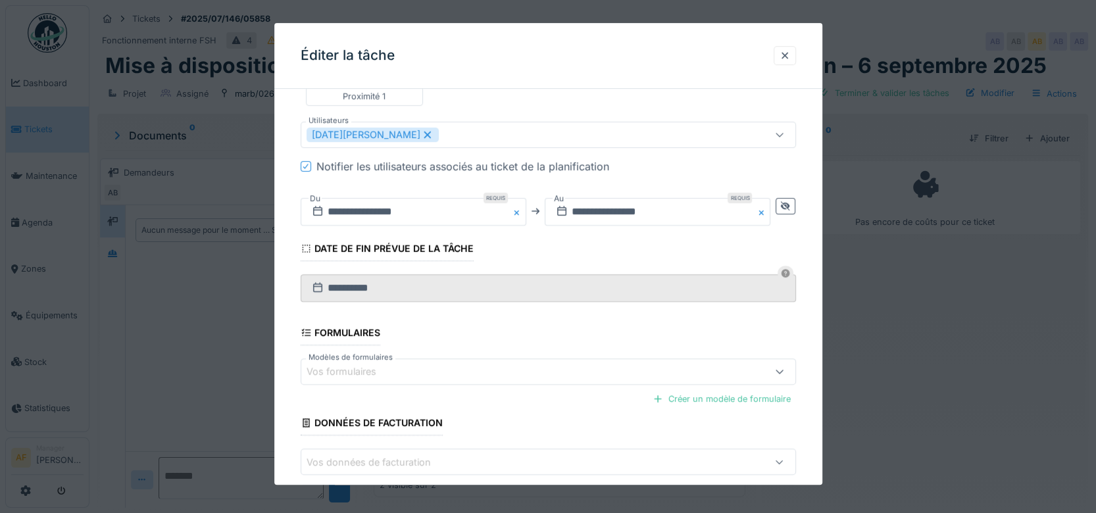
scroll to position [479, 0]
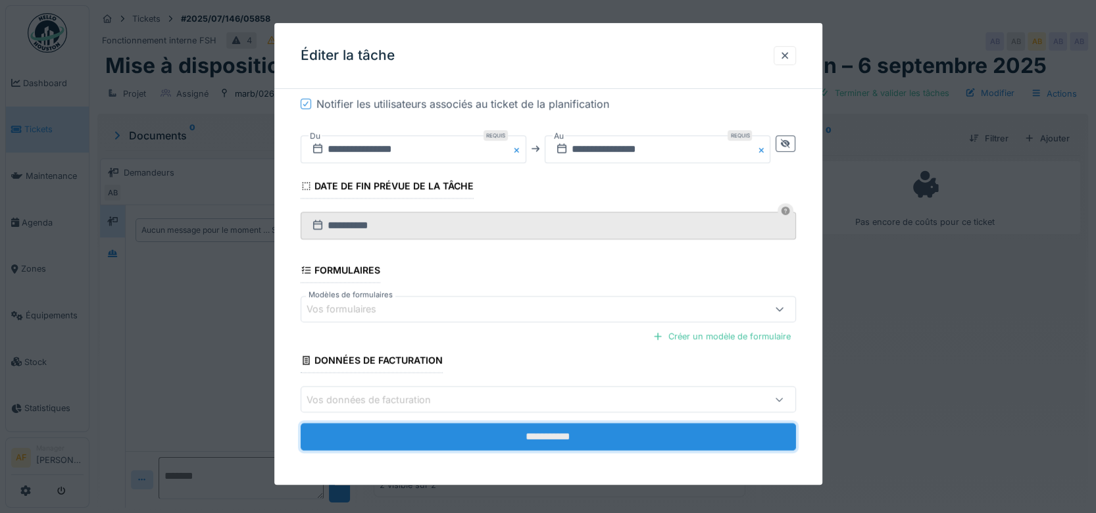
click at [574, 430] on input "**********" at bounding box center [548, 438] width 495 height 28
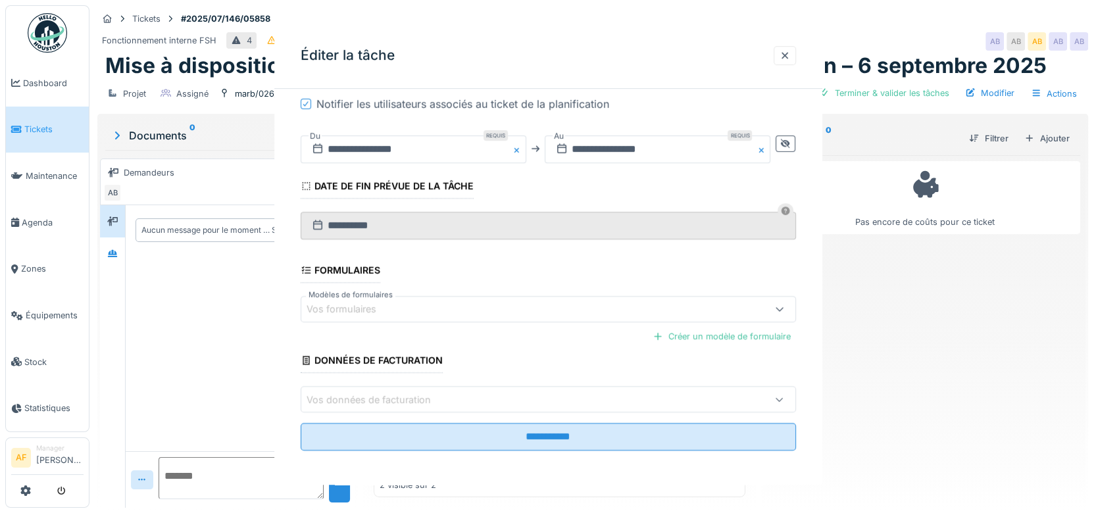
scroll to position [0, 0]
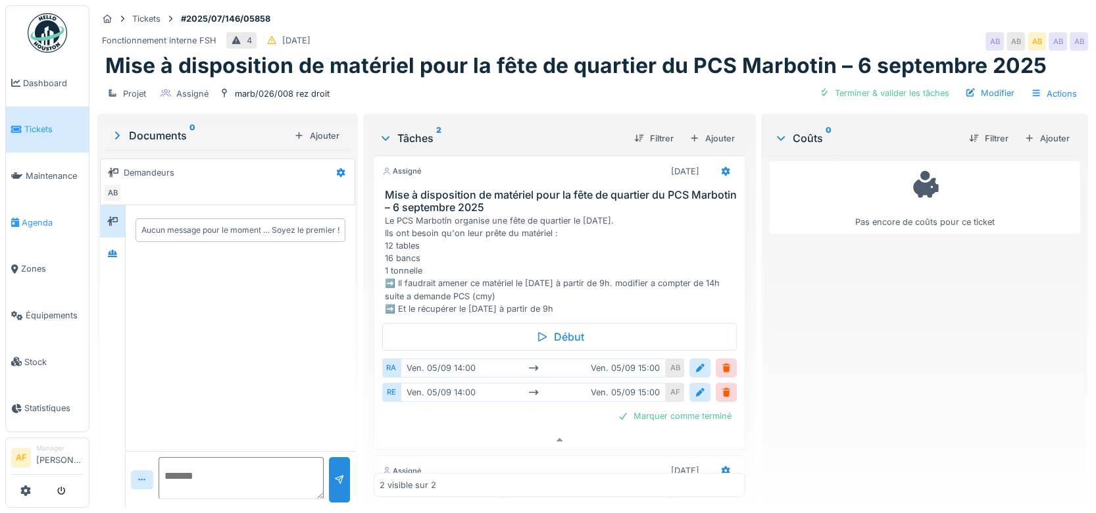
click at [31, 219] on span "Agenda" at bounding box center [53, 222] width 62 height 12
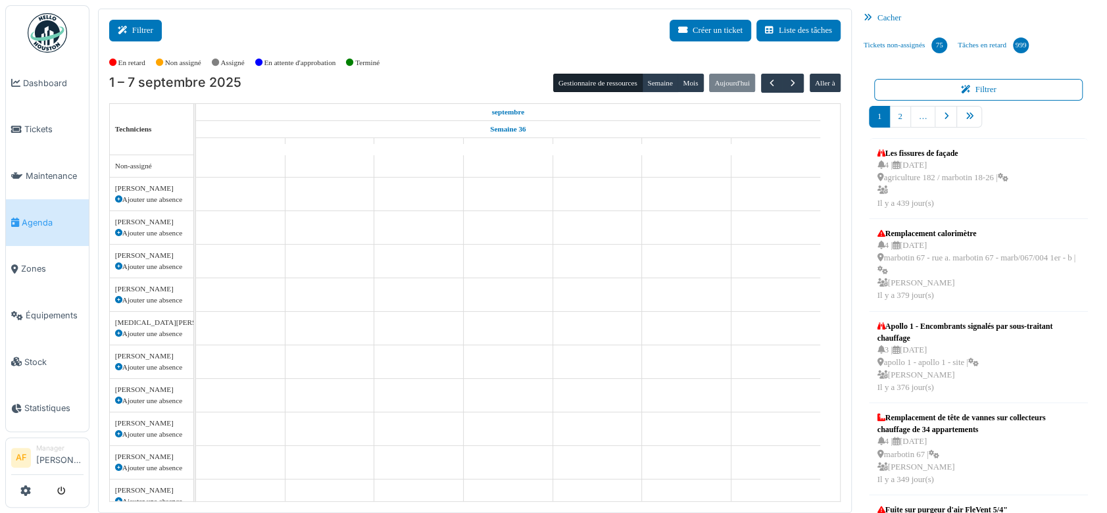
click at [132, 32] on button "Filtrer" at bounding box center [135, 31] width 53 height 22
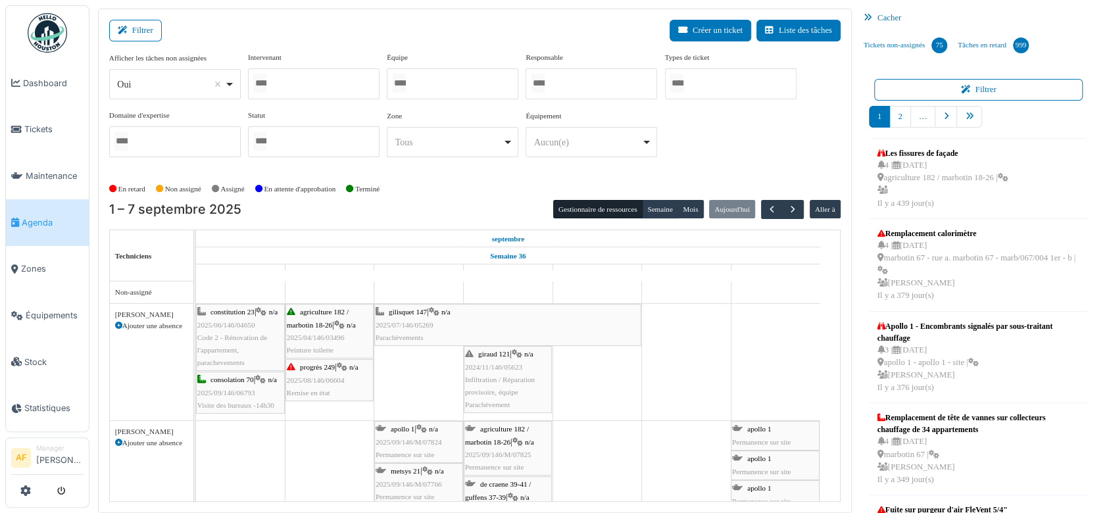
click at [314, 84] on div at bounding box center [314, 83] width 132 height 31
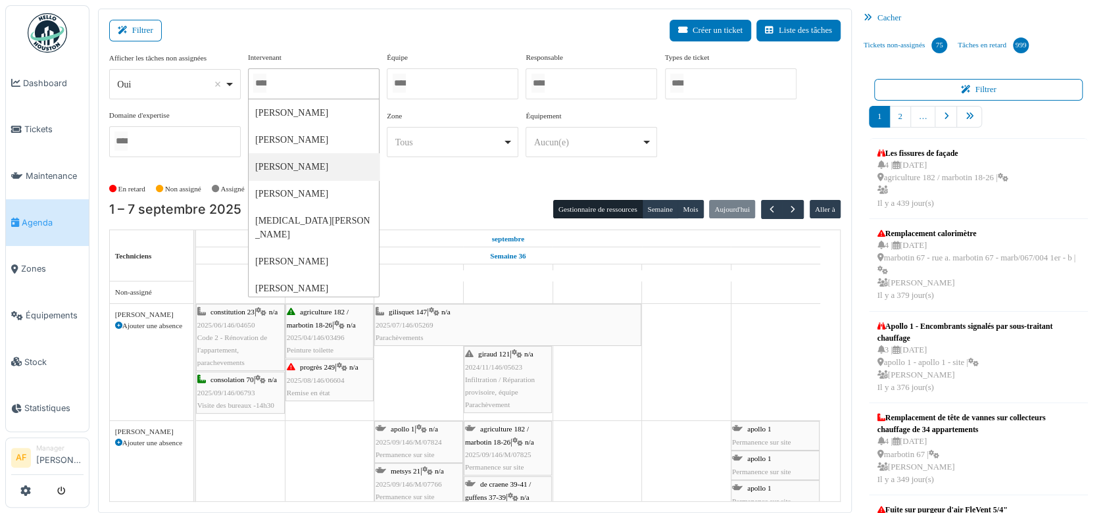
click at [295, 82] on div at bounding box center [314, 83] width 132 height 31
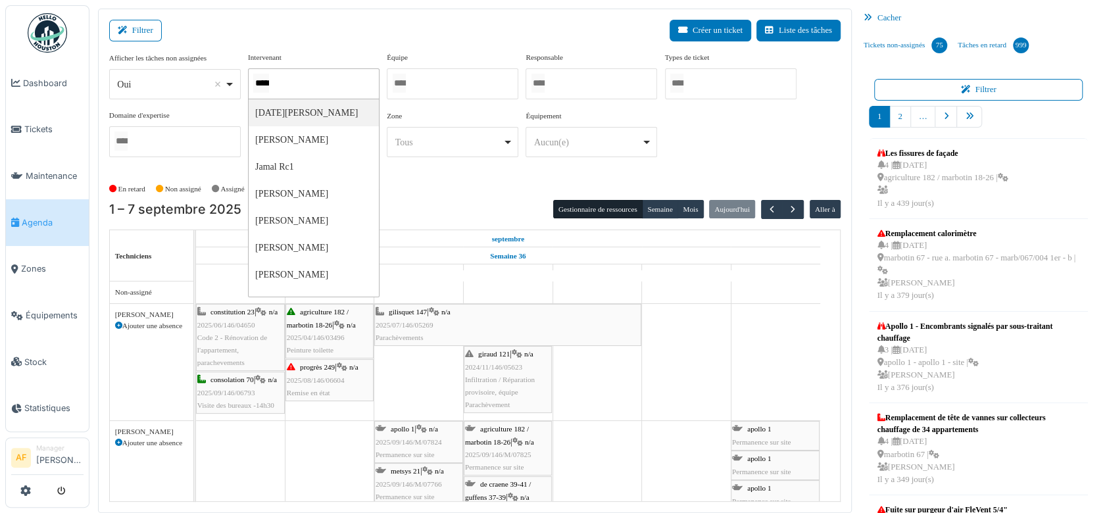
type input "******"
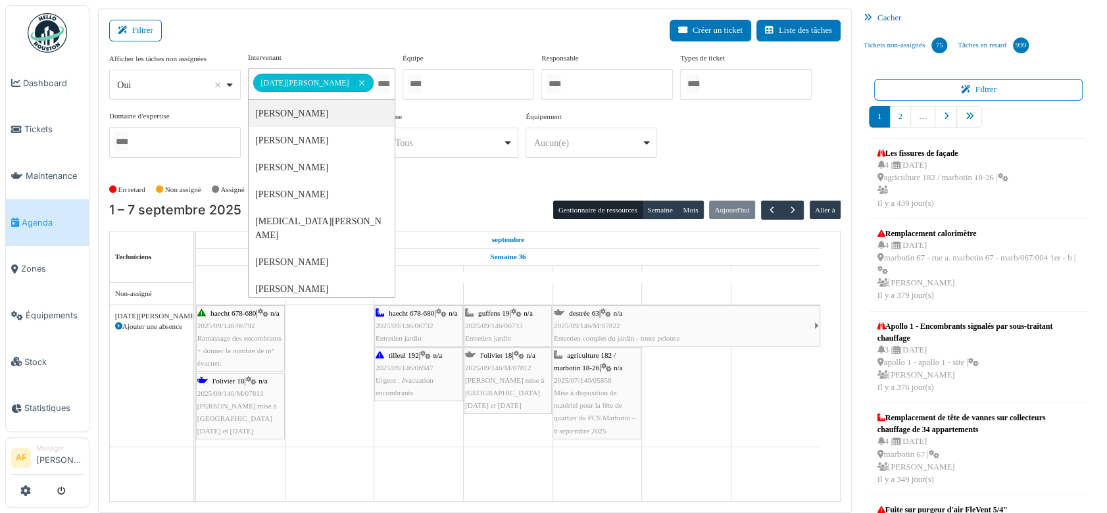
click at [460, 30] on div "Filtrer Créer un ticket Liste des tâches" at bounding box center [474, 36] width 731 height 32
